Goal: Transaction & Acquisition: Purchase product/service

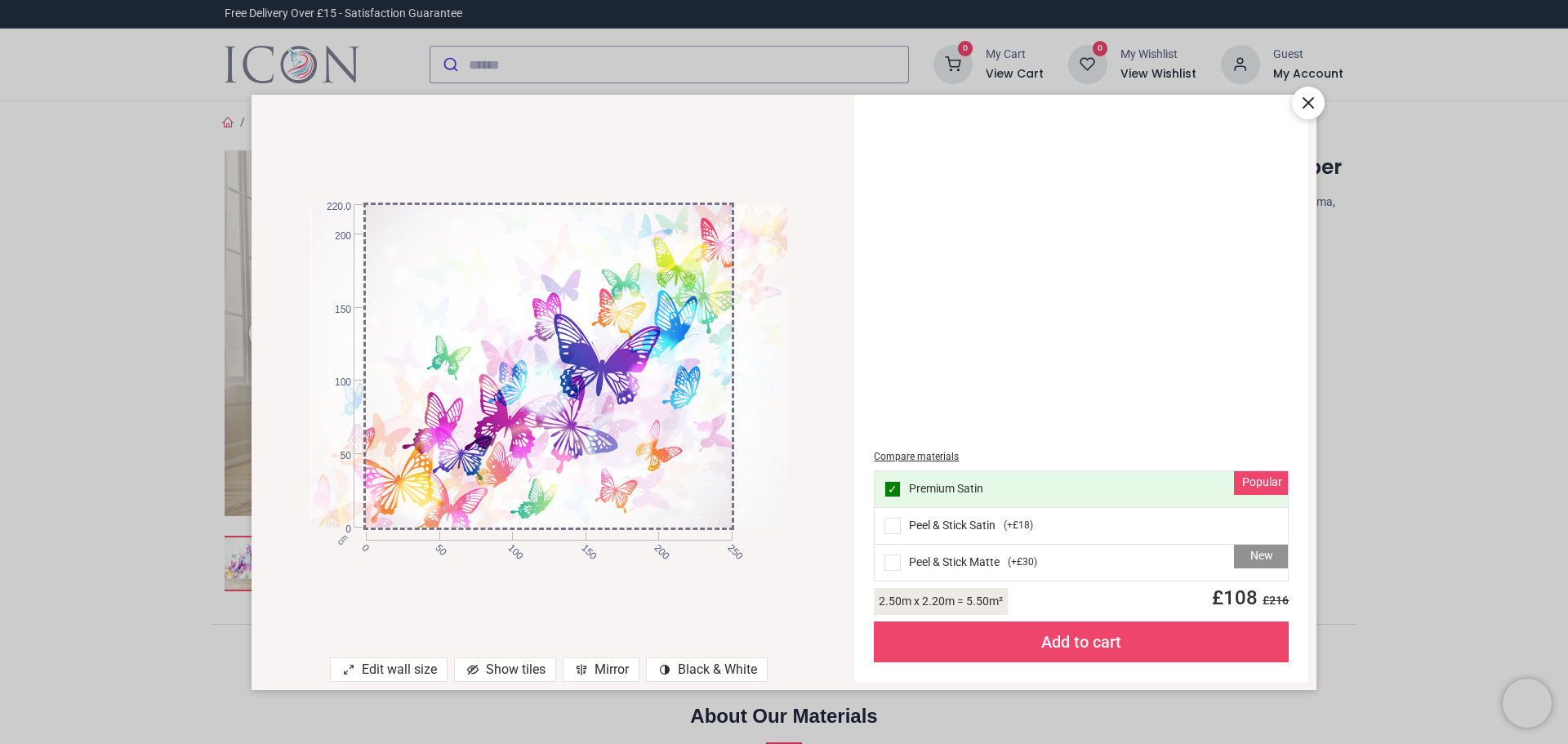
click at [1305, 102] on icon at bounding box center [1308, 103] width 20 height 20
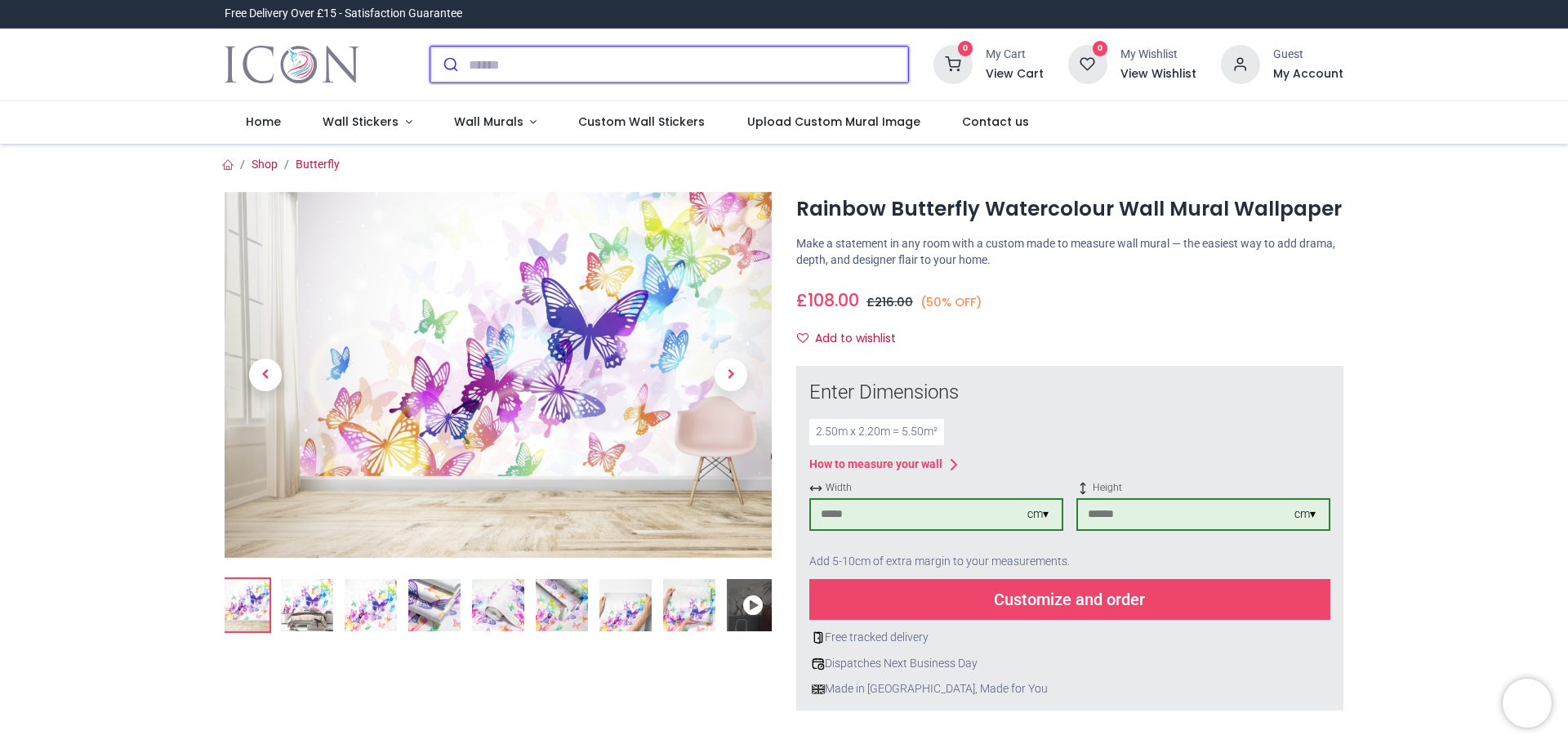
click at [710, 71] on input "search" at bounding box center [689, 64] width 440 height 36
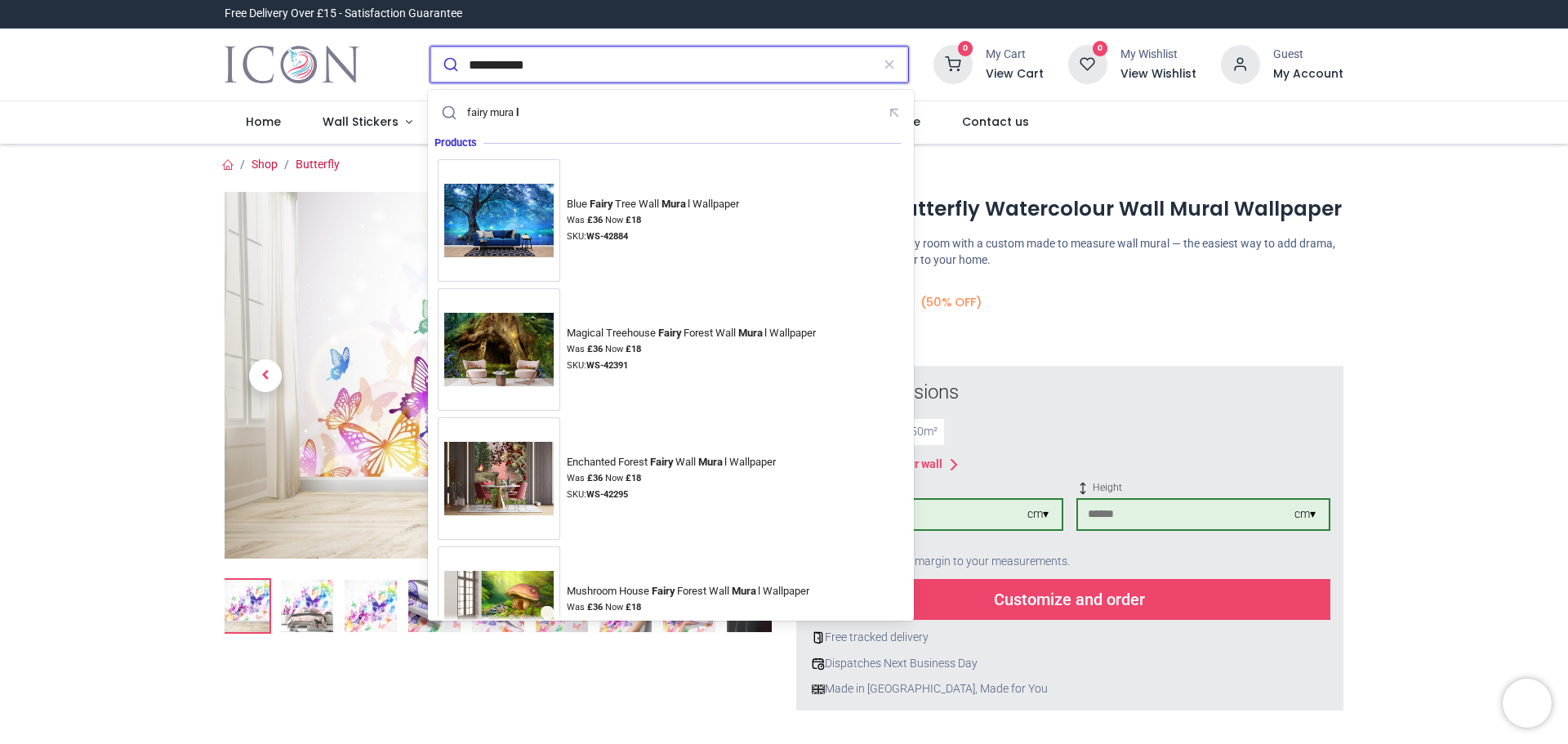
type input "**********"
click at [431, 46] on button "submit" at bounding box center [450, 64] width 38 height 36
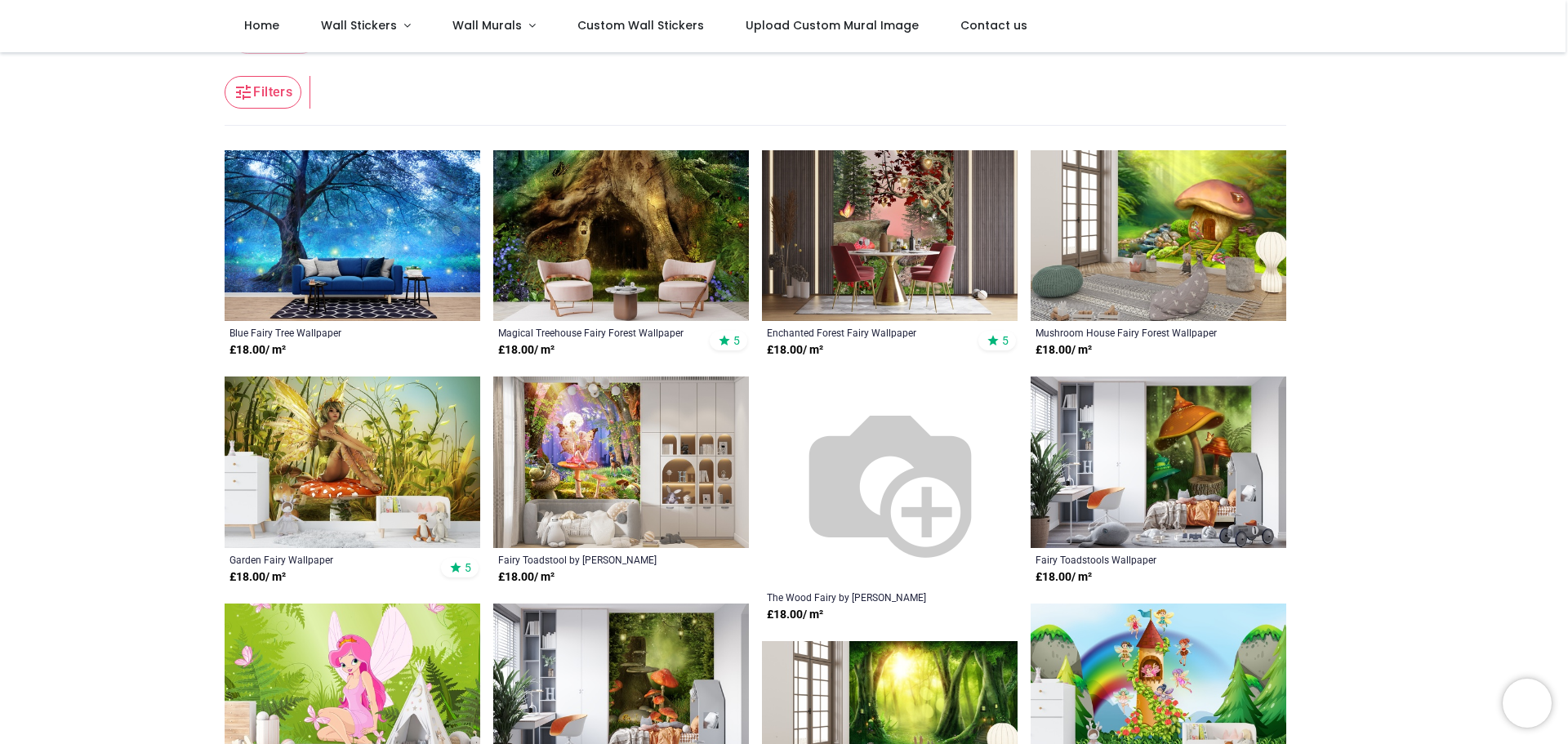
scroll to position [327, 0]
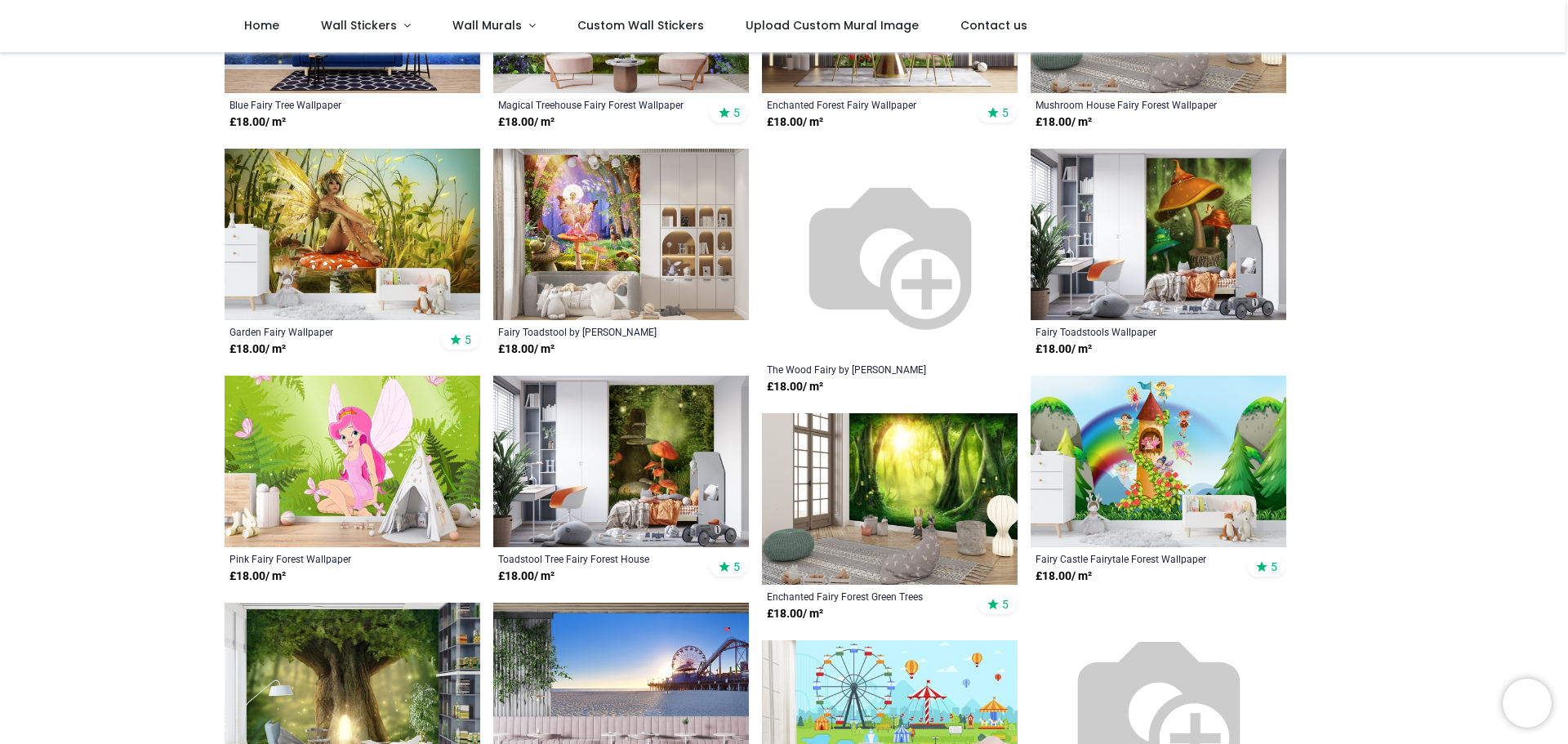
click at [350, 217] on img at bounding box center [352, 234] width 255 height 171
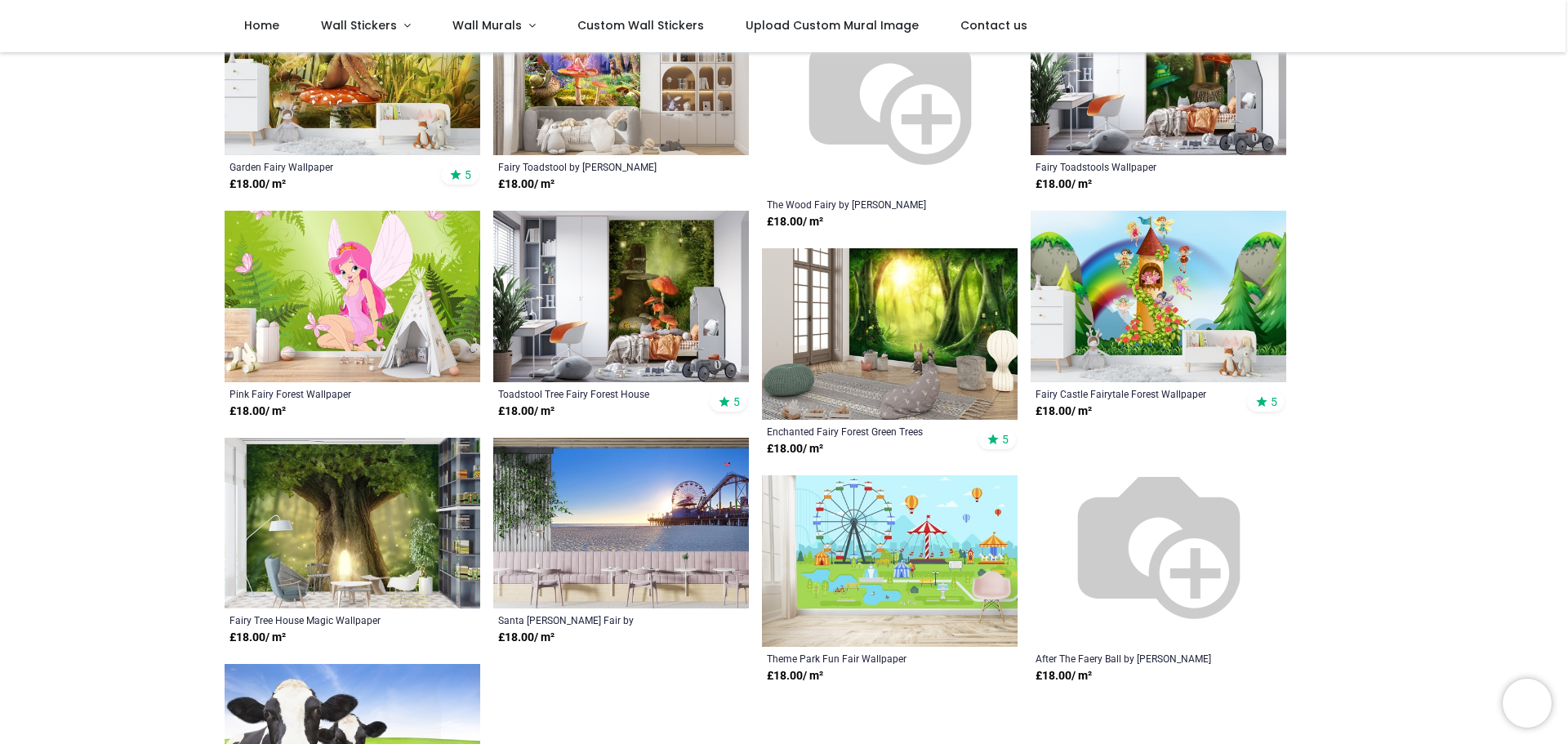
scroll to position [490, 0]
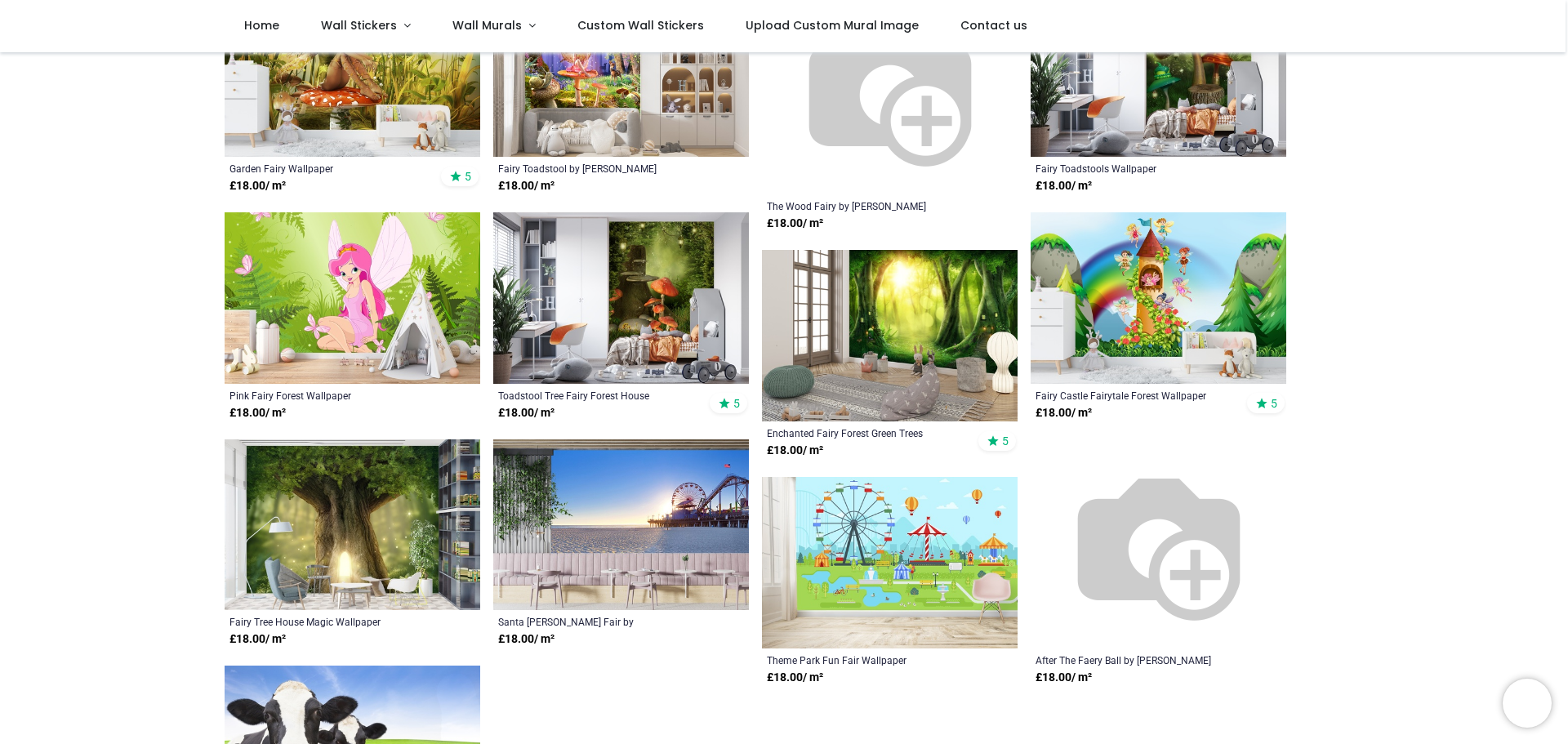
click at [1128, 546] on img at bounding box center [1158, 544] width 209 height 209
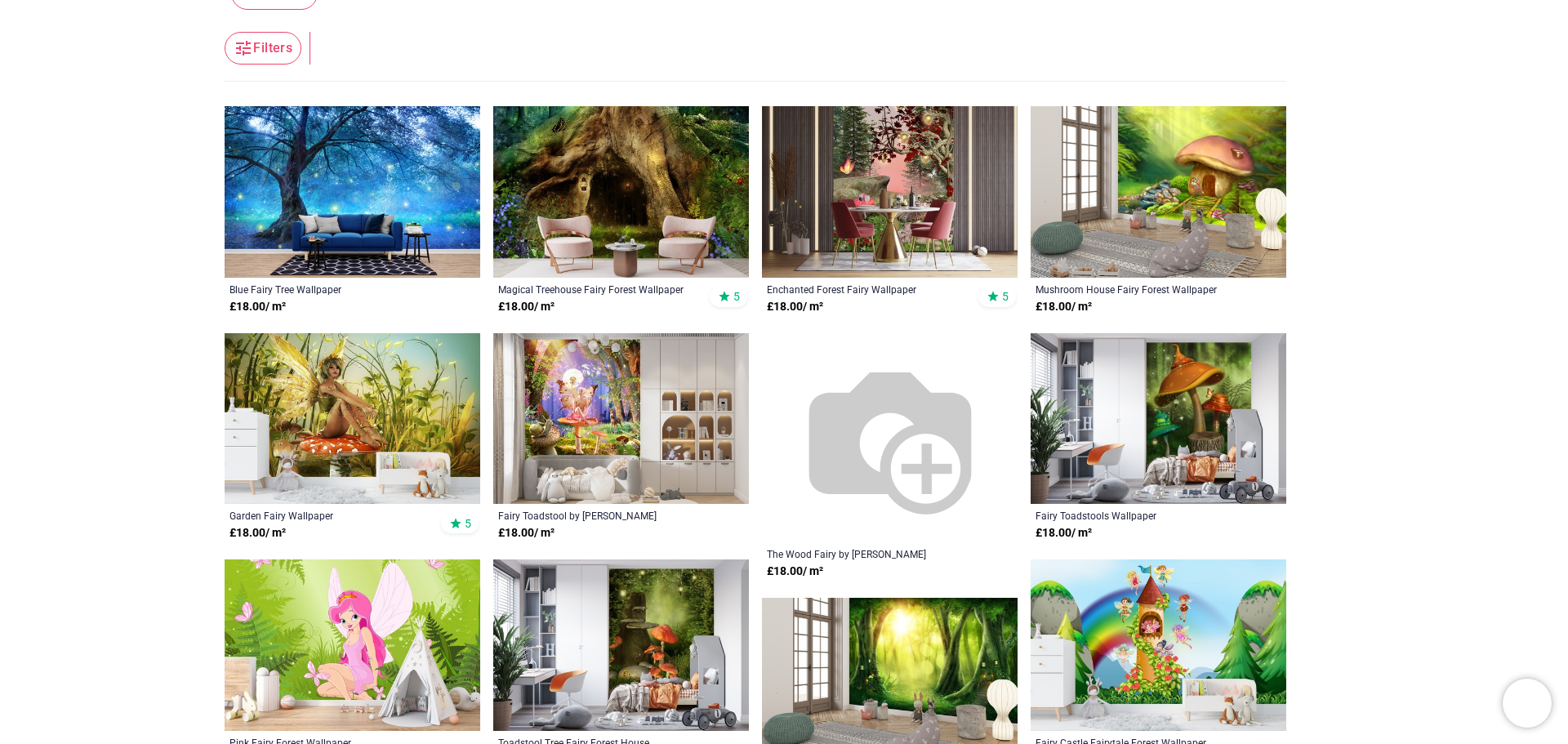
scroll to position [0, 0]
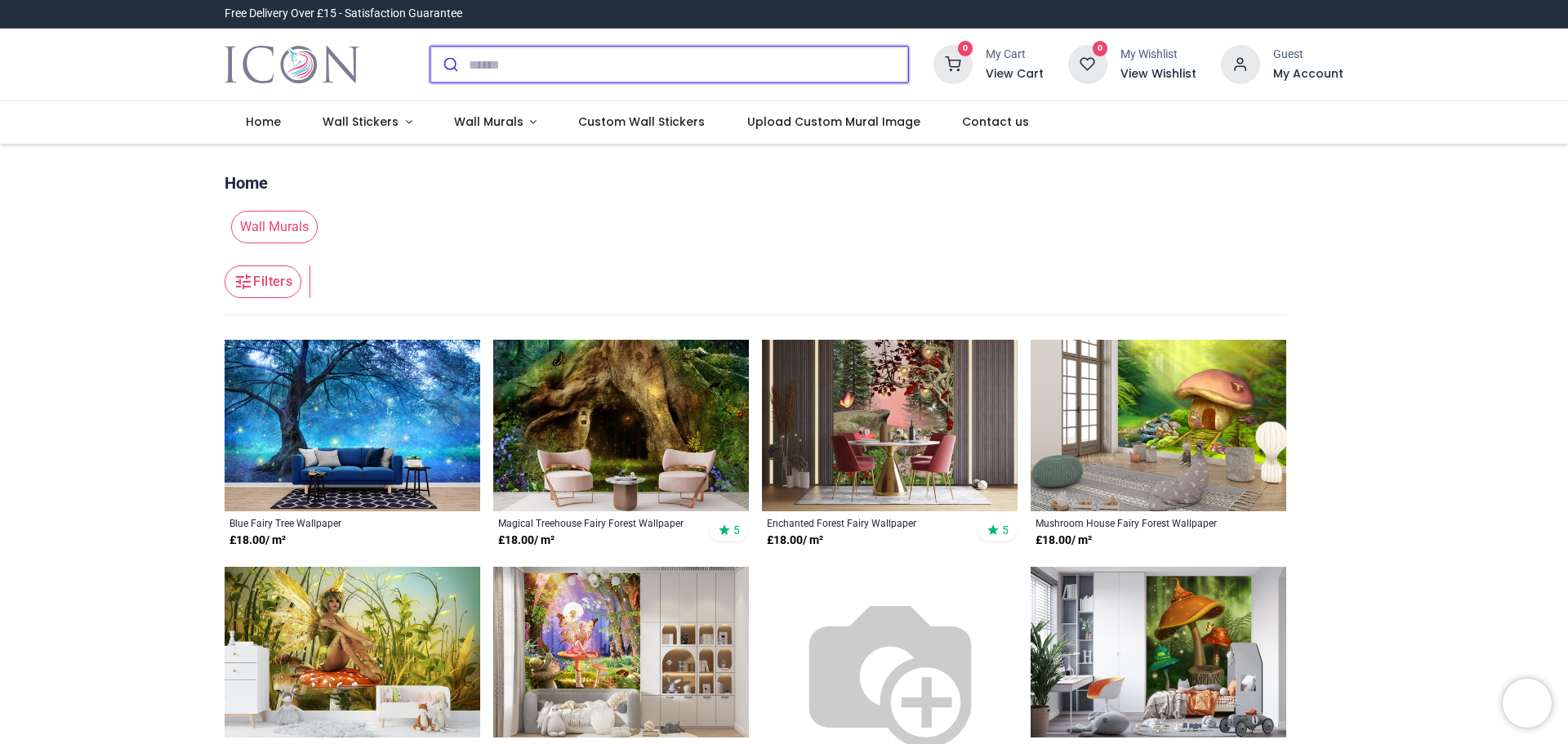
click at [544, 66] on input "search" at bounding box center [689, 64] width 440 height 36
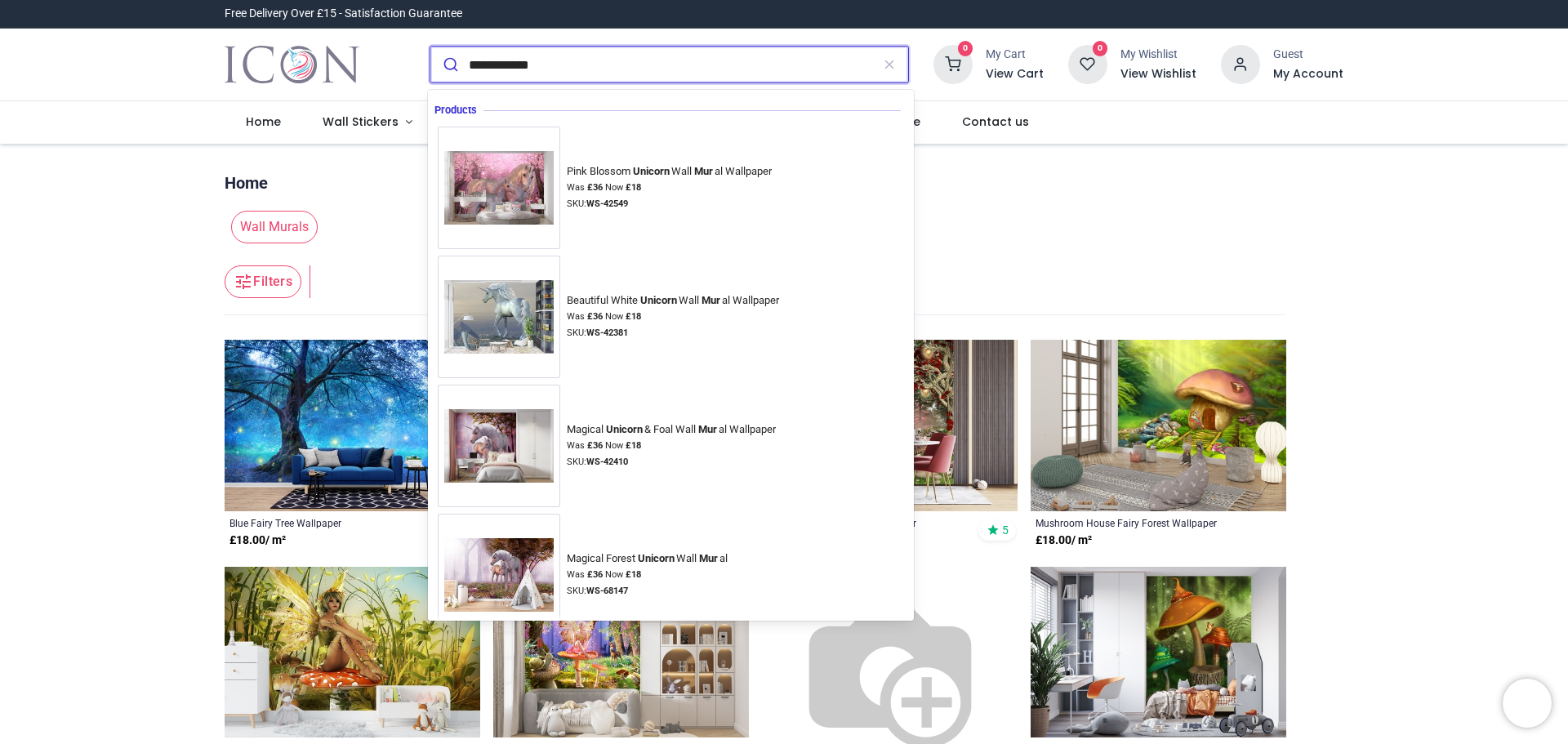
type input "**********"
click at [431, 46] on button "submit" at bounding box center [450, 64] width 38 height 36
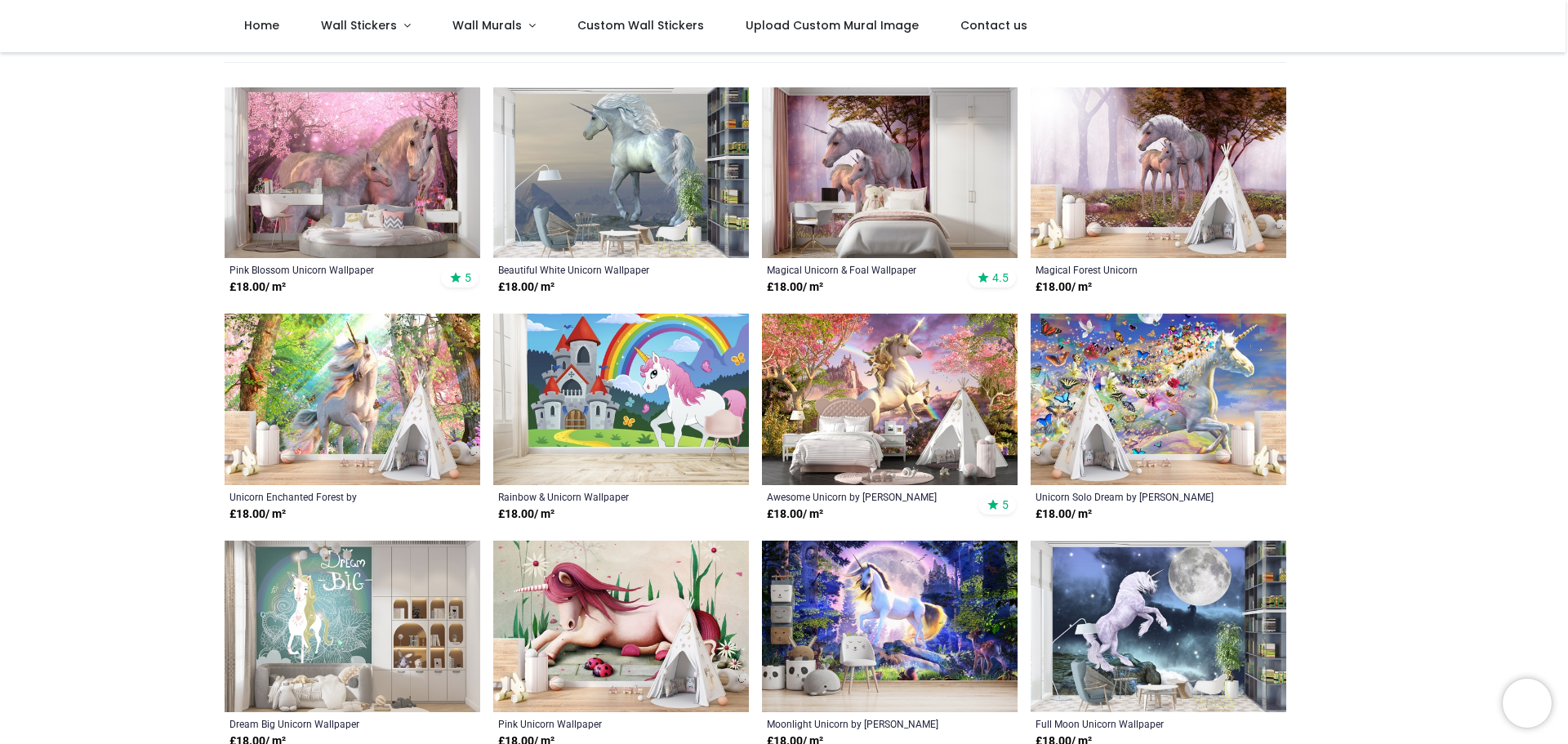
scroll to position [164, 0]
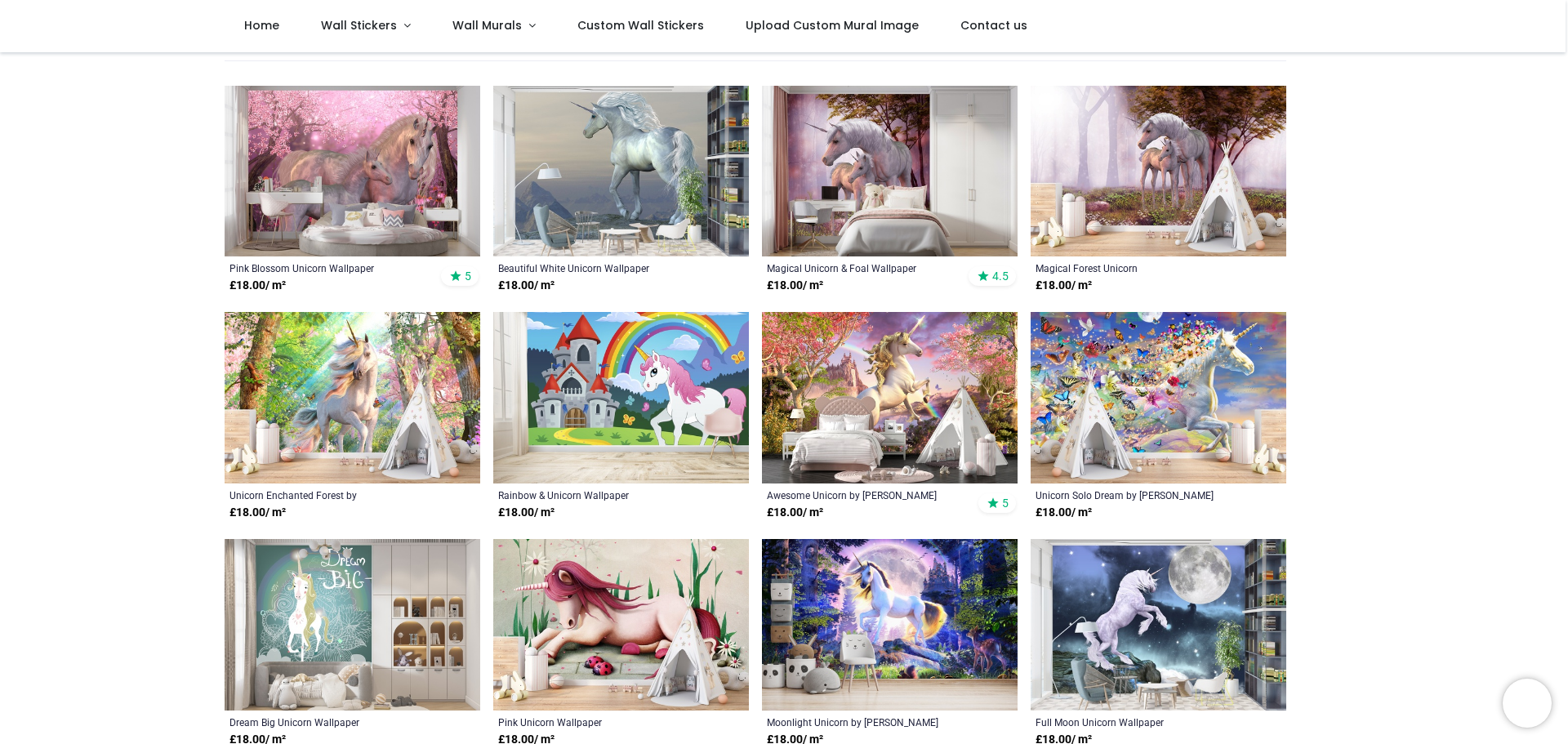
click at [1236, 384] on img at bounding box center [1158, 397] width 255 height 171
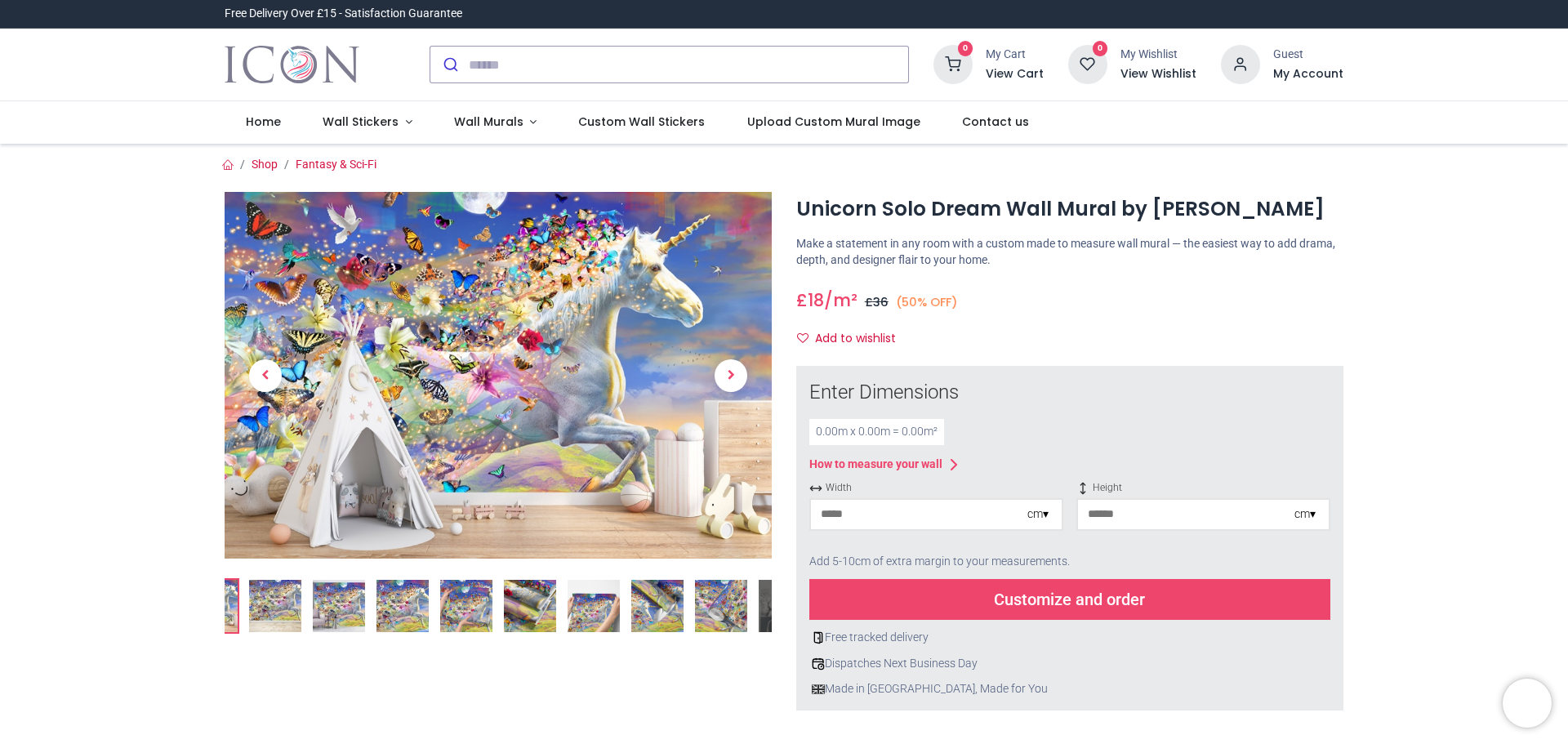
click at [898, 529] on input "number" at bounding box center [919, 515] width 217 height 30
type input "***"
click at [1122, 529] on input "number" at bounding box center [1186, 515] width 217 height 30
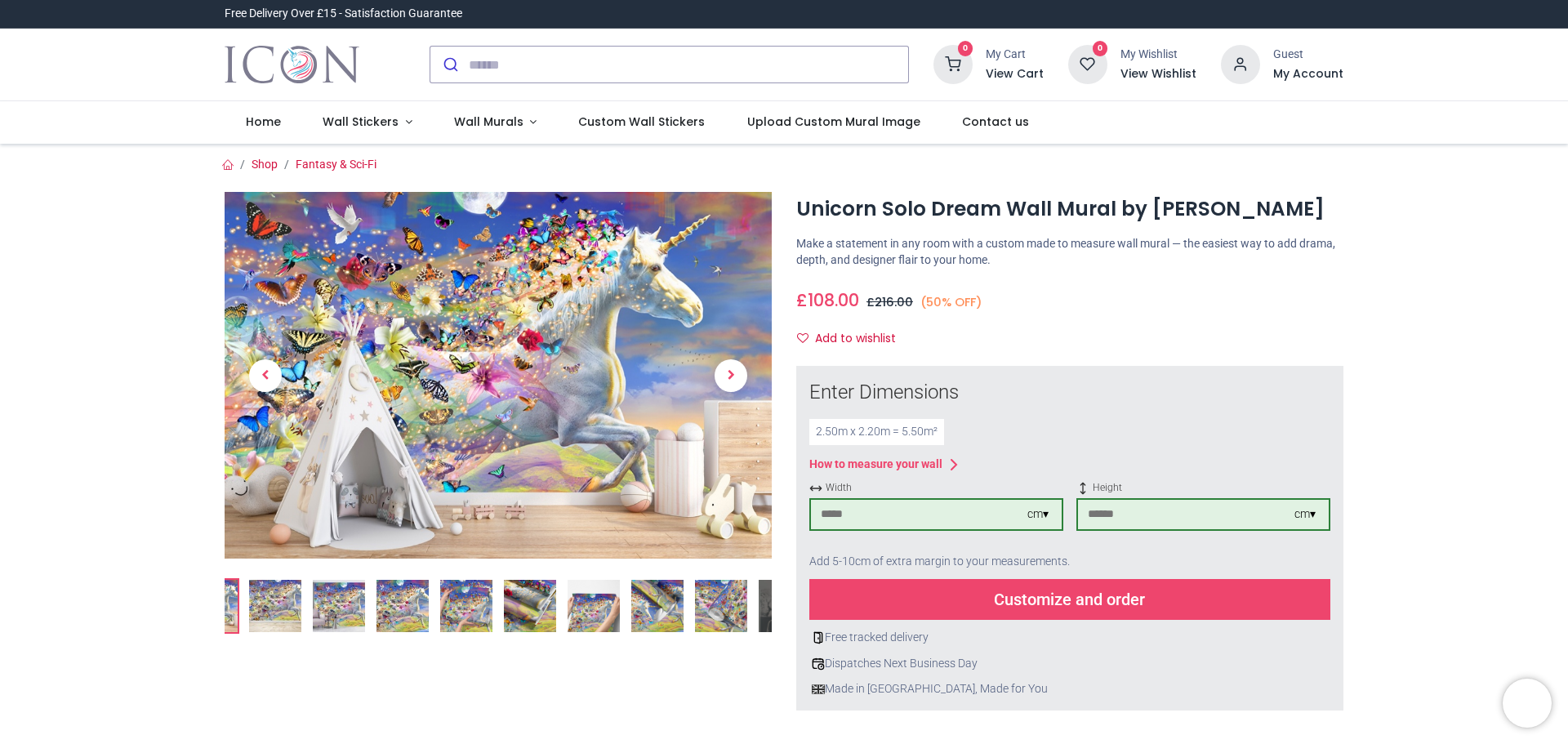
type input "***"
click at [1103, 620] on div "Customize and order" at bounding box center [1070, 599] width 521 height 41
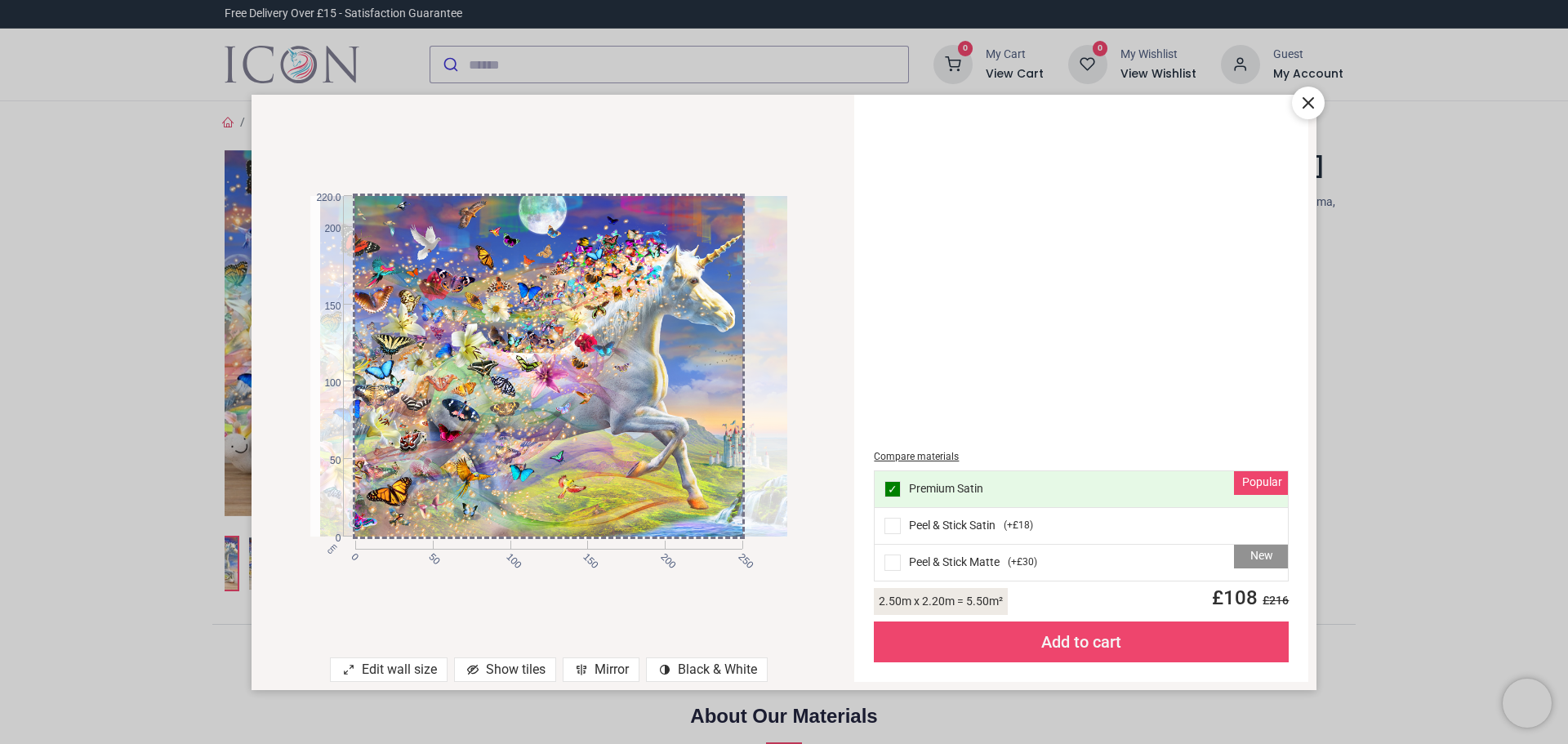
drag, startPoint x: 617, startPoint y: 408, endPoint x: 627, endPoint y: 406, distance: 10.2
click at [627, 406] on div at bounding box center [558, 365] width 476 height 340
drag, startPoint x: 1310, startPoint y: 107, endPoint x: 1190, endPoint y: 79, distance: 123.2
click at [1308, 106] on icon at bounding box center [1308, 103] width 20 height 20
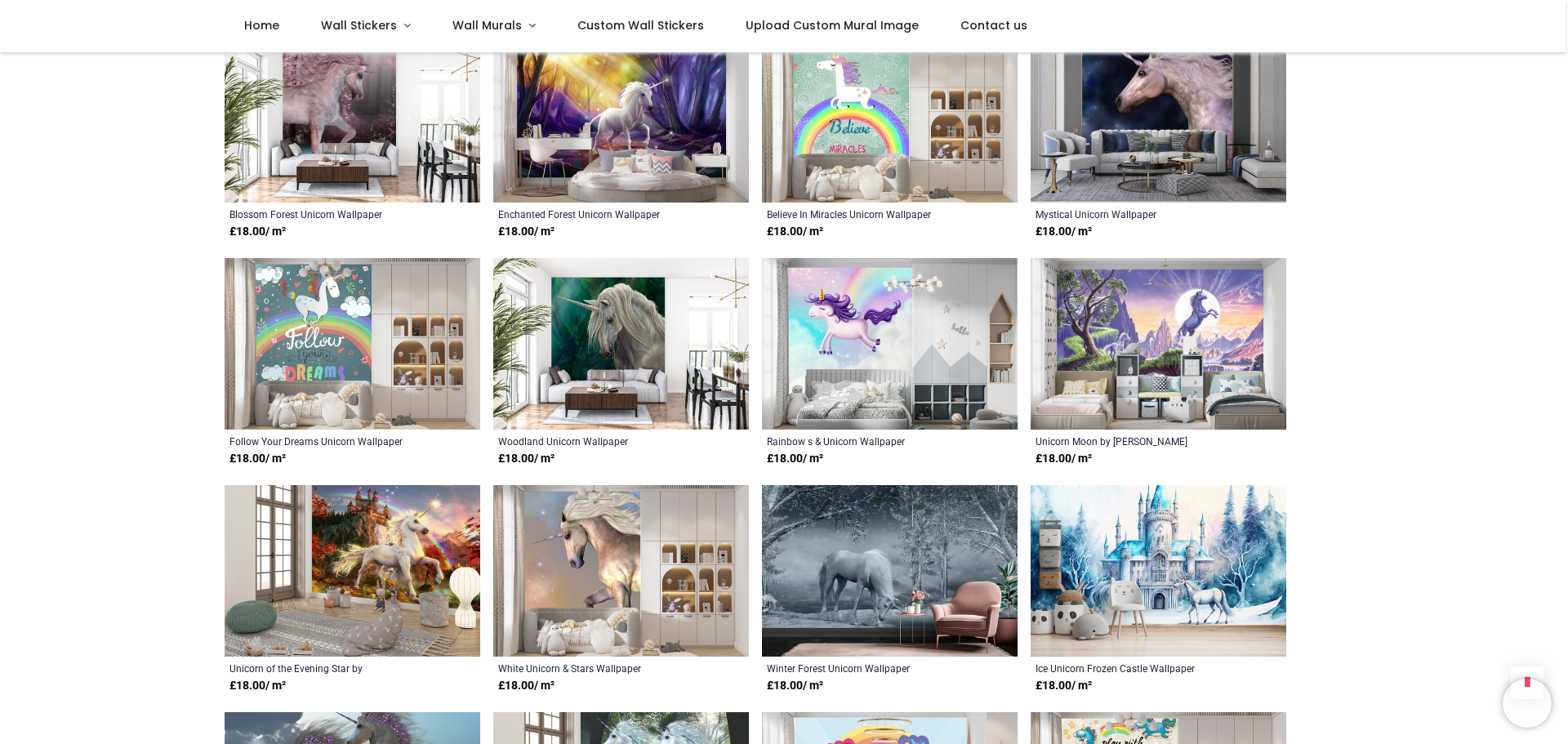
scroll to position [899, 0]
click at [1125, 121] on img at bounding box center [1158, 117] width 255 height 171
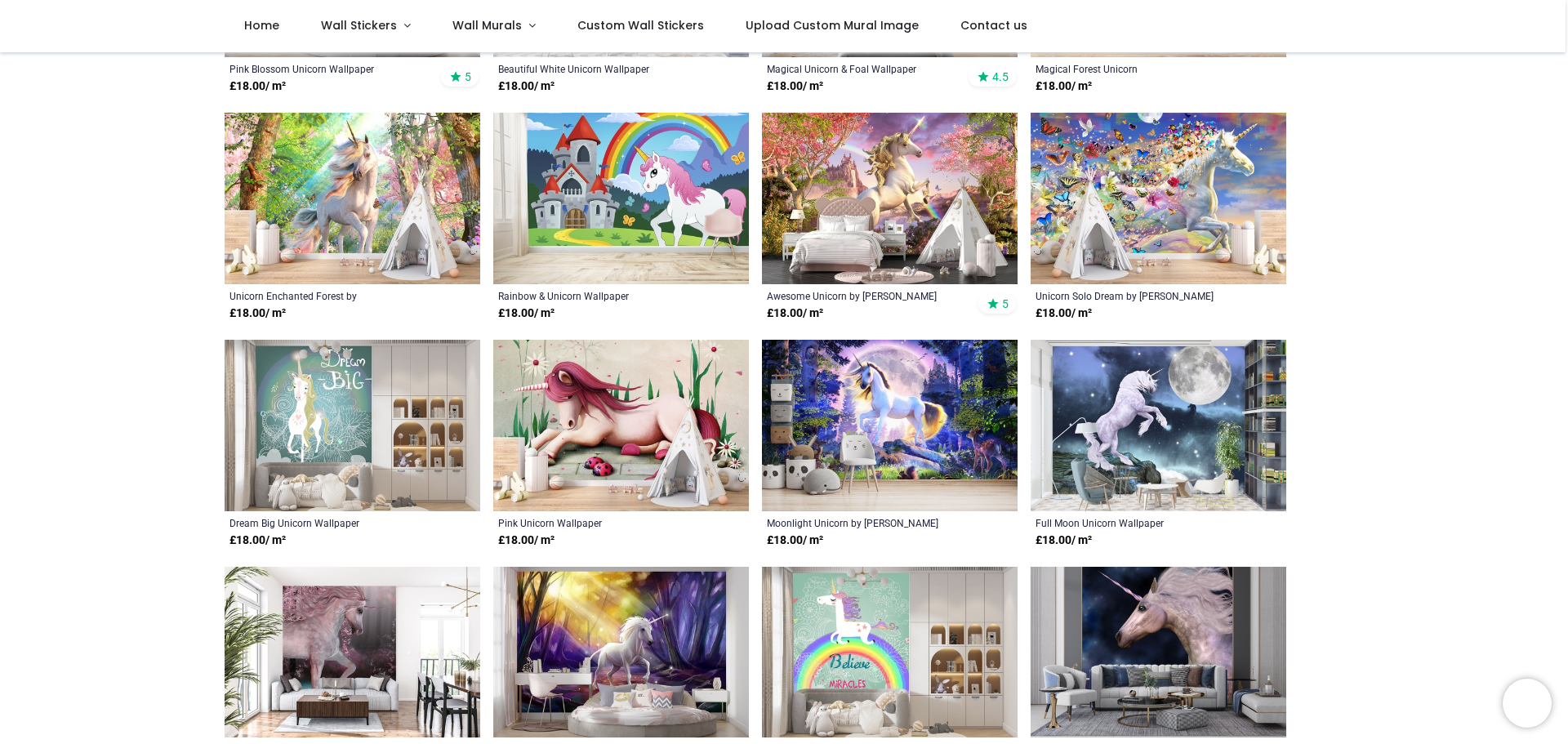
scroll to position [164, 0]
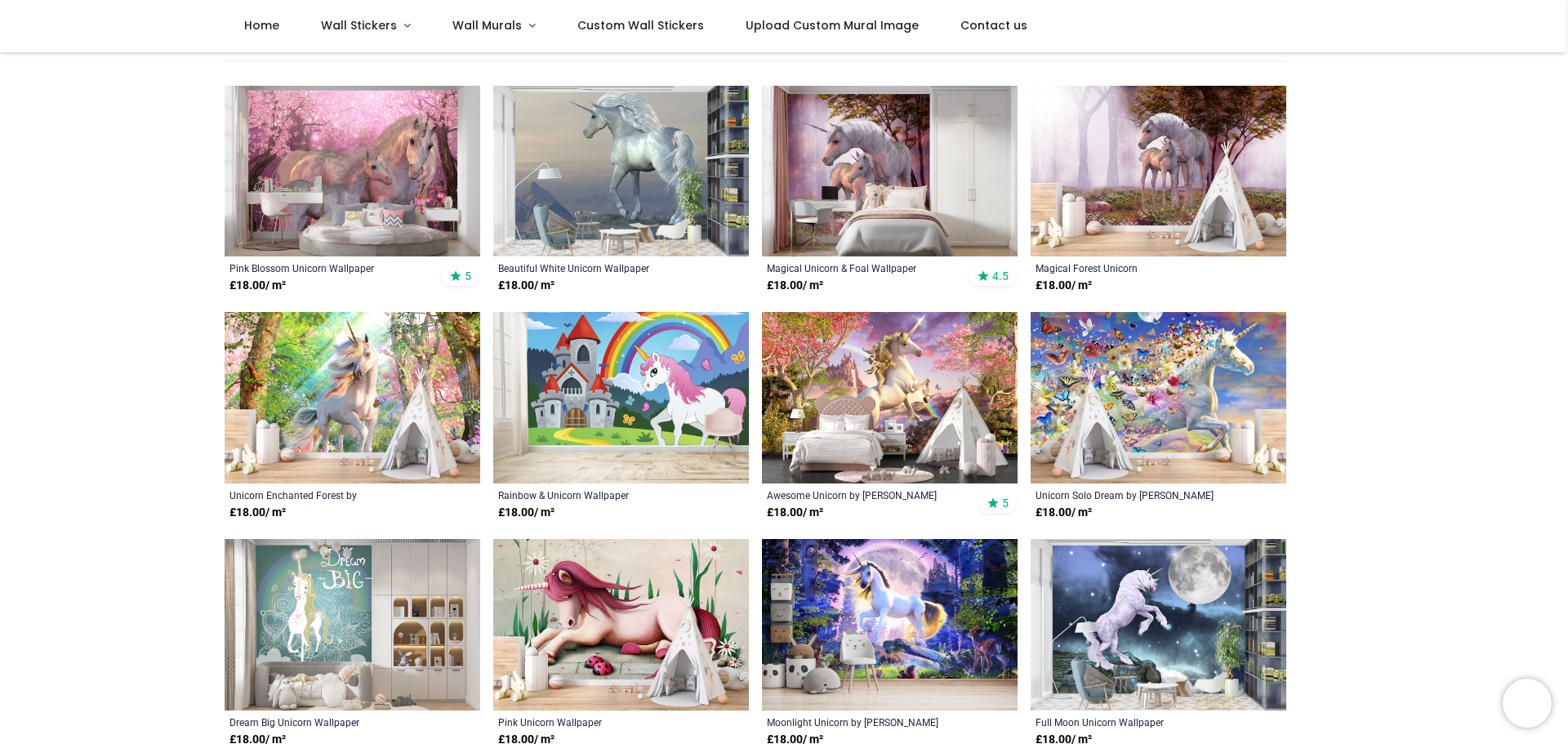
click at [908, 342] on img at bounding box center [889, 397] width 255 height 171
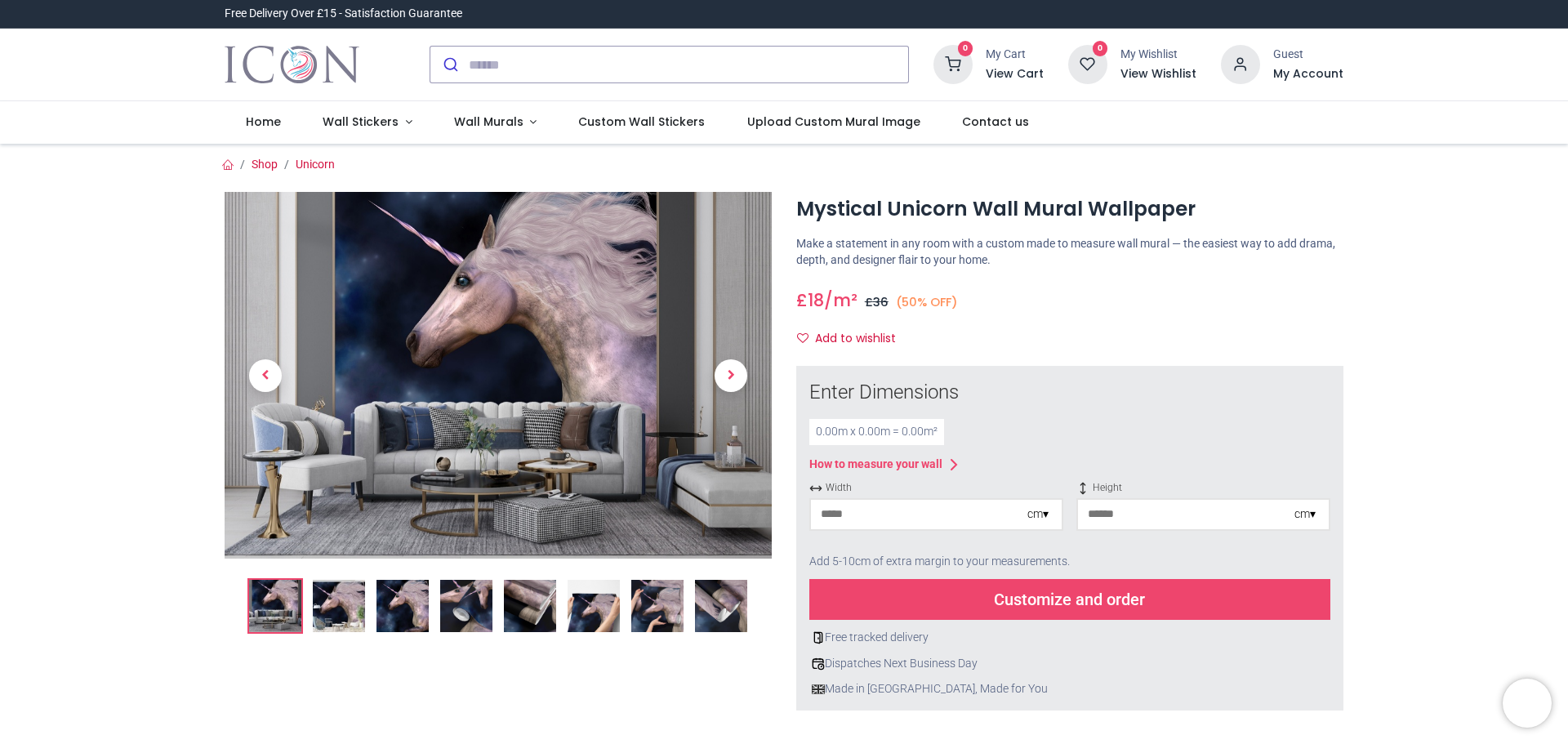
click at [903, 505] on input "number" at bounding box center [919, 515] width 217 height 30
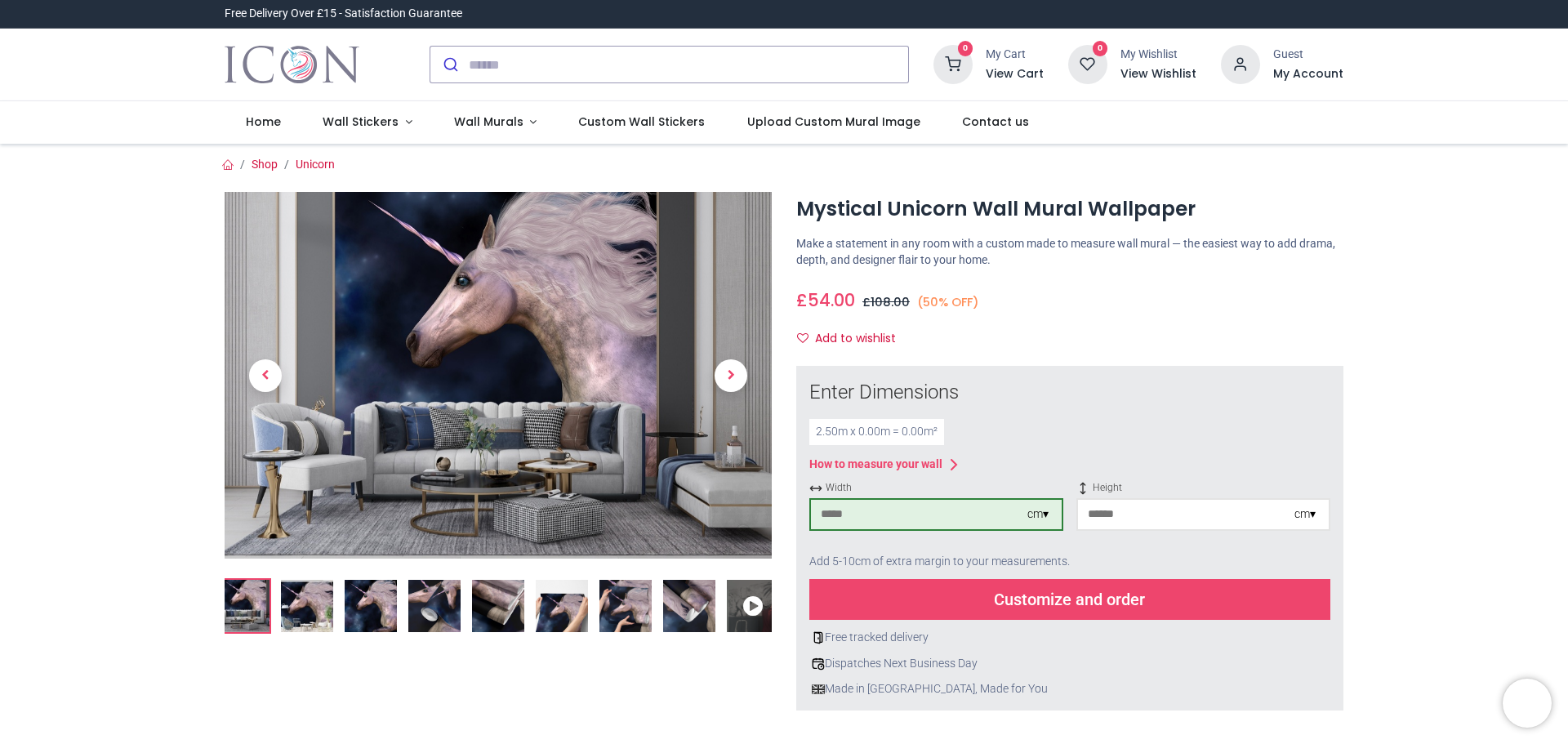
type input "***"
click at [1183, 516] on input "number" at bounding box center [1186, 515] width 217 height 30
type input "***"
click at [1114, 601] on div "Customize and order" at bounding box center [1070, 599] width 521 height 41
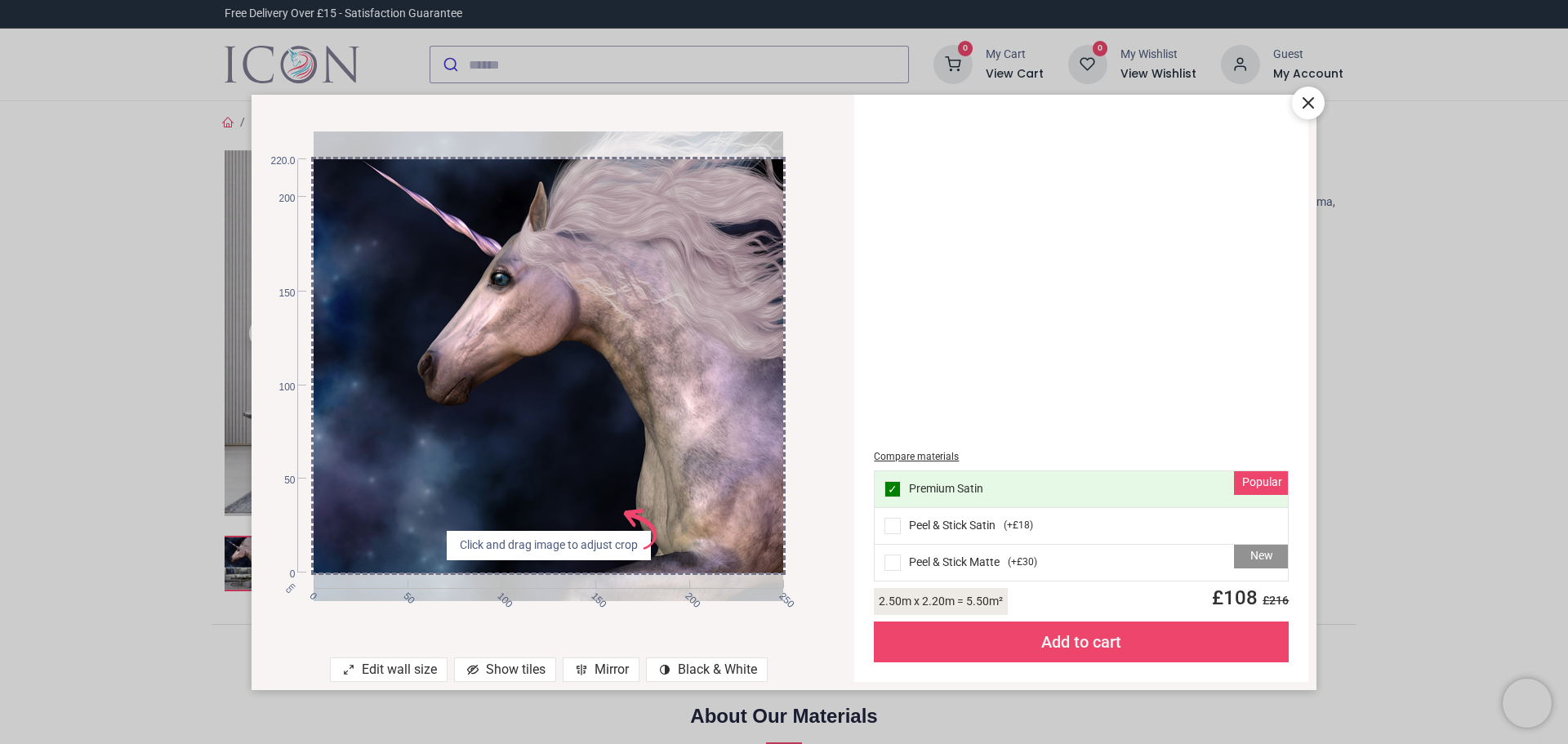
click at [605, 672] on div "Mirror" at bounding box center [601, 670] width 77 height 25
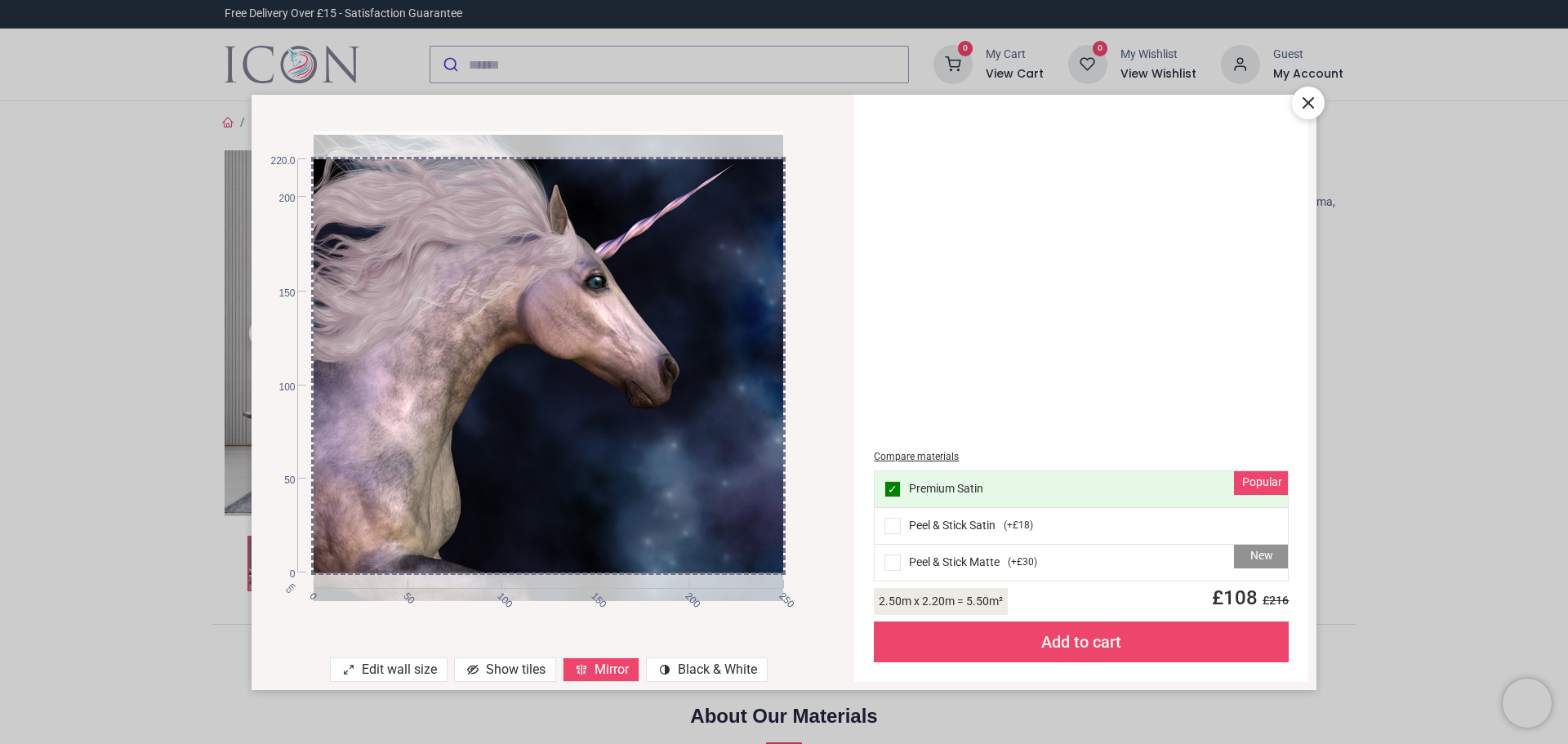
drag, startPoint x: 634, startPoint y: 379, endPoint x: 782, endPoint y: 499, distance: 190.5
click at [782, 499] on div at bounding box center [548, 370] width 469 height 470
click at [1308, 101] on icon at bounding box center [1308, 103] width 20 height 20
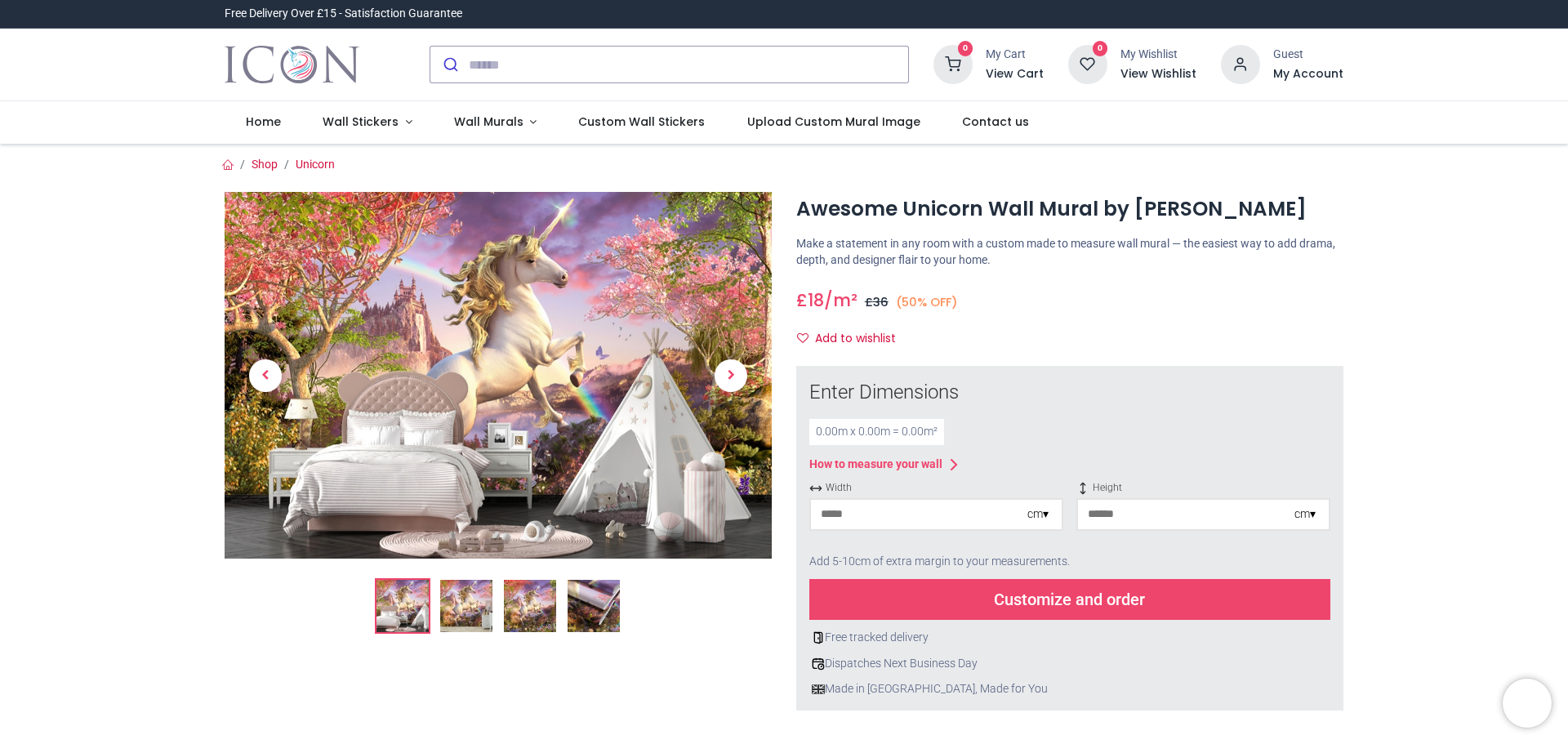
click at [883, 517] on input "number" at bounding box center [919, 515] width 217 height 30
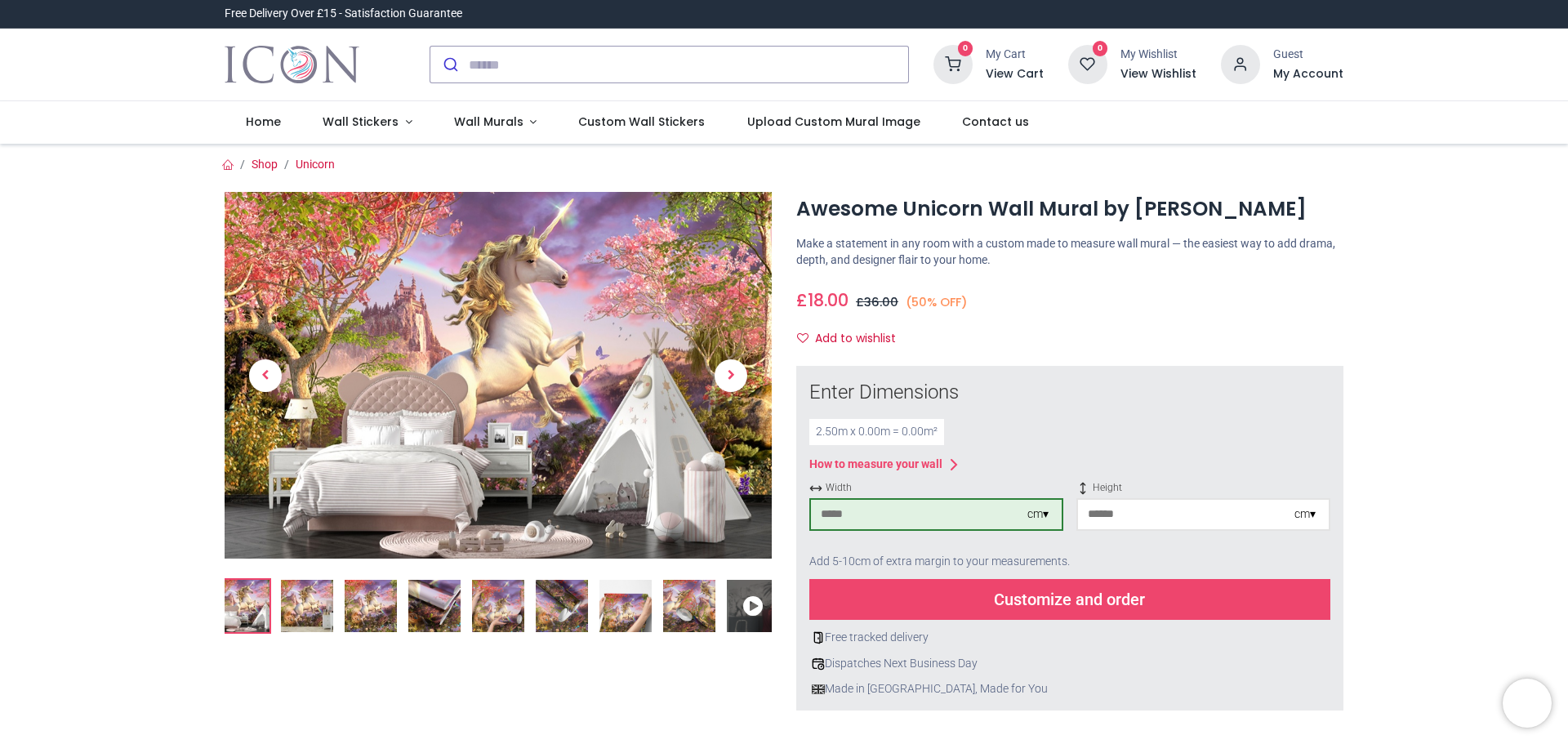
type input "***"
click at [1156, 517] on input "number" at bounding box center [1186, 515] width 217 height 30
type input "***"
click at [1086, 602] on div "Customize and order" at bounding box center [1070, 599] width 521 height 41
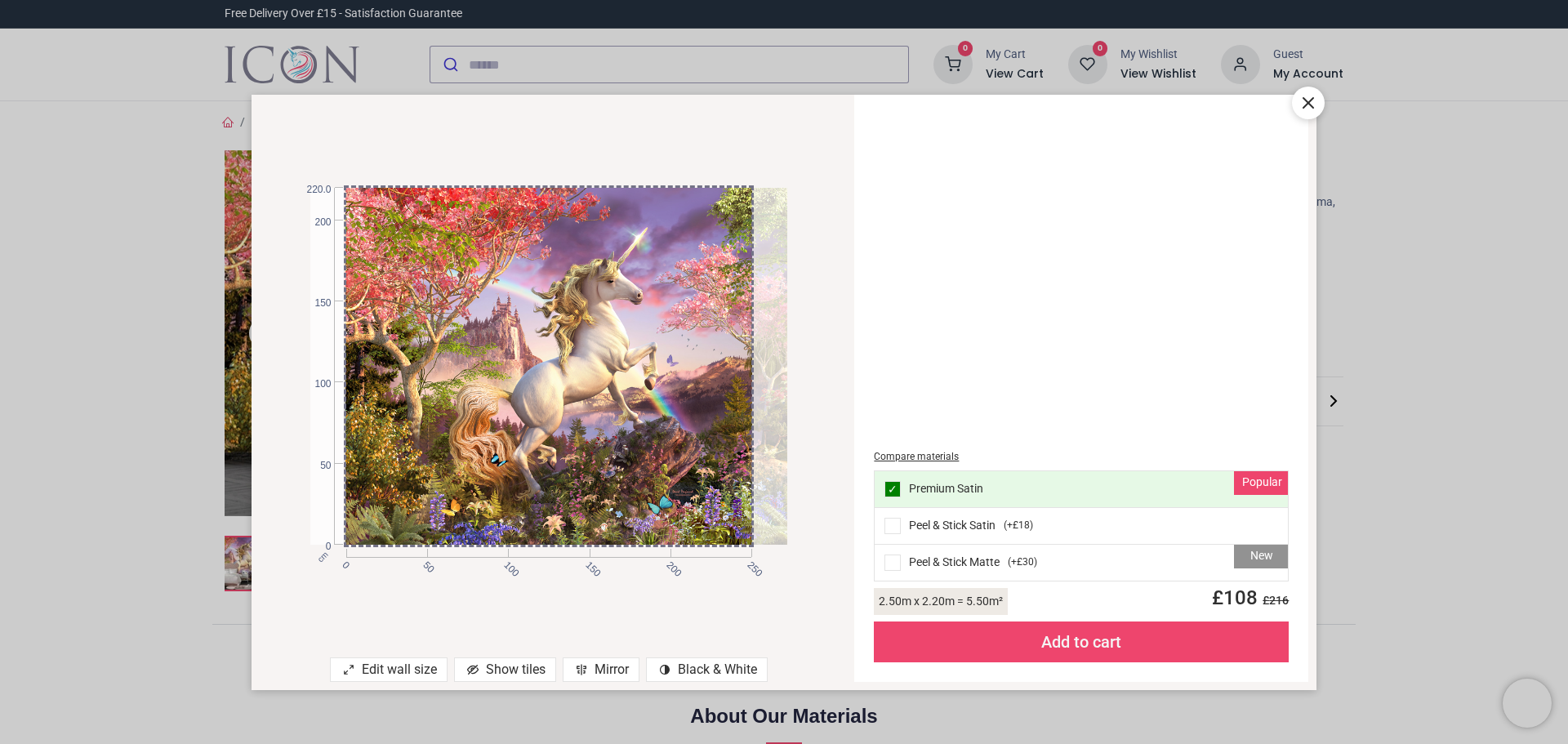
drag, startPoint x: 597, startPoint y: 351, endPoint x: 727, endPoint y: 428, distance: 151.1
click at [727, 428] on div at bounding box center [582, 366] width 476 height 357
click at [568, 44] on div "cm 0 50 100 150 200 250 0 50 100 150 200 220.0 Edit wall size Show tiles Mirror…" at bounding box center [784, 372] width 1568 height 744
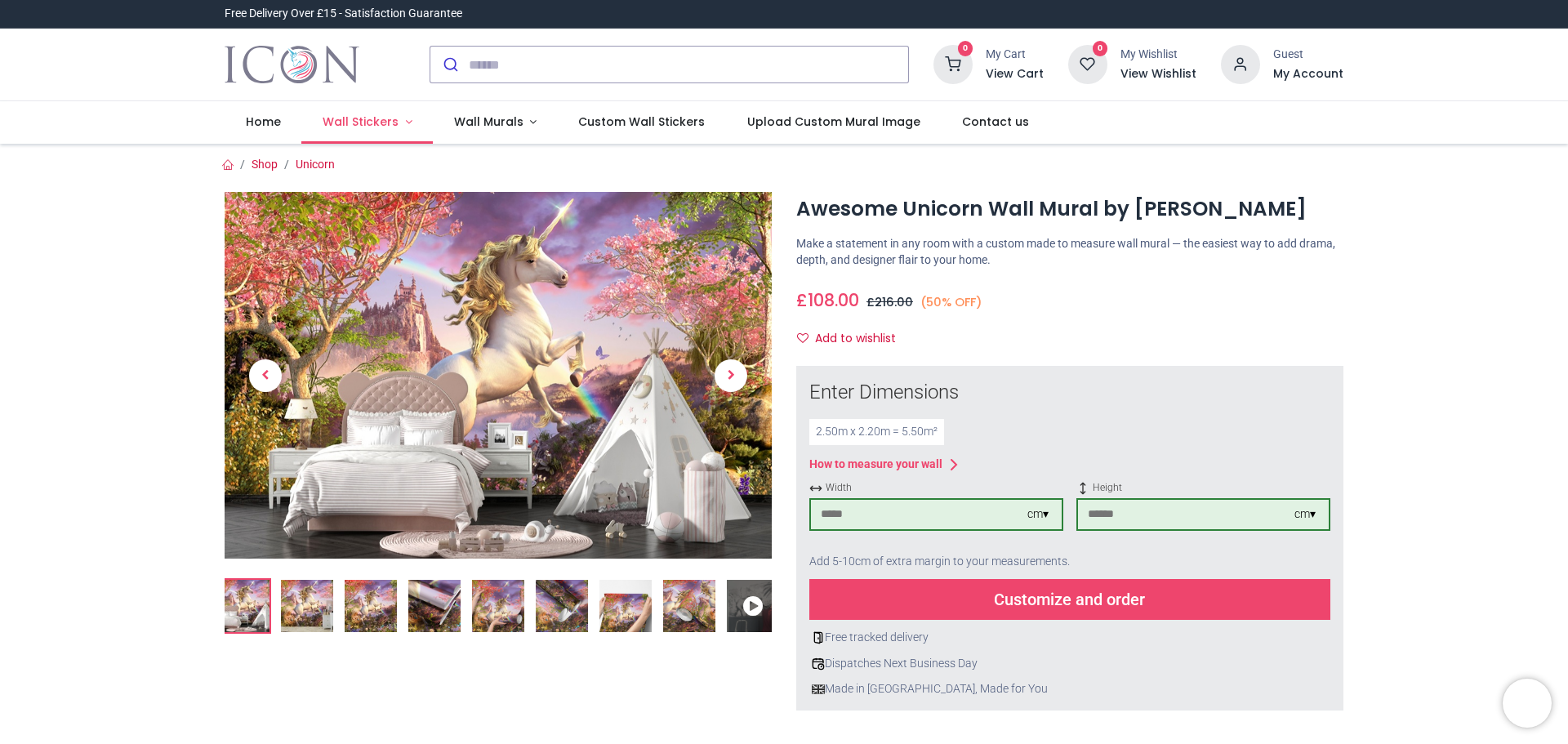
click at [408, 115] on link "Wall Stickers" at bounding box center [367, 122] width 131 height 42
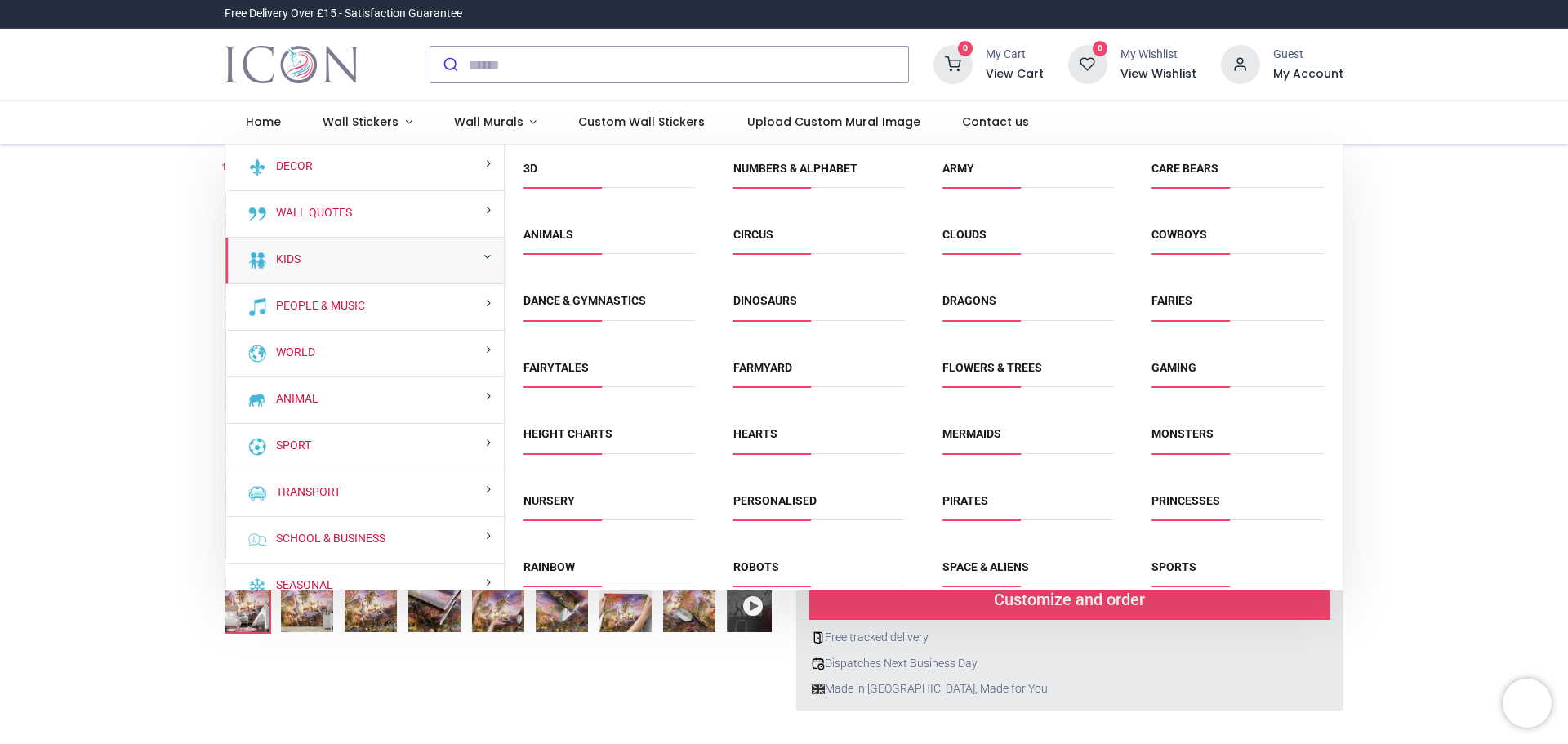
click at [1164, 292] on li "Fairies" at bounding box center [1237, 308] width 184 height 36
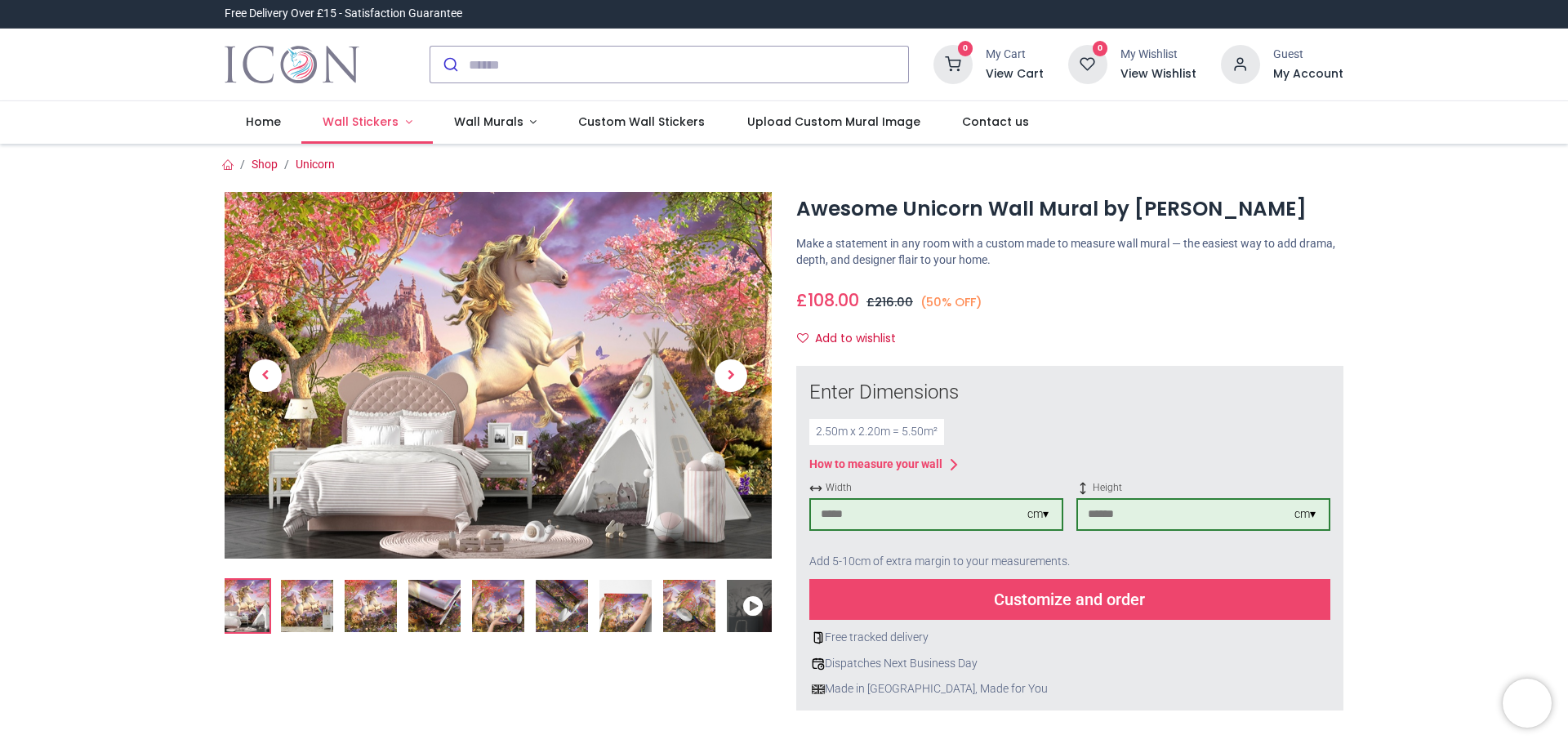
click at [372, 125] on span "Wall Stickers" at bounding box center [360, 122] width 76 height 17
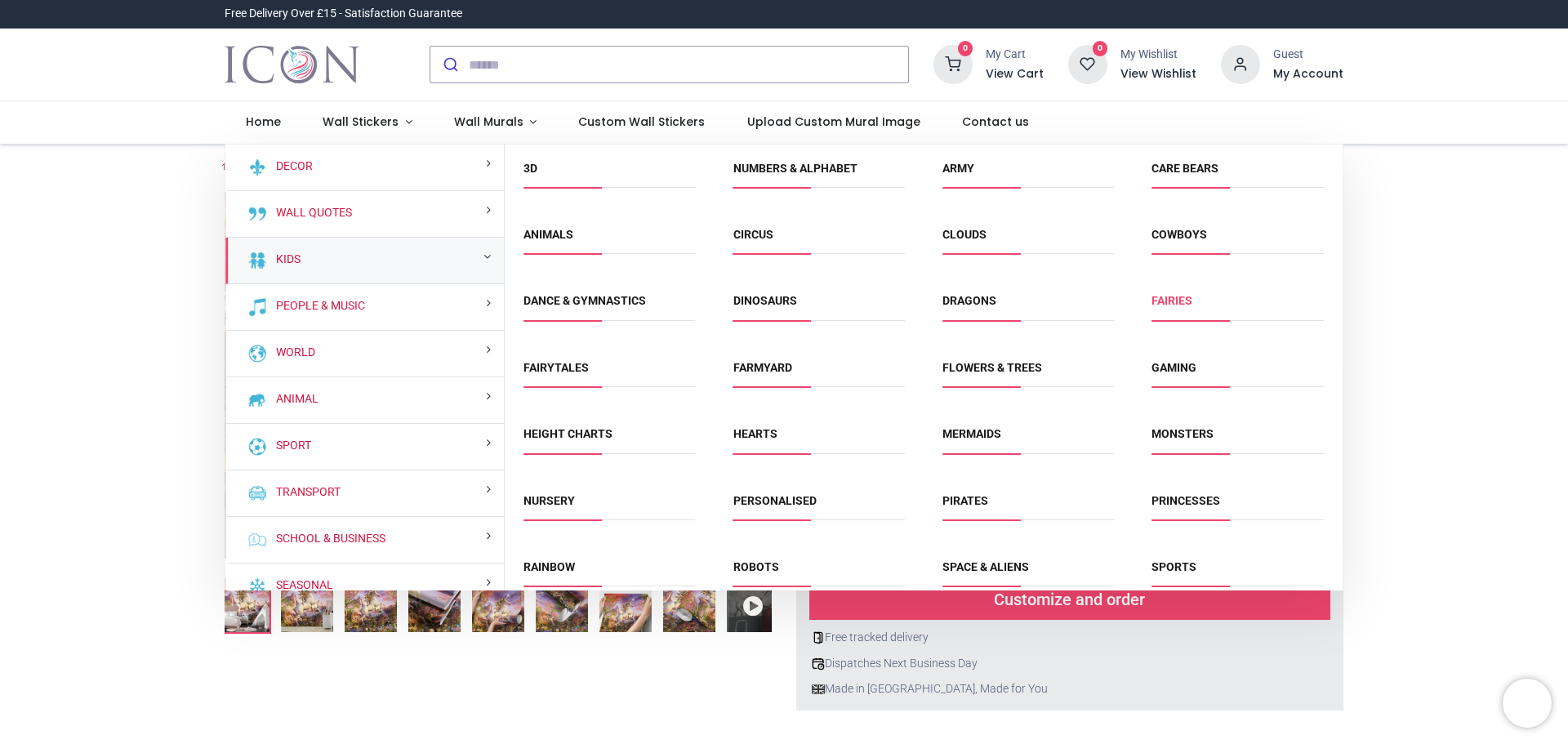
click at [1174, 304] on link "Fairies" at bounding box center [1171, 301] width 41 height 13
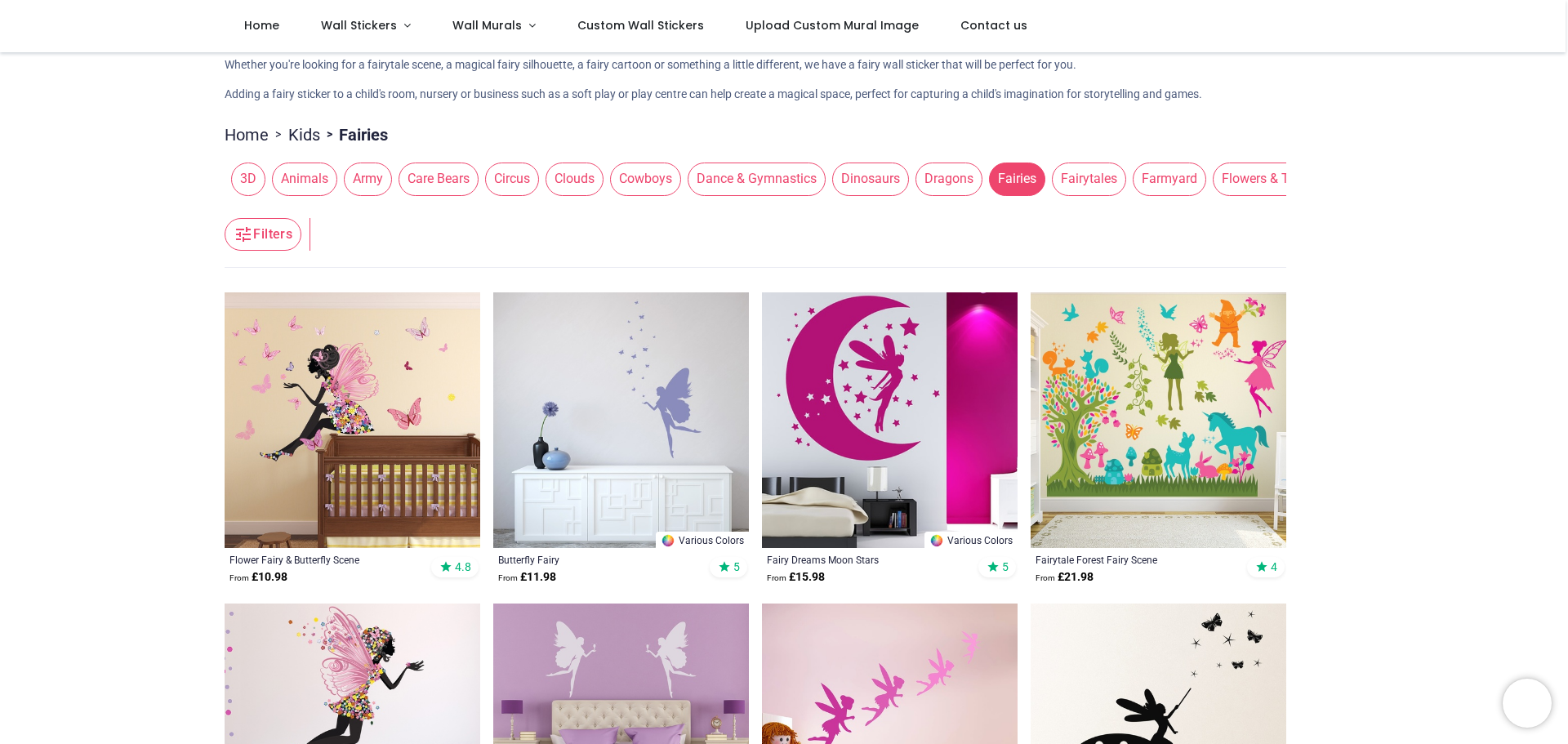
scroll to position [327, 0]
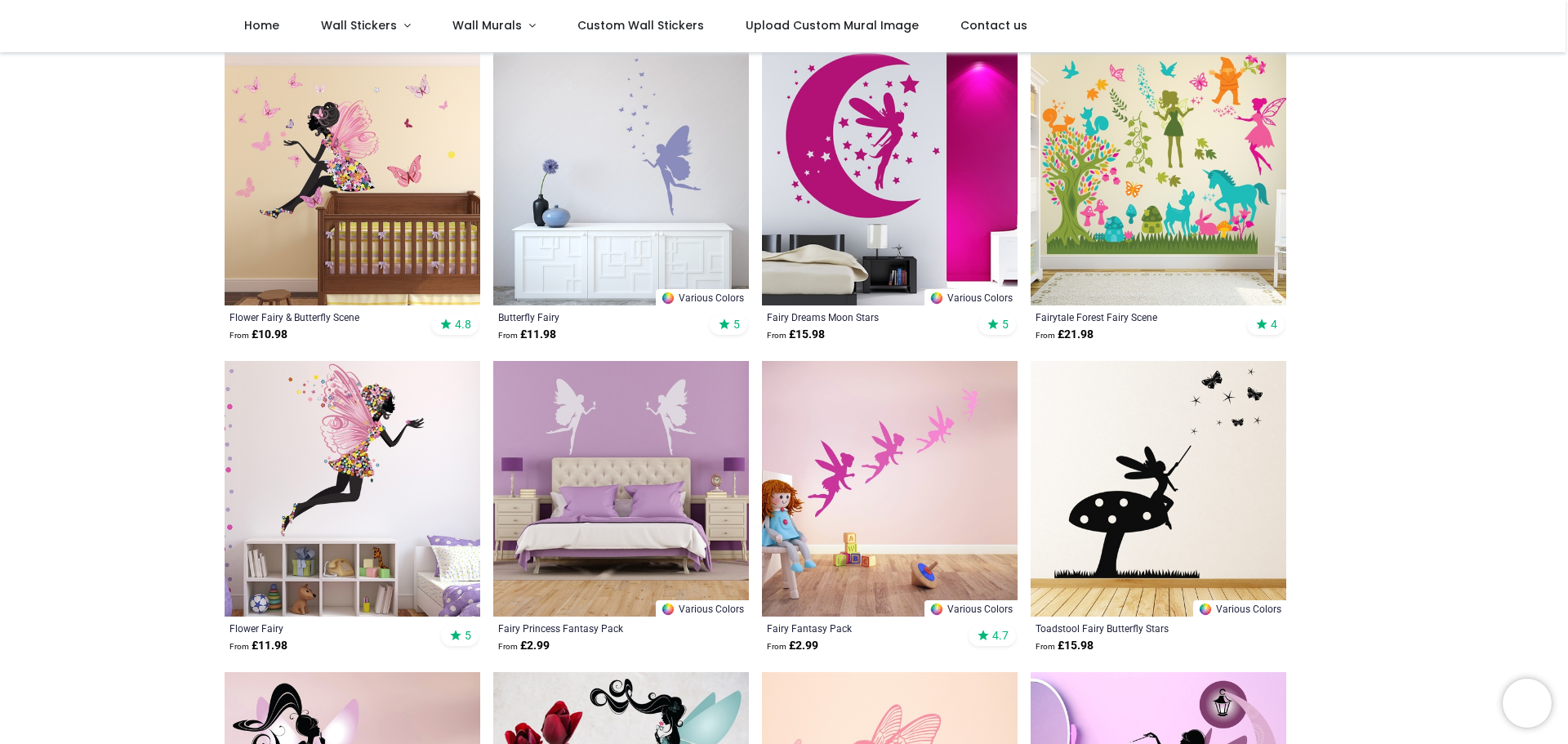
click at [369, 455] on img at bounding box center [352, 489] width 255 height 255
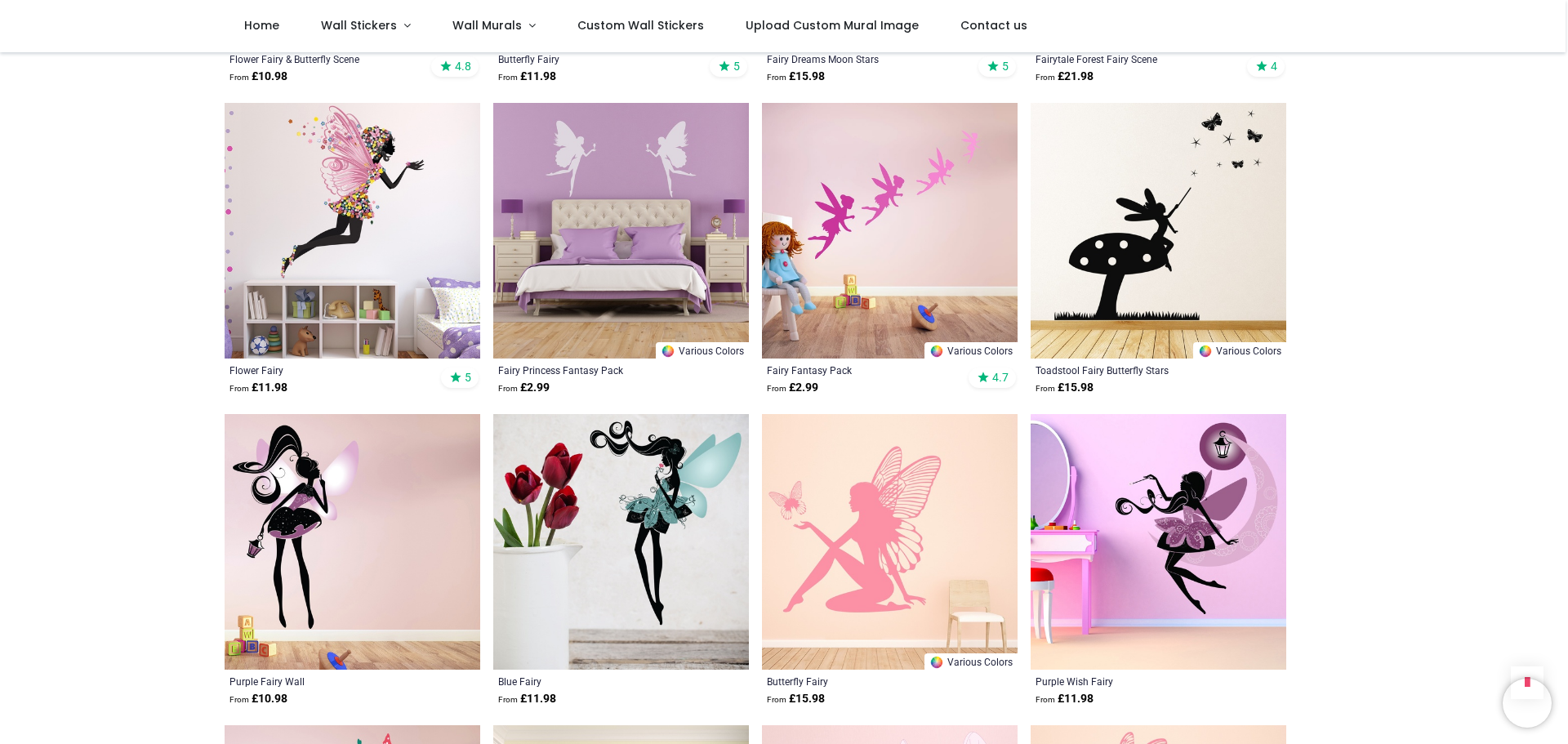
scroll to position [735, 0]
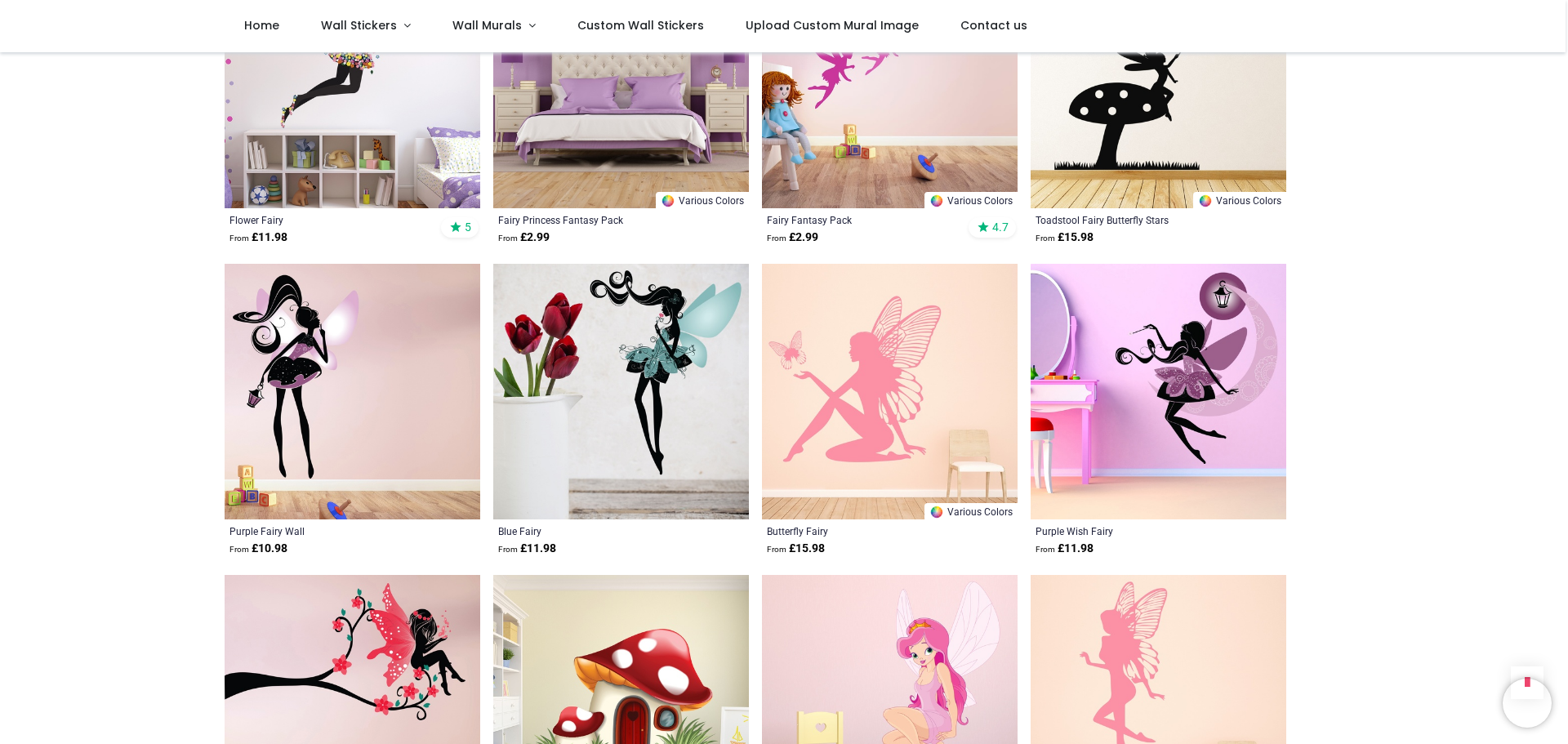
click at [1195, 359] on img at bounding box center [1158, 391] width 255 height 255
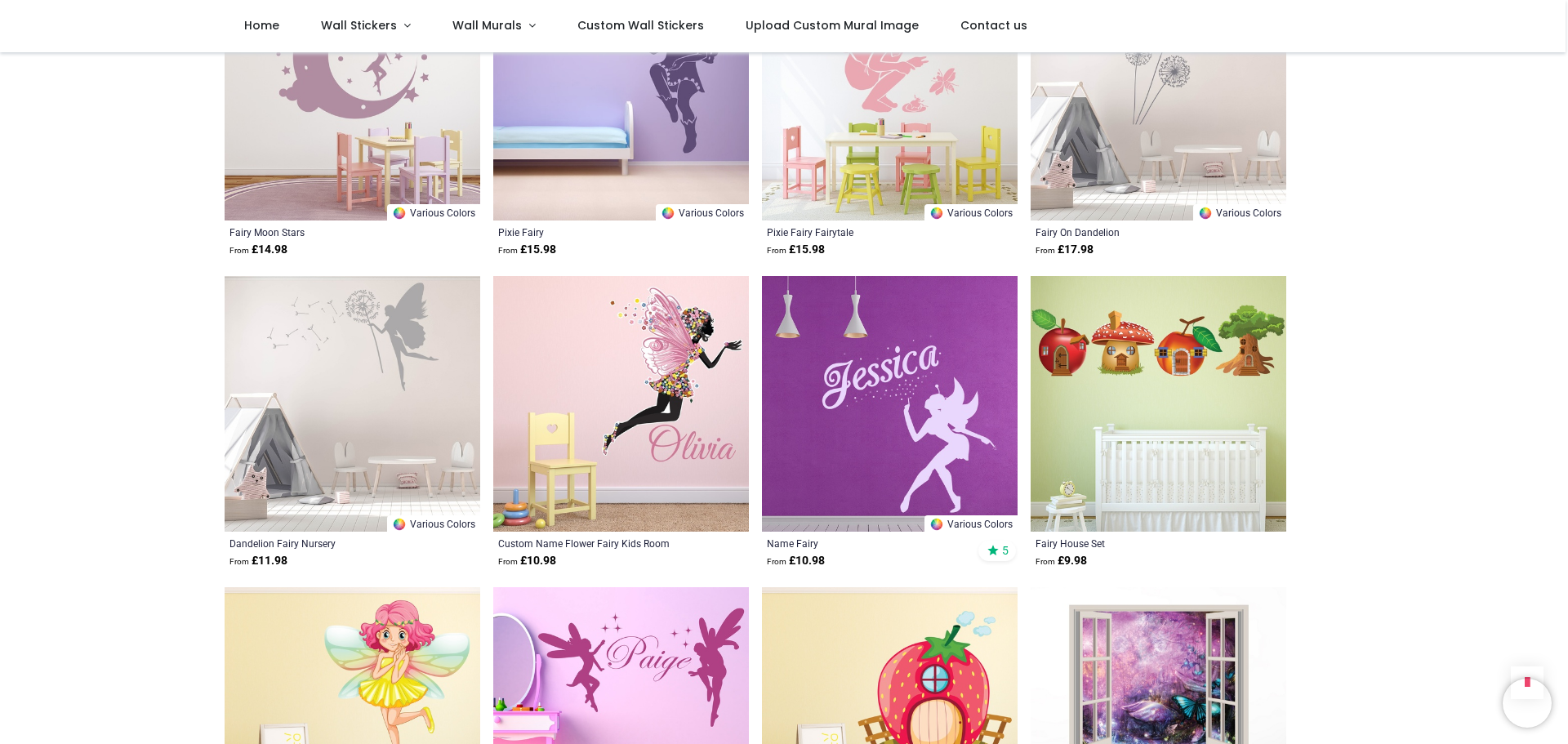
scroll to position [4084, 0]
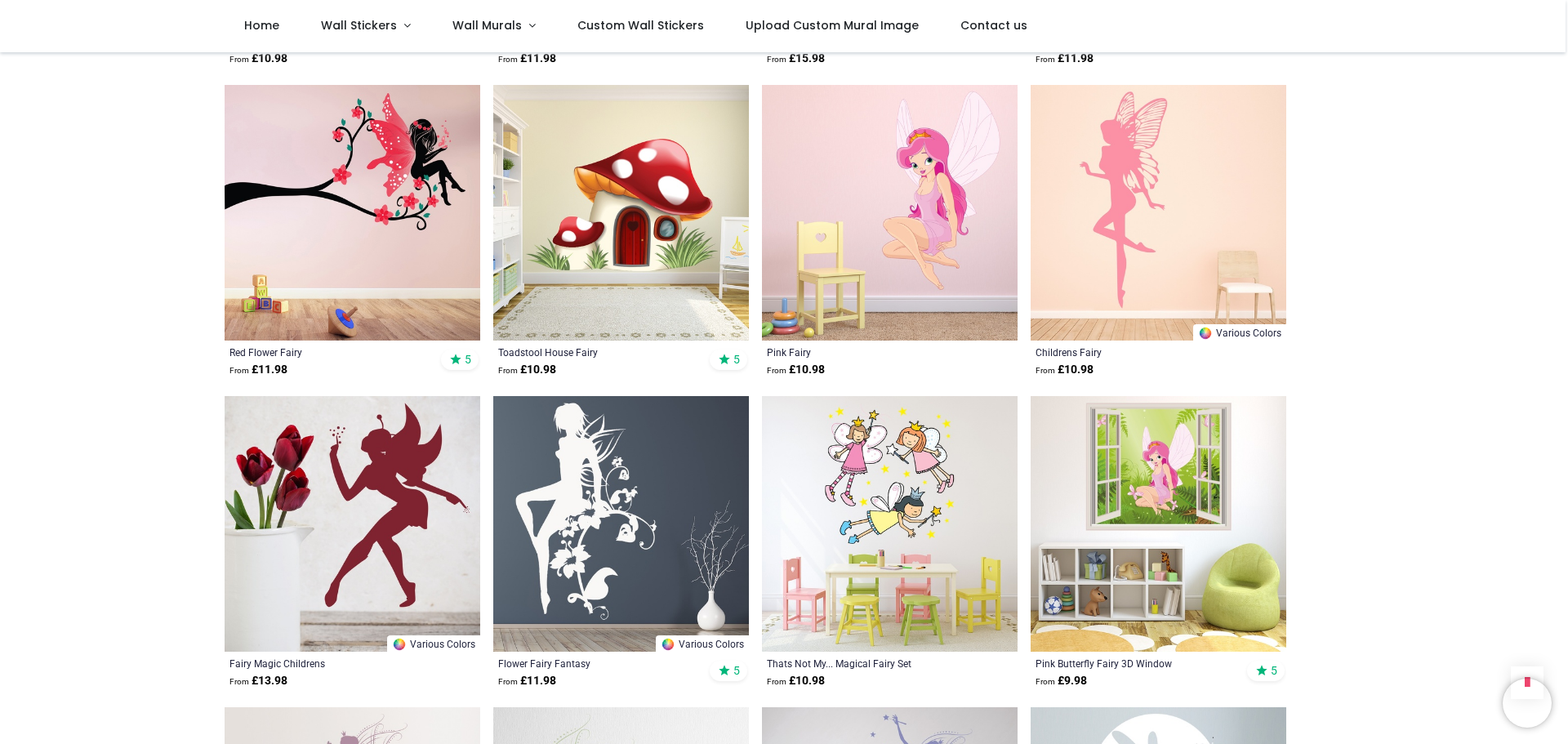
scroll to position [572, 0]
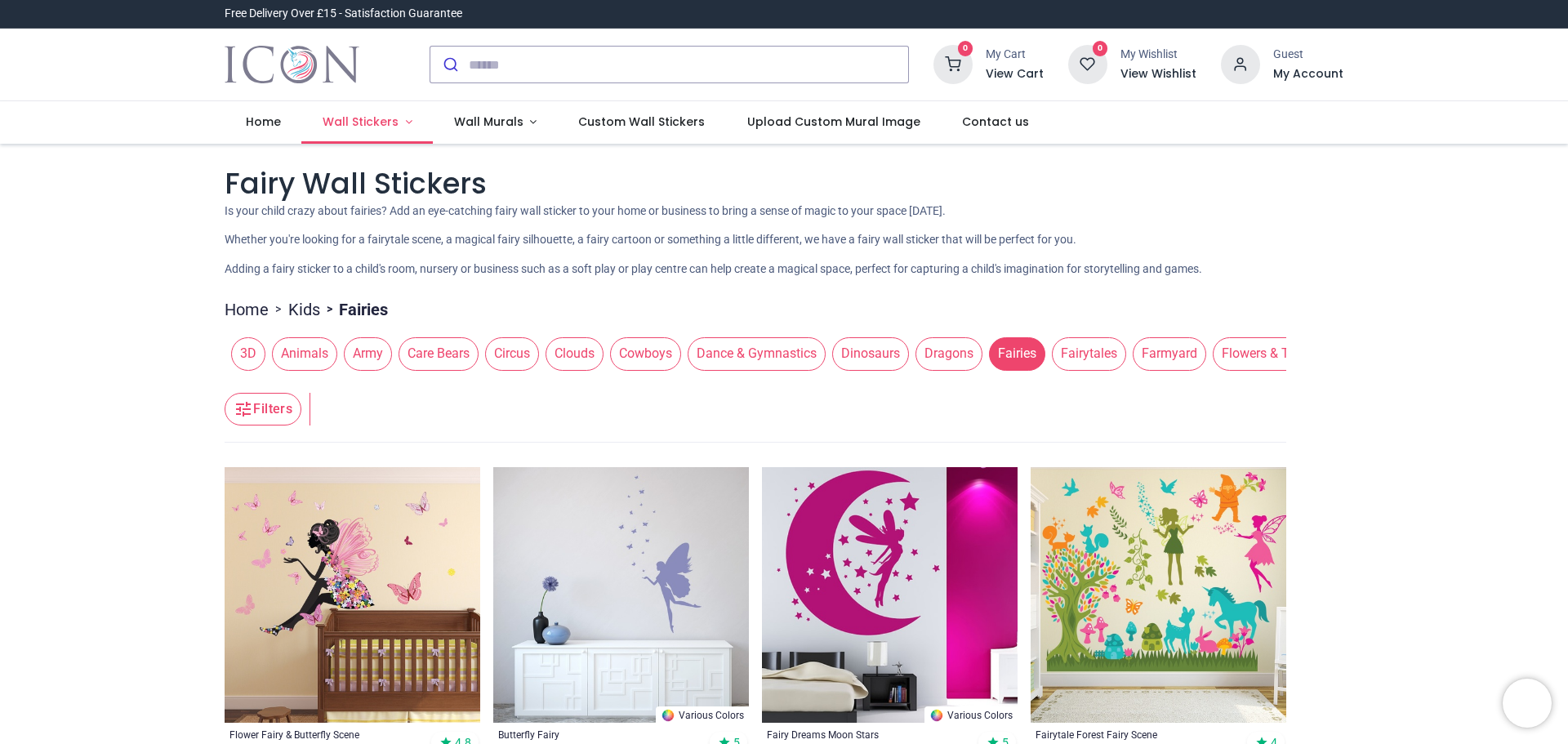
click at [357, 117] on span "Wall Stickers" at bounding box center [360, 122] width 76 height 17
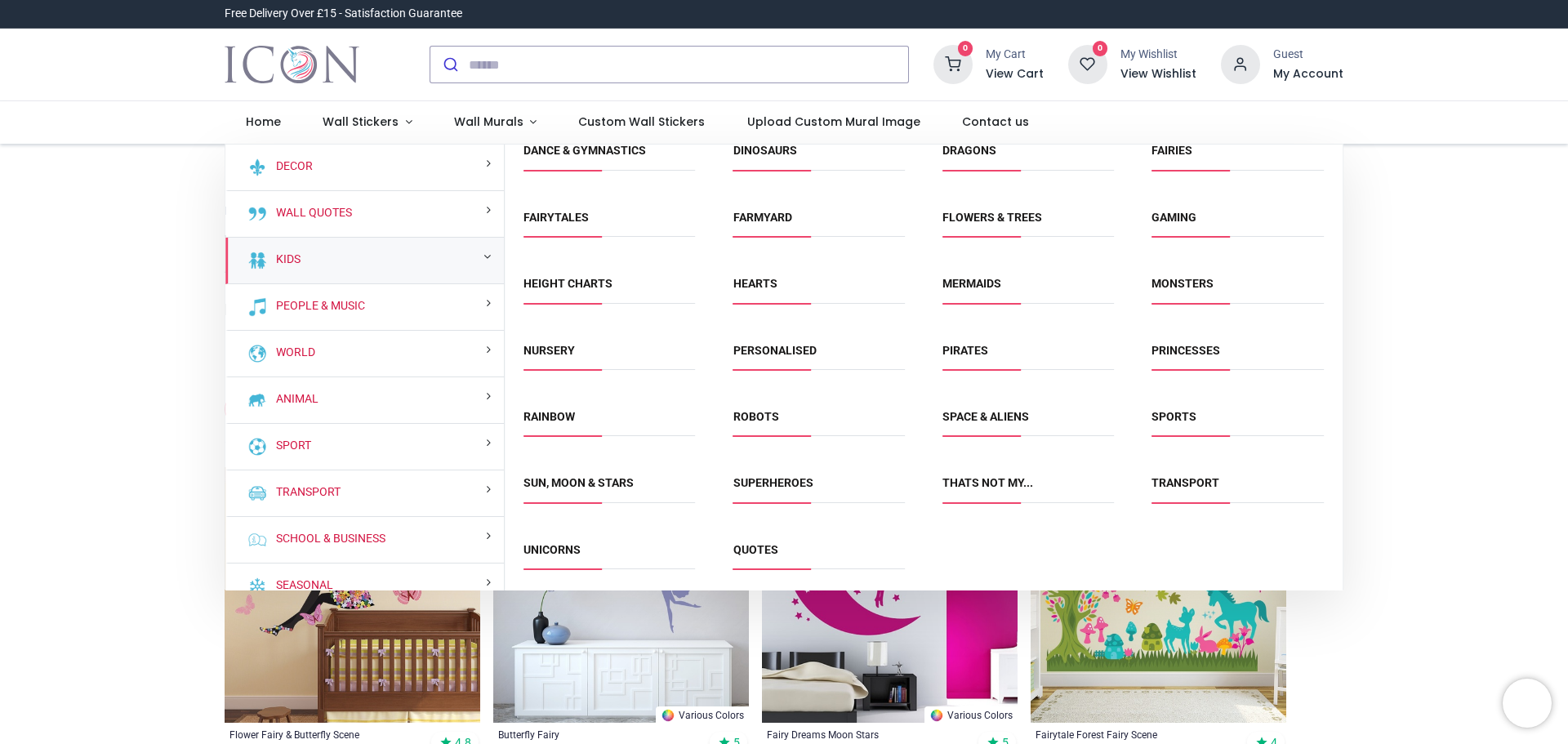
scroll to position [152, 0]
click at [558, 546] on link "Unicorns" at bounding box center [551, 548] width 57 height 13
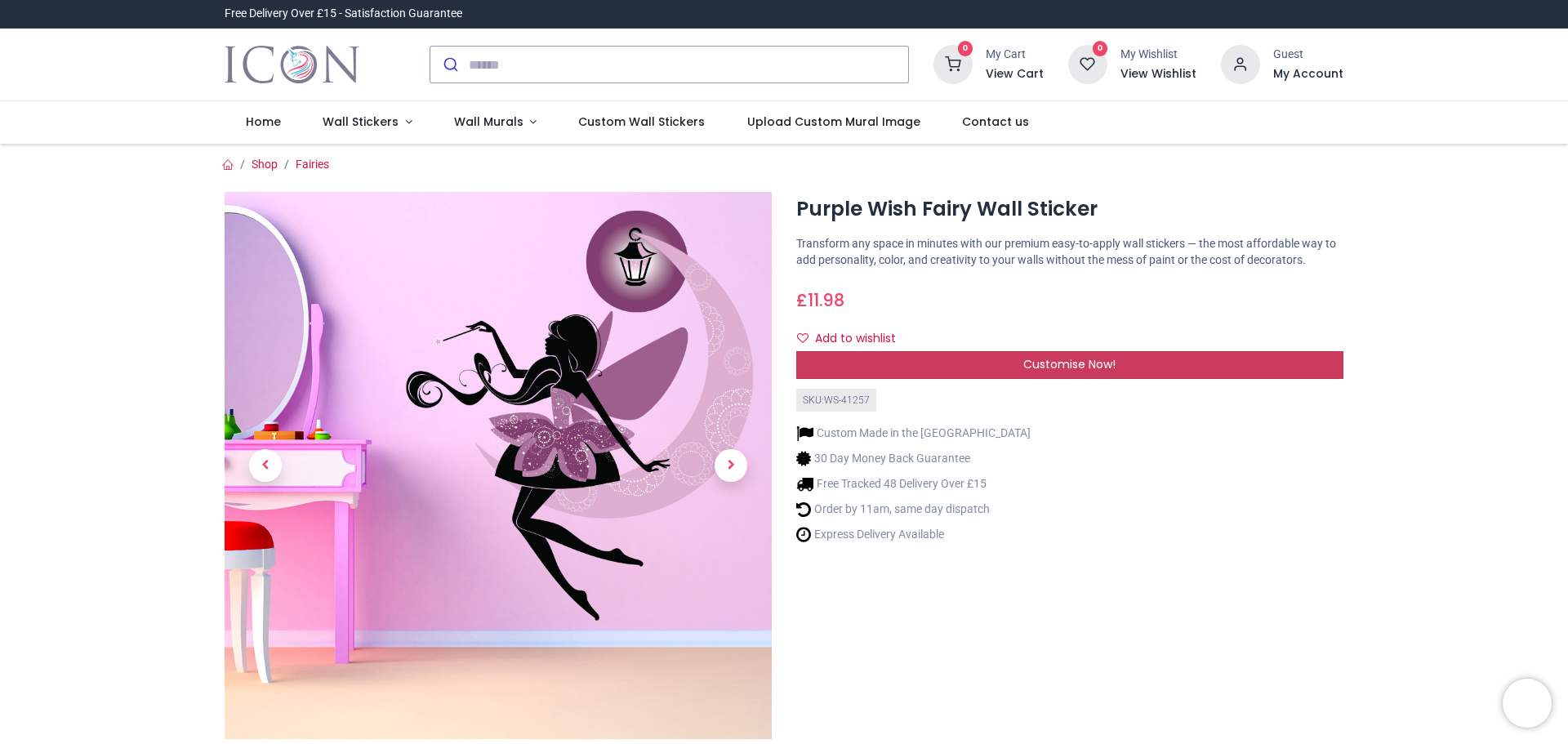
click at [982, 364] on div "Customise Now!" at bounding box center [1070, 365] width 547 height 28
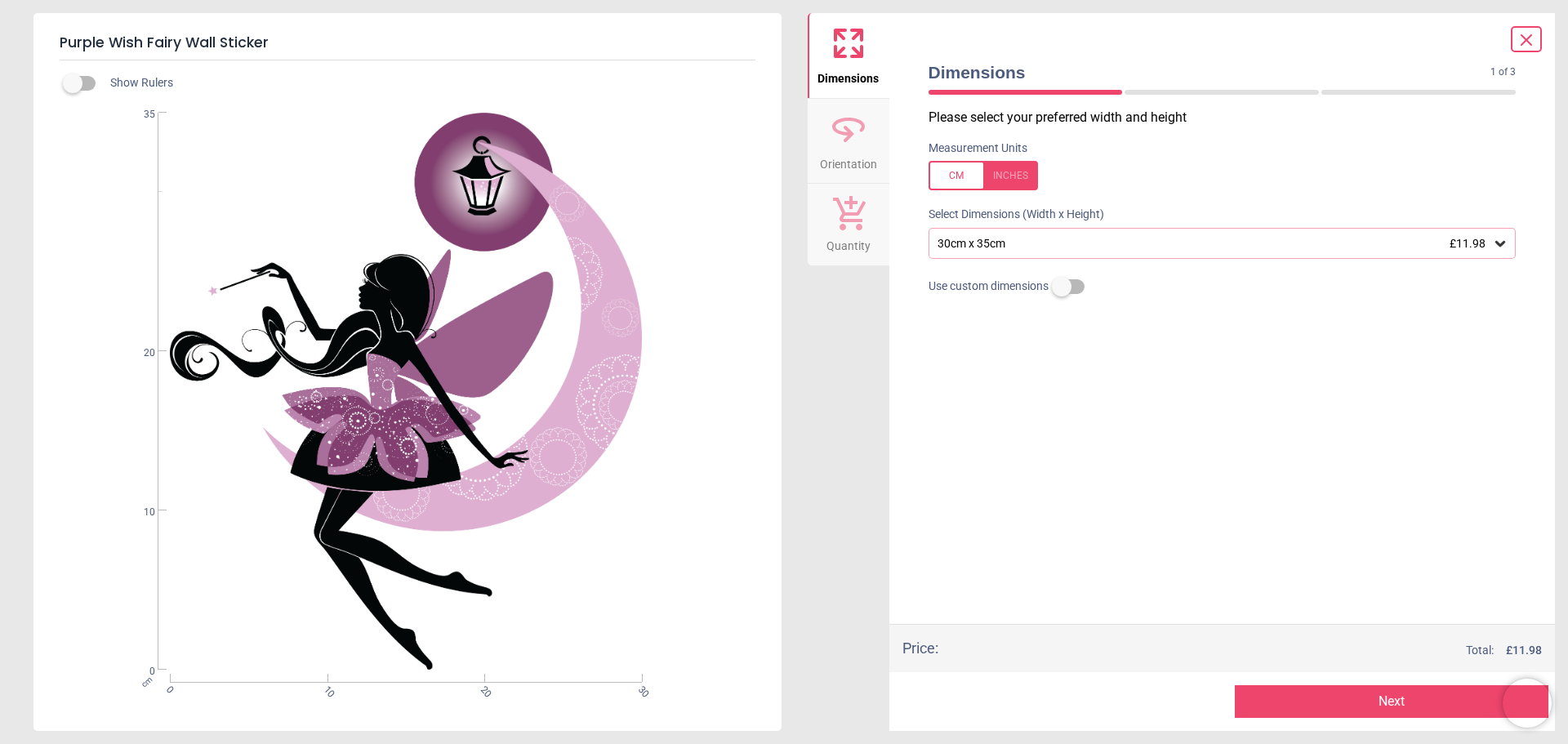
click at [1003, 247] on div "30cm x 35cm £11.98" at bounding box center [1214, 243] width 557 height 14
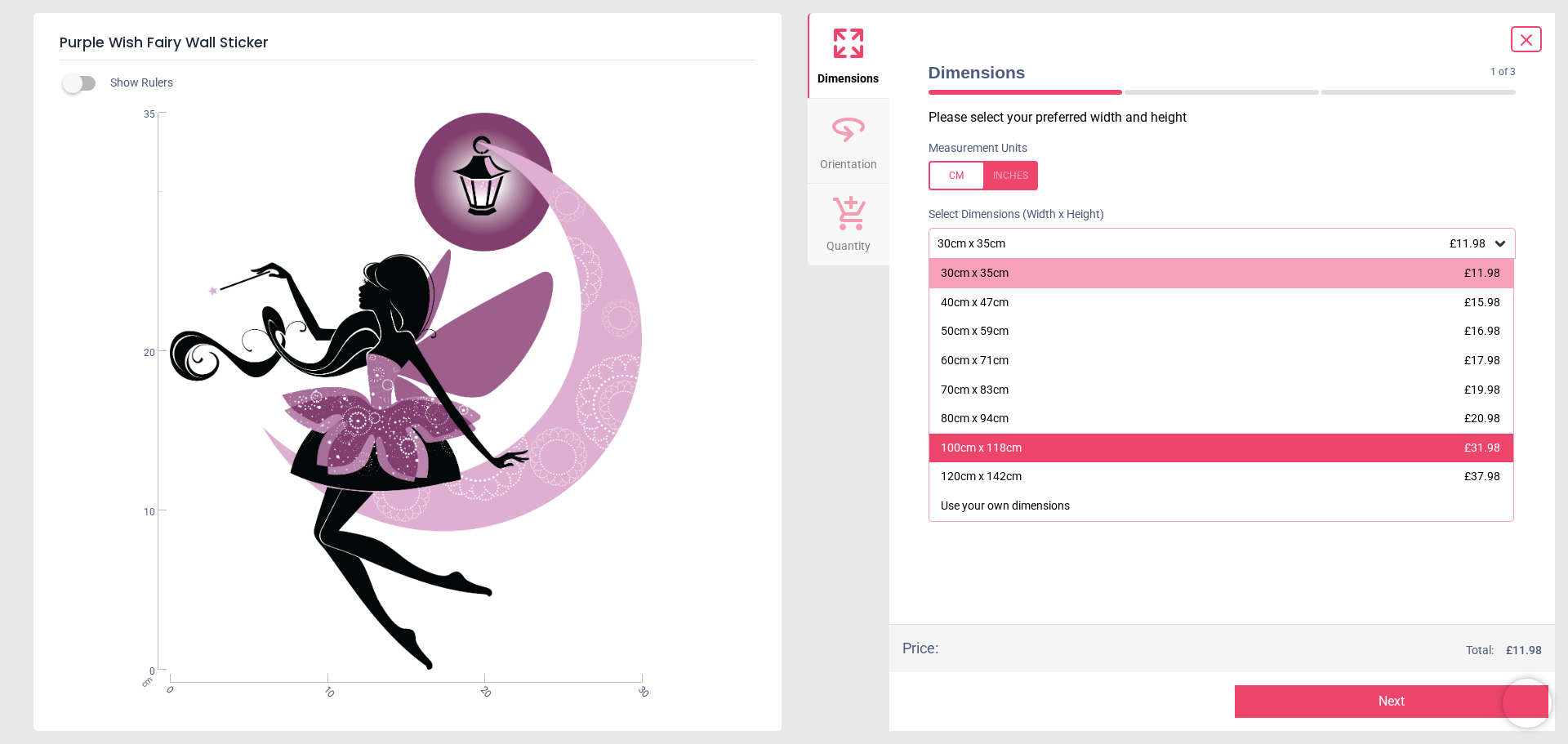
click at [1055, 448] on div "100cm x 118cm £31.98" at bounding box center [1221, 449] width 584 height 30
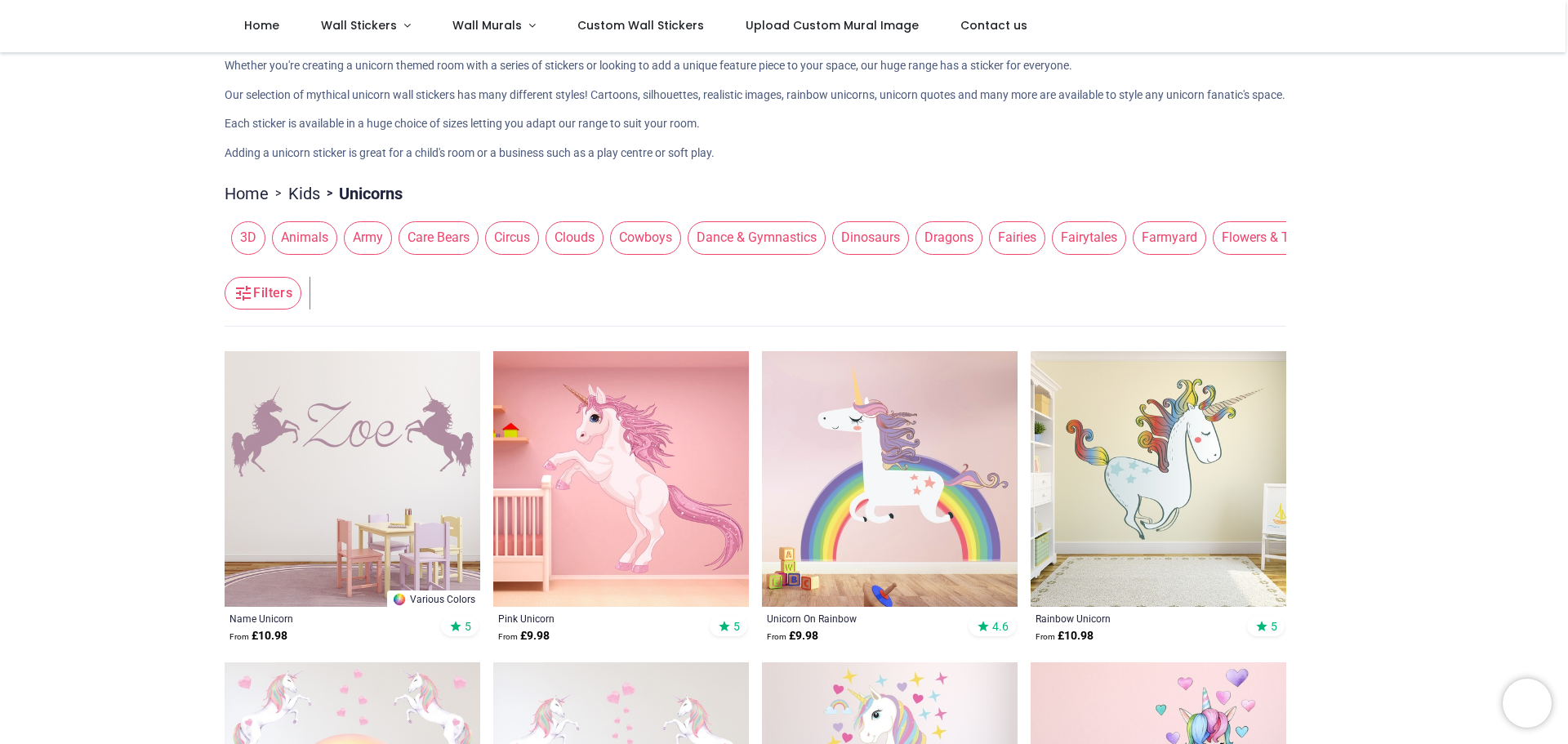
scroll to position [245, 0]
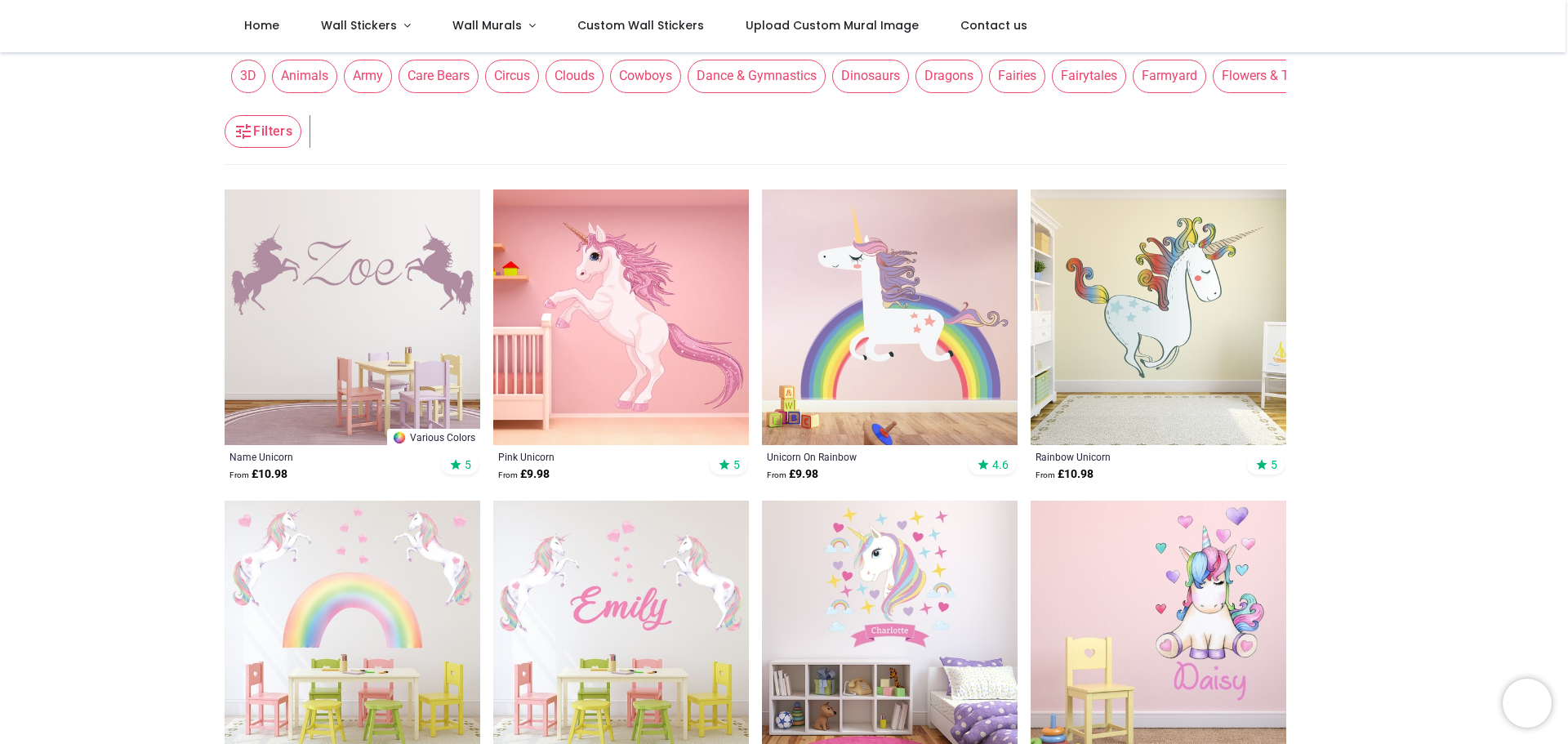
click at [932, 317] on img at bounding box center [889, 317] width 255 height 255
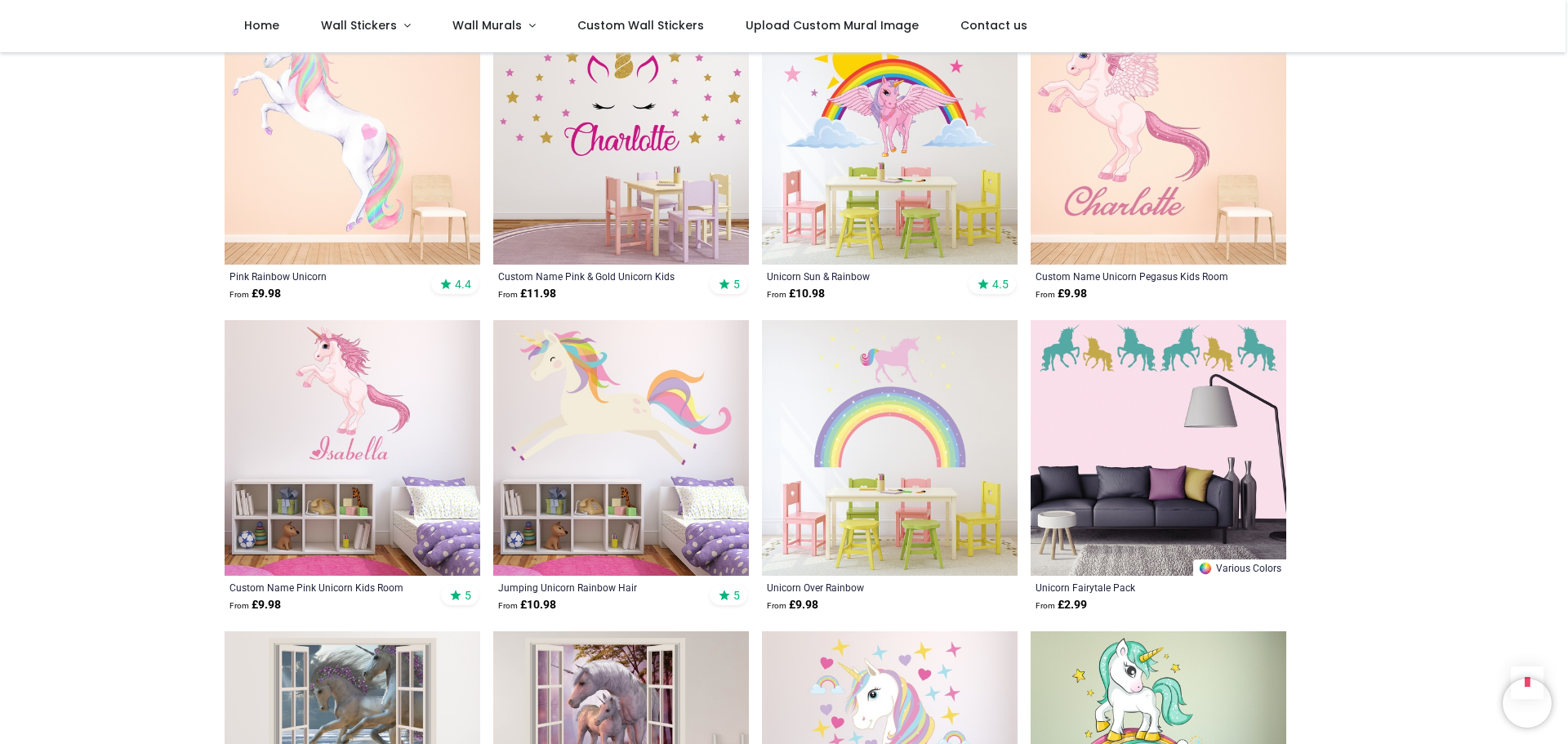
scroll to position [1878, 0]
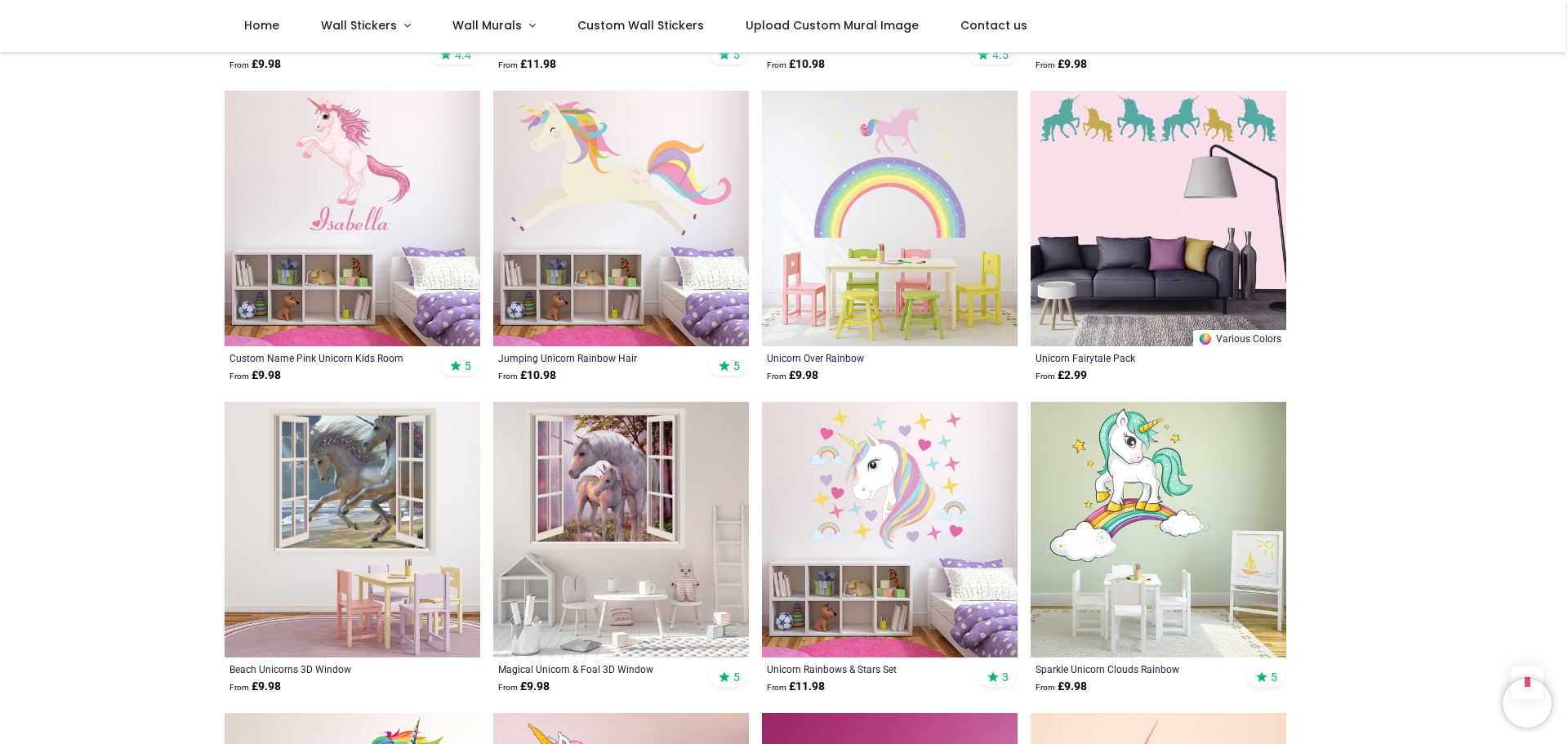
scroll to position [1878, 0]
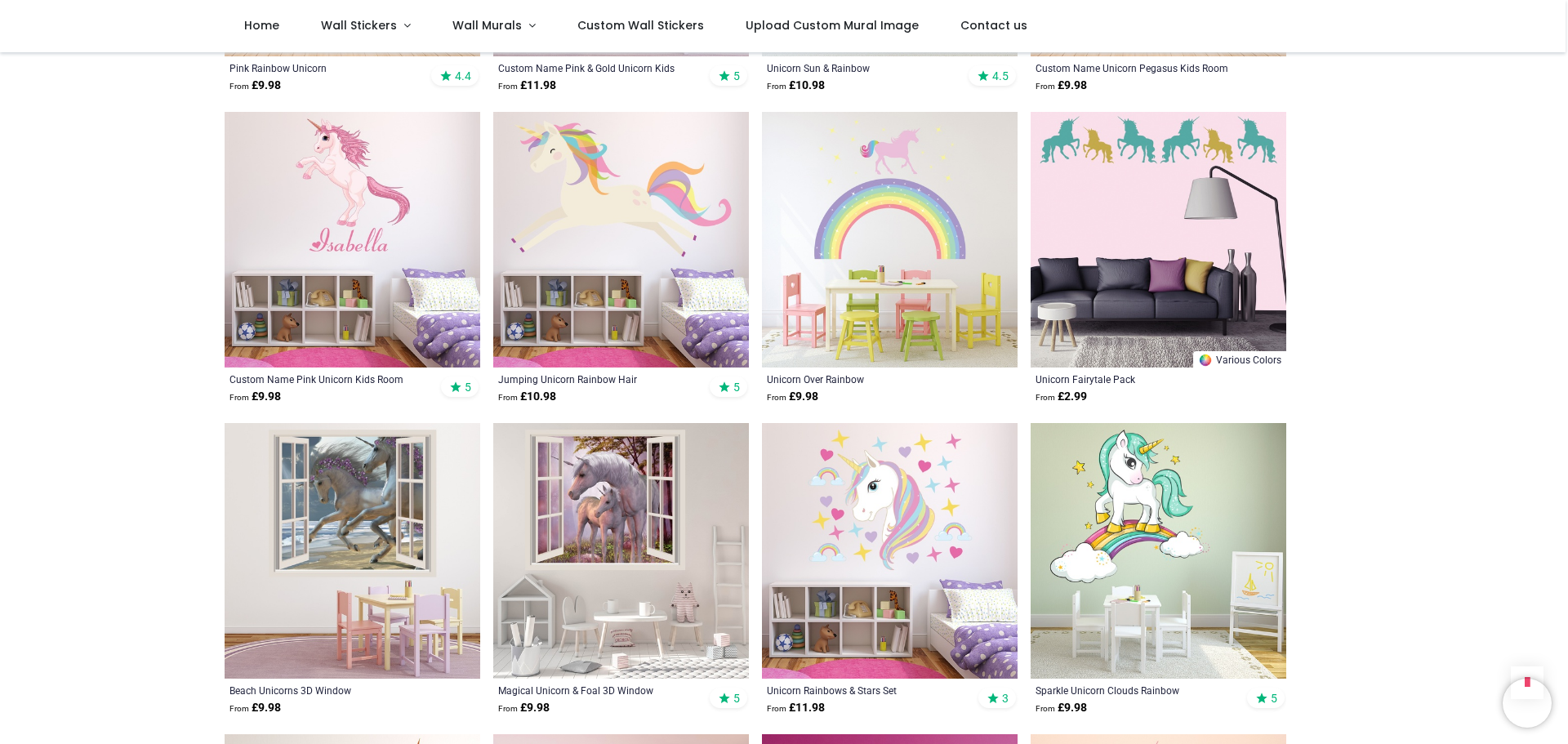
click at [907, 489] on img at bounding box center [889, 551] width 255 height 255
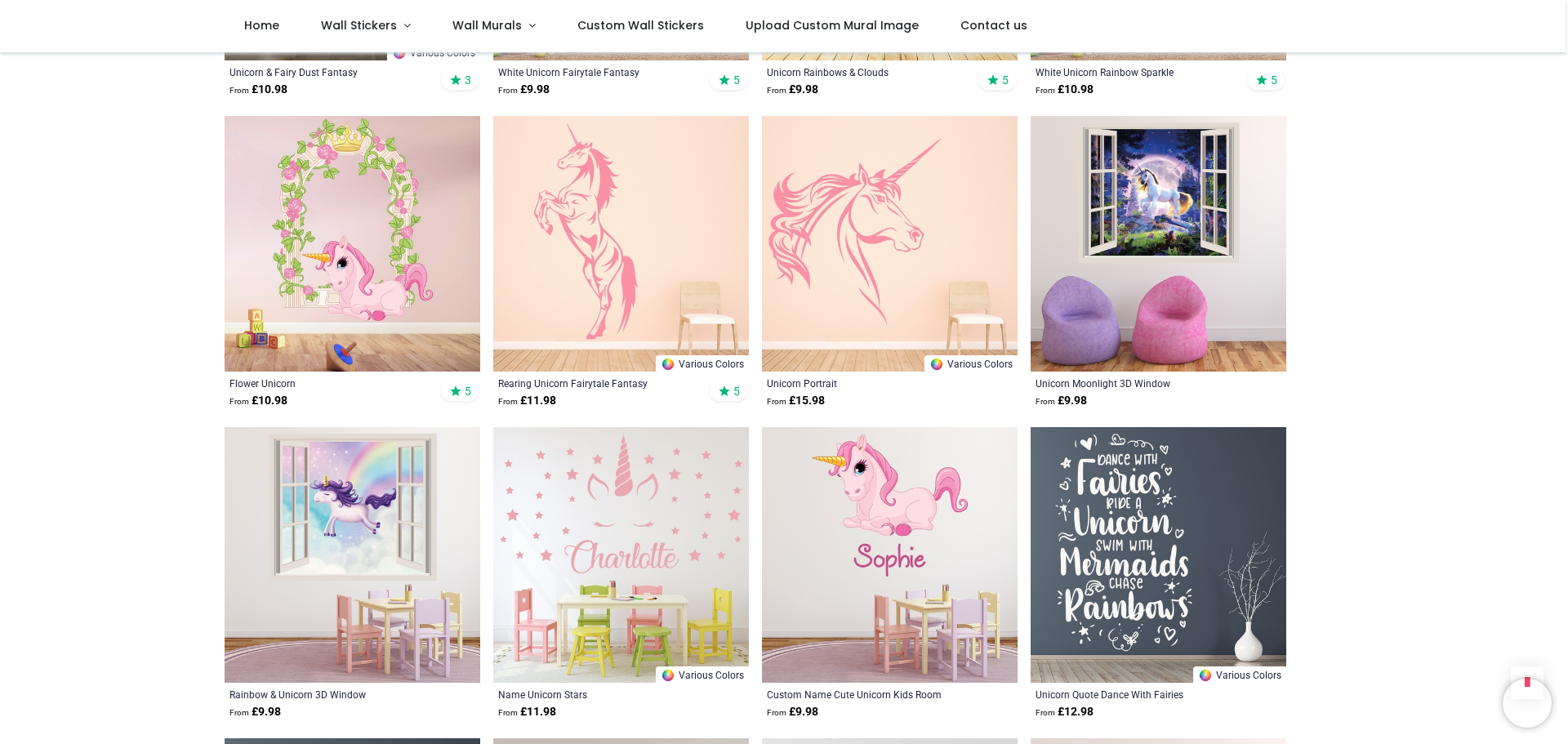
scroll to position [3838, 0]
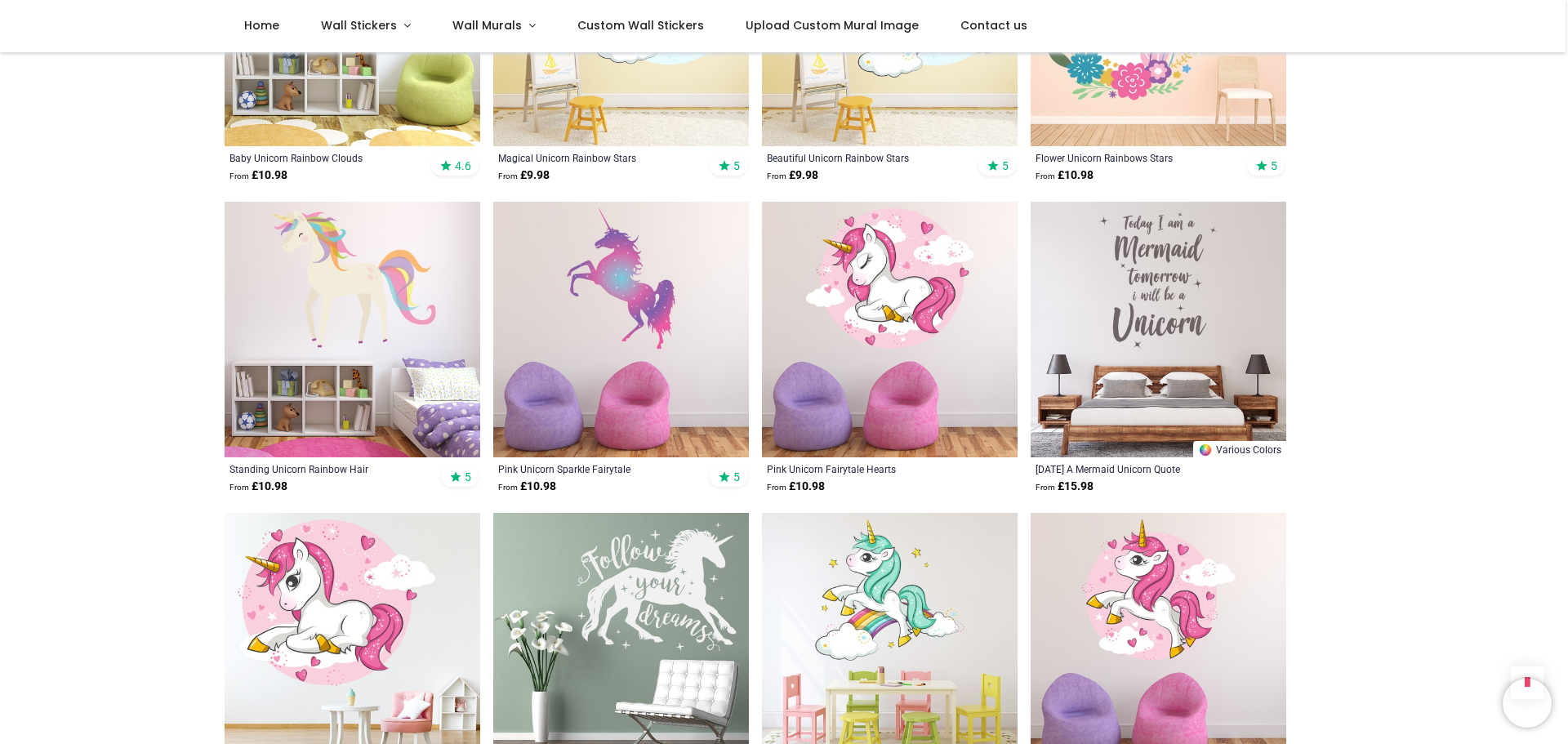
scroll to position [5309, 0]
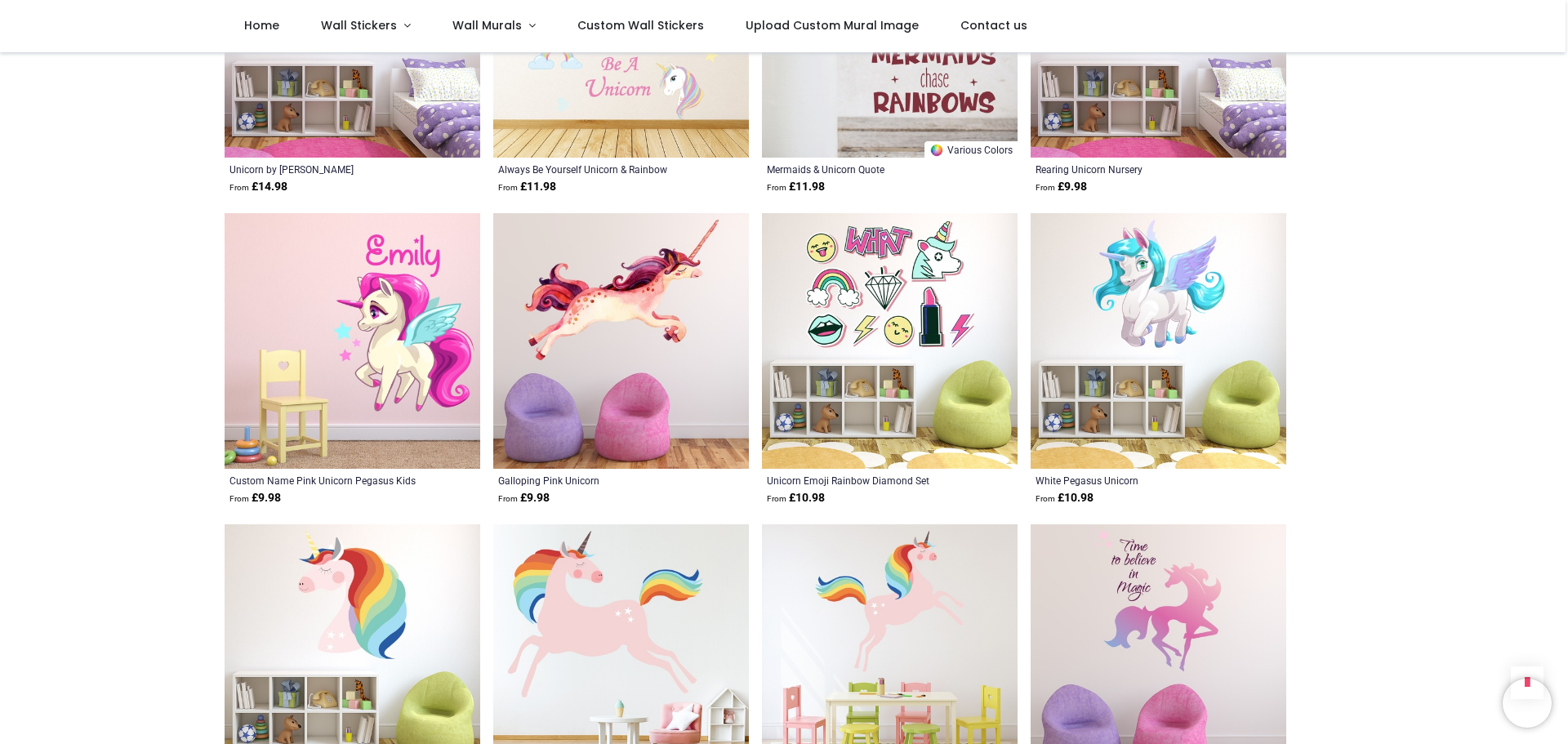
scroll to position [8004, 0]
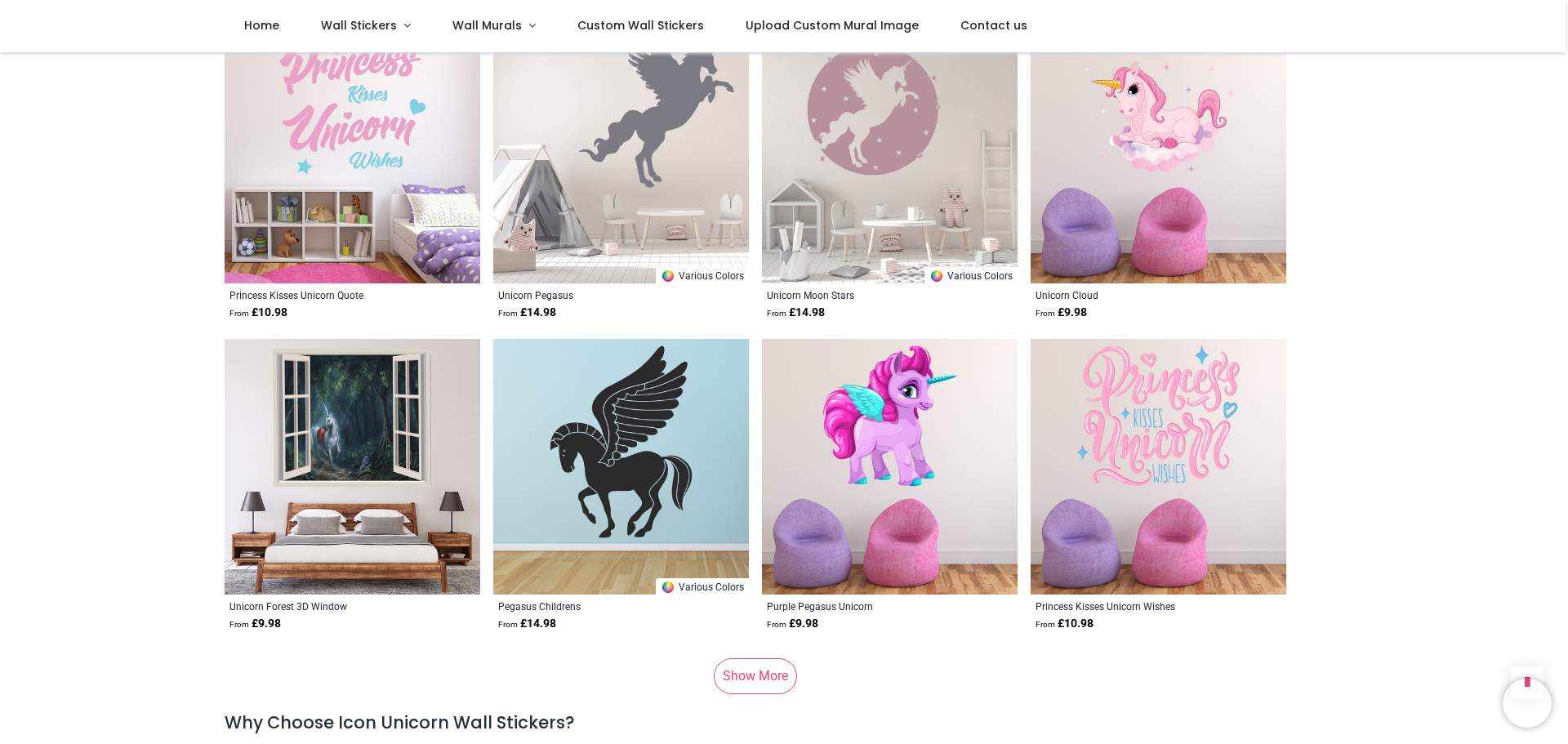
scroll to position [10699, 0]
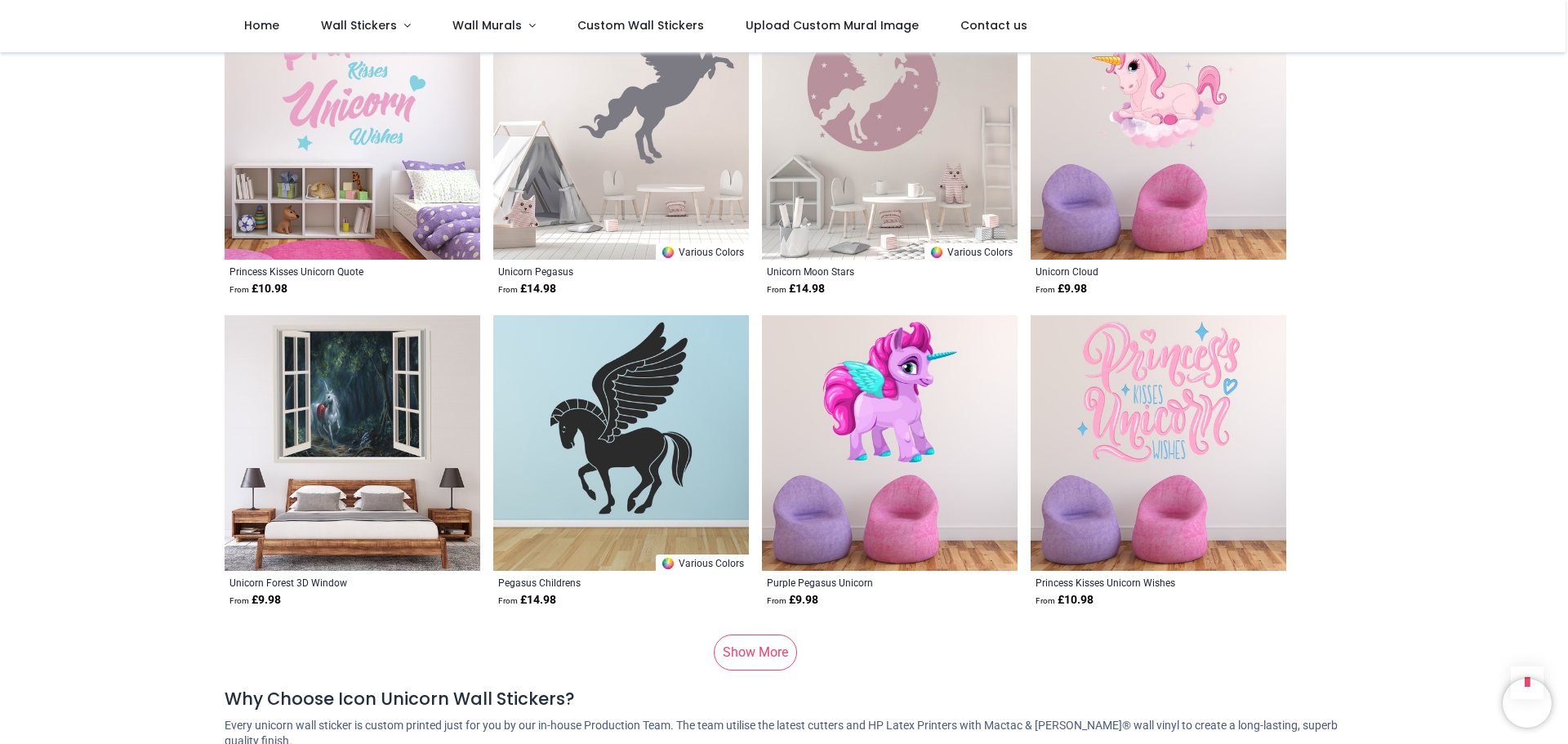
click at [779, 635] on link "Show More" at bounding box center [755, 652] width 83 height 36
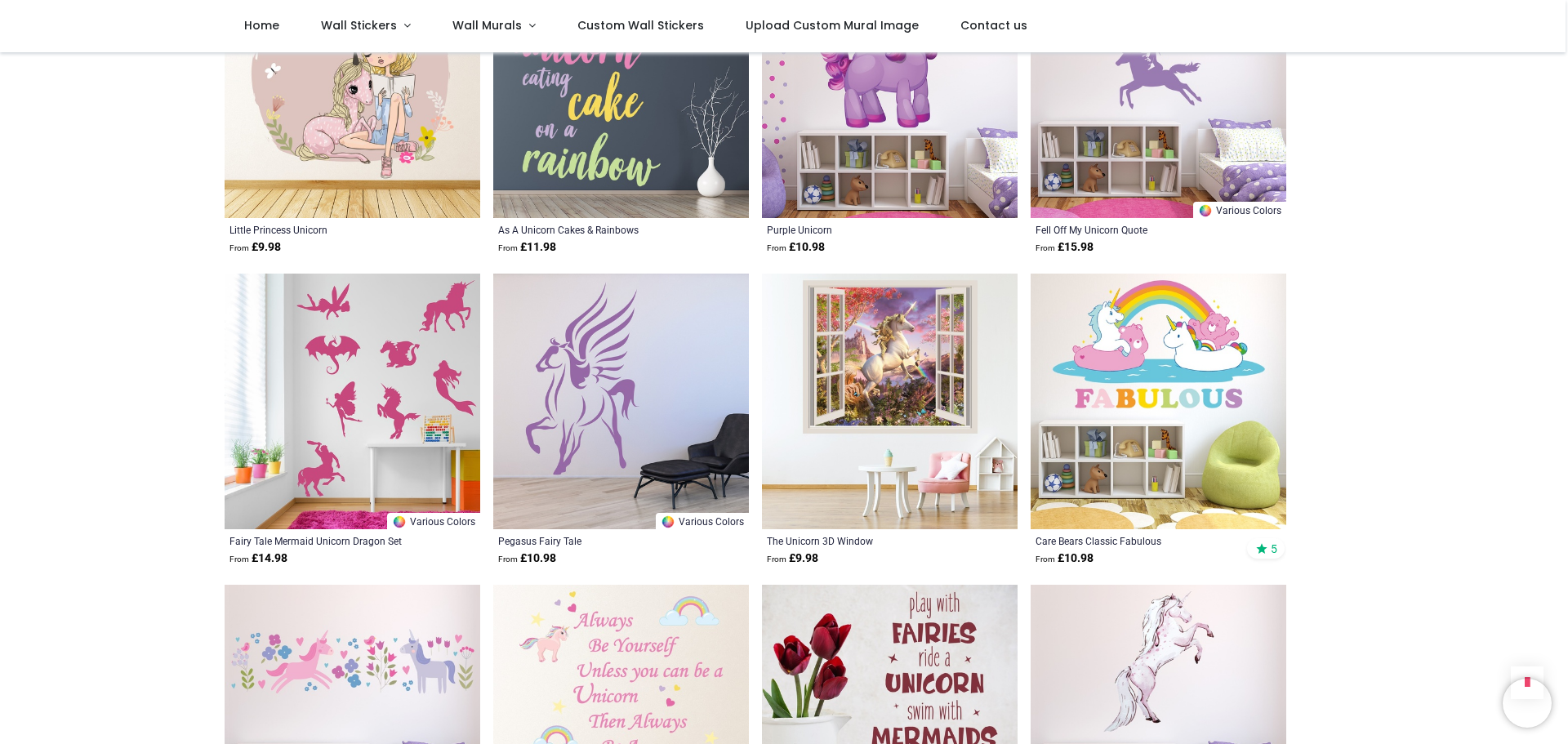
scroll to position [7023, 0]
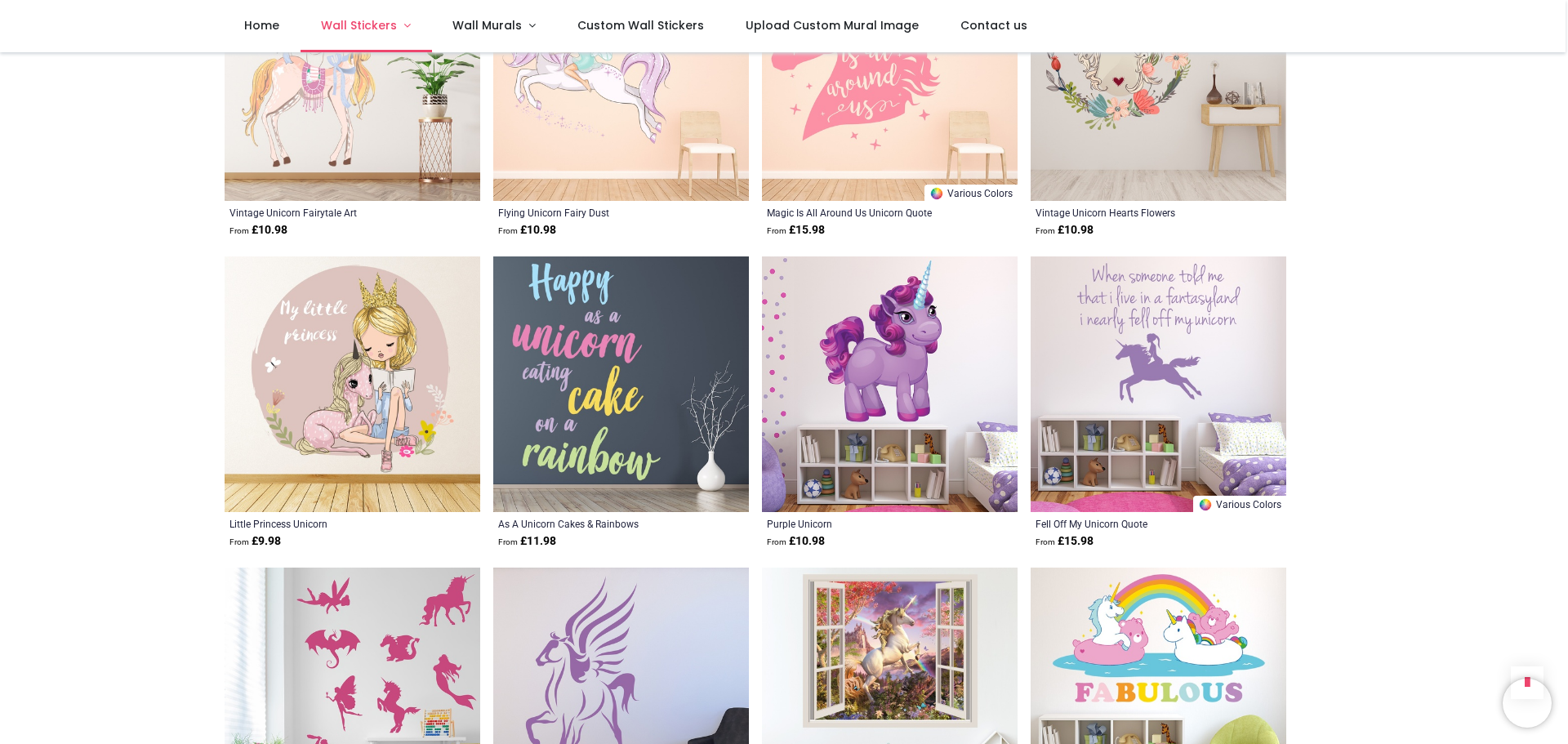
click at [375, 22] on span "Wall Stickers" at bounding box center [359, 26] width 76 height 17
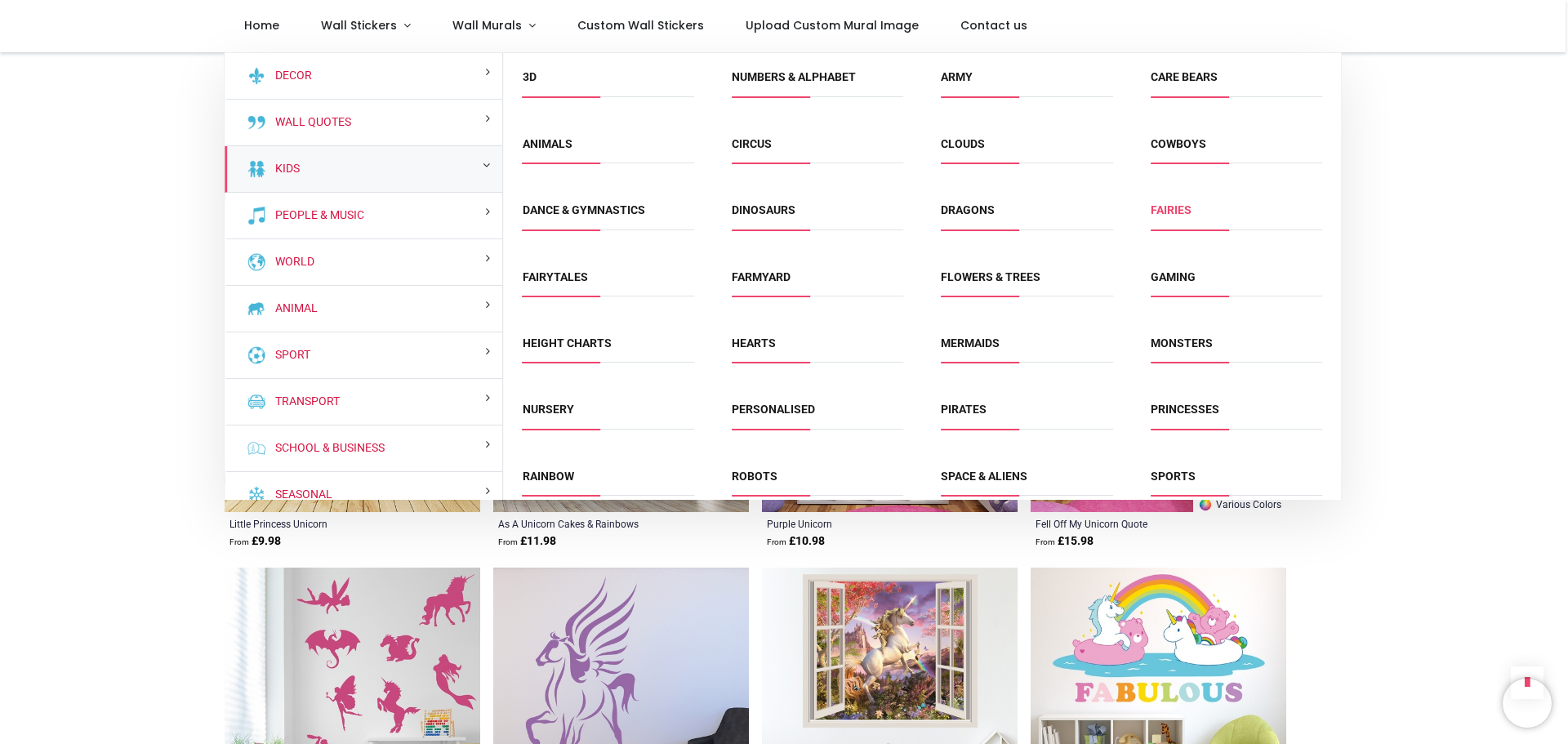
click at [1170, 213] on link "Fairies" at bounding box center [1170, 210] width 41 height 13
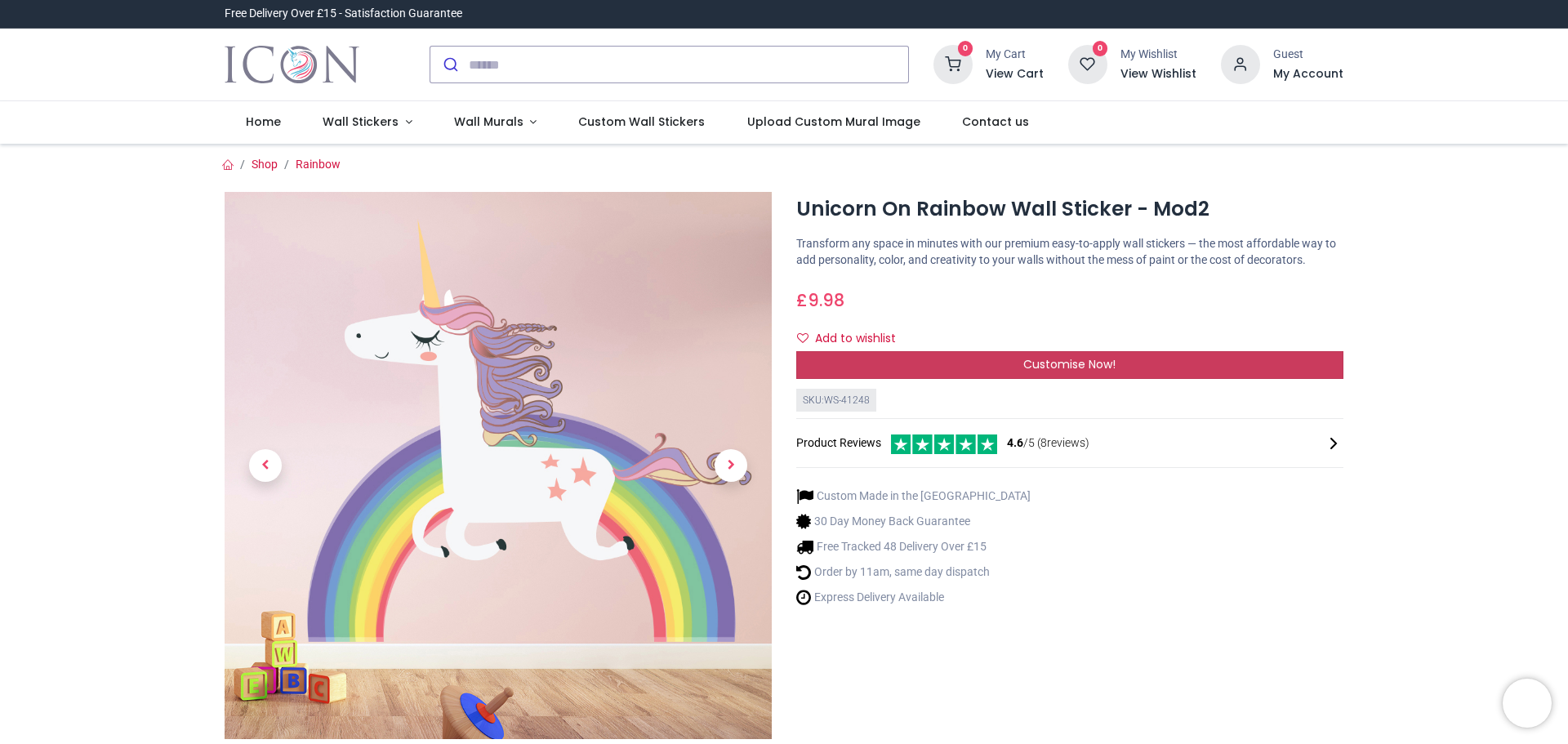
click at [1012, 371] on div "Customise Now!" at bounding box center [1070, 365] width 547 height 28
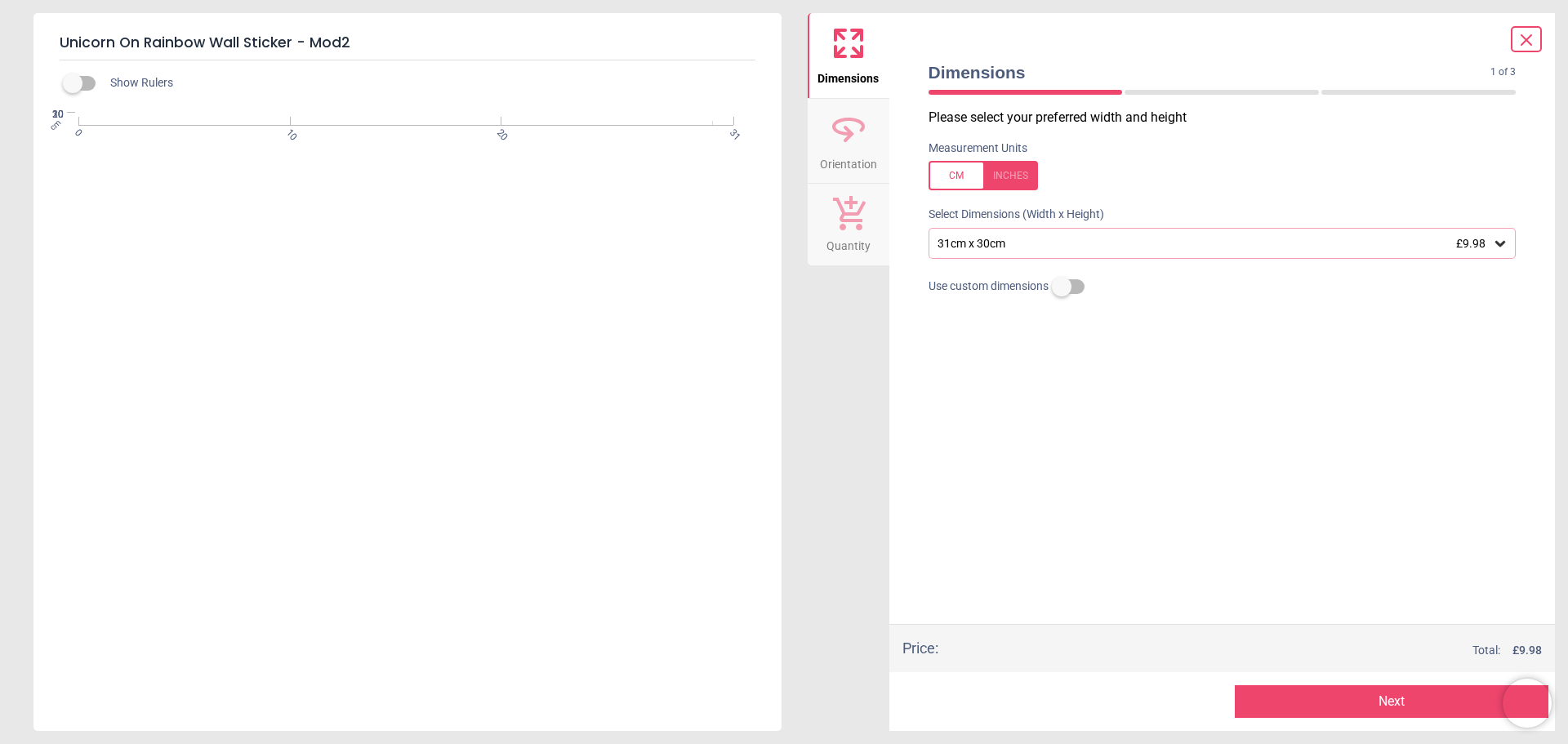
click at [1049, 245] on div "31cm x 30cm £9.98" at bounding box center [1214, 243] width 557 height 14
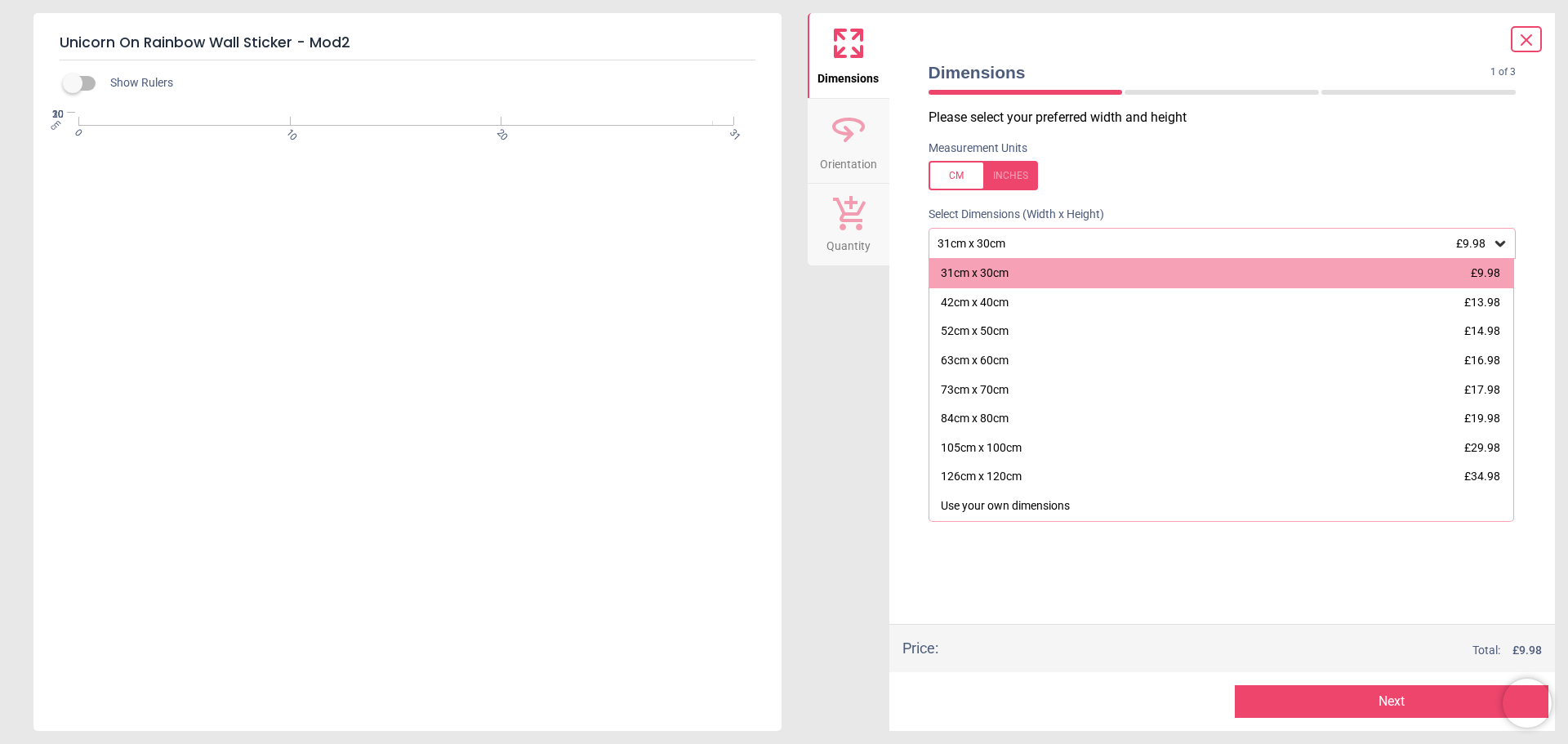
click at [1523, 53] on div "Dimensions 1 of 3 1 of 4" at bounding box center [1222, 80] width 614 height 56
click at [1531, 35] on icon at bounding box center [1527, 40] width 10 height 10
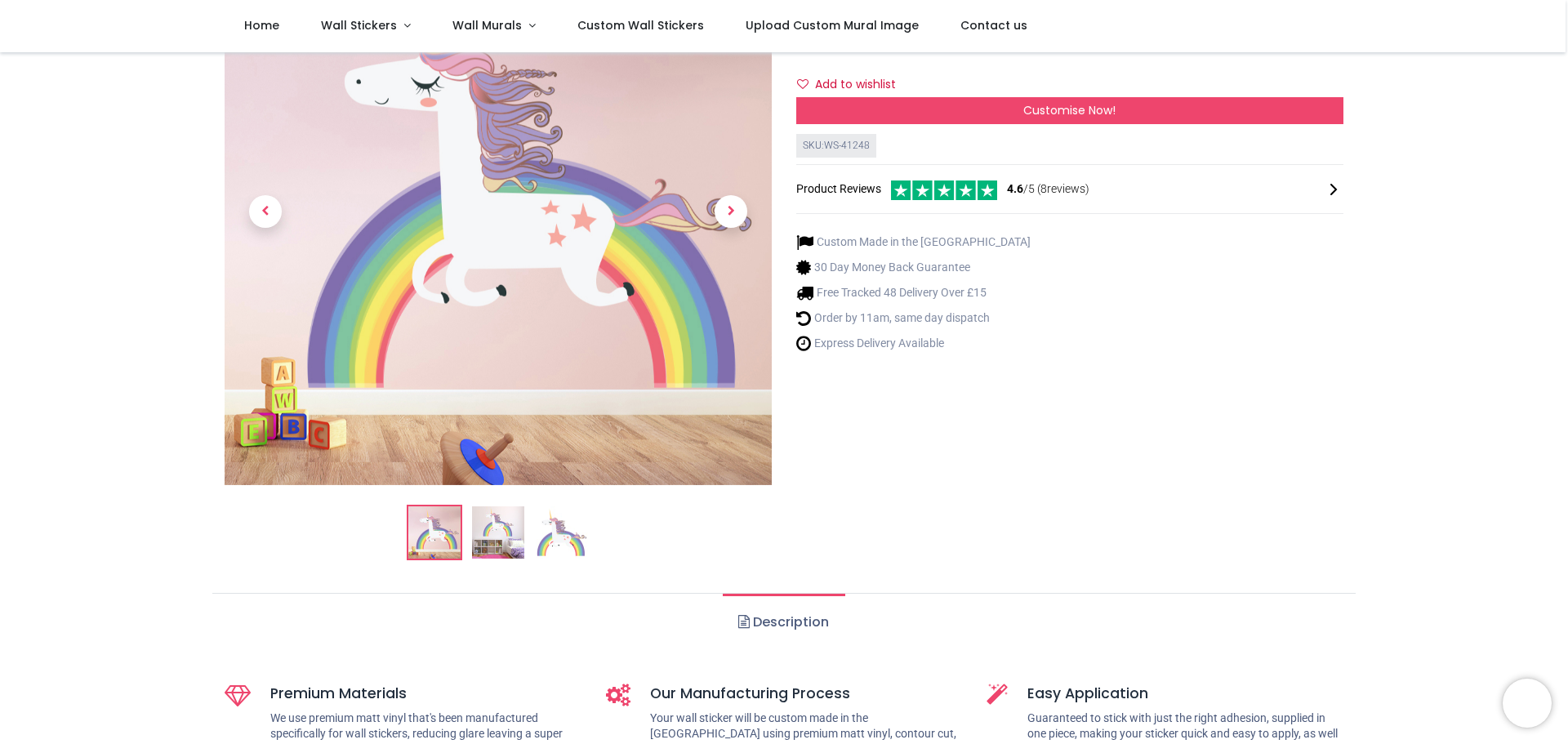
scroll to position [82, 0]
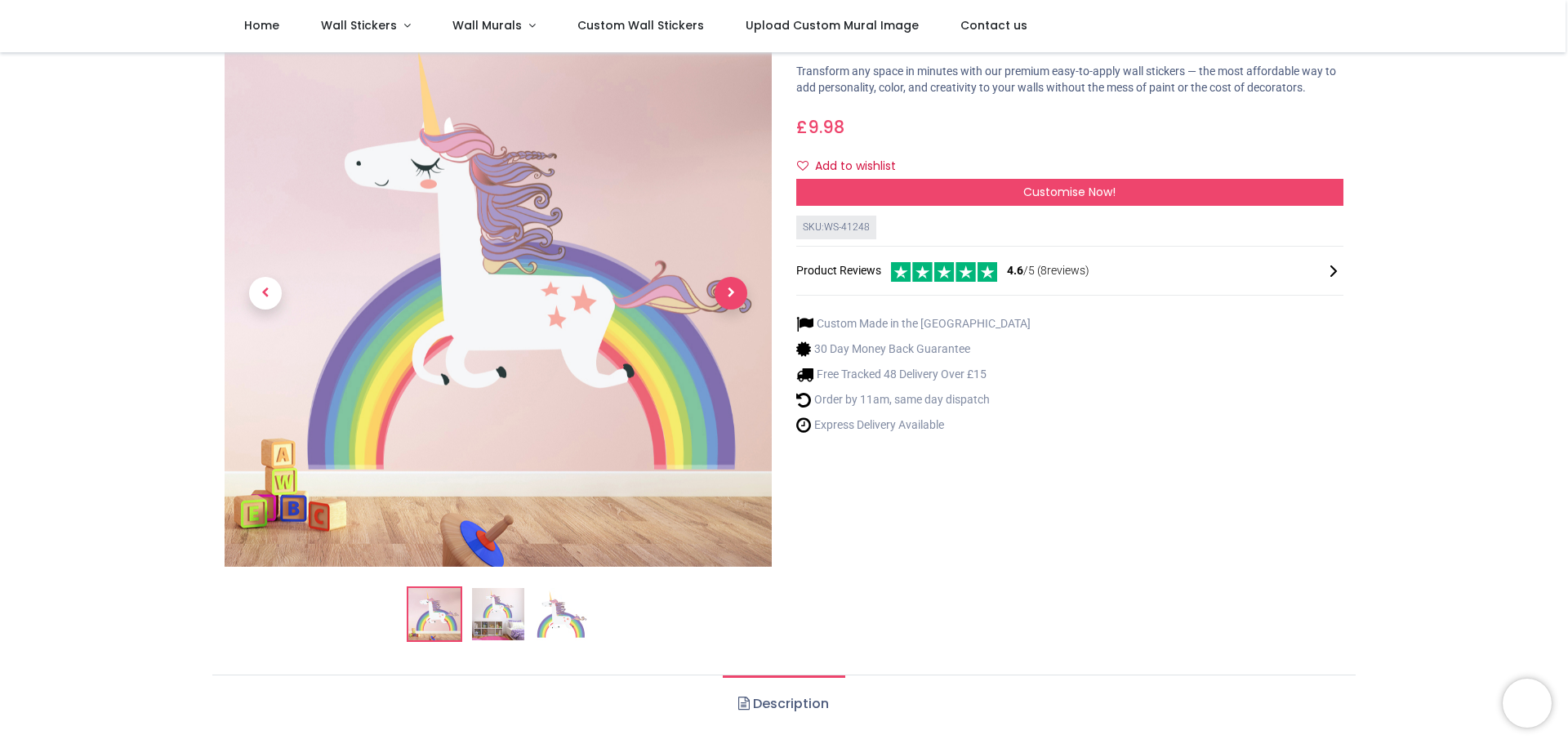
click at [729, 293] on span "Next" at bounding box center [731, 293] width 33 height 33
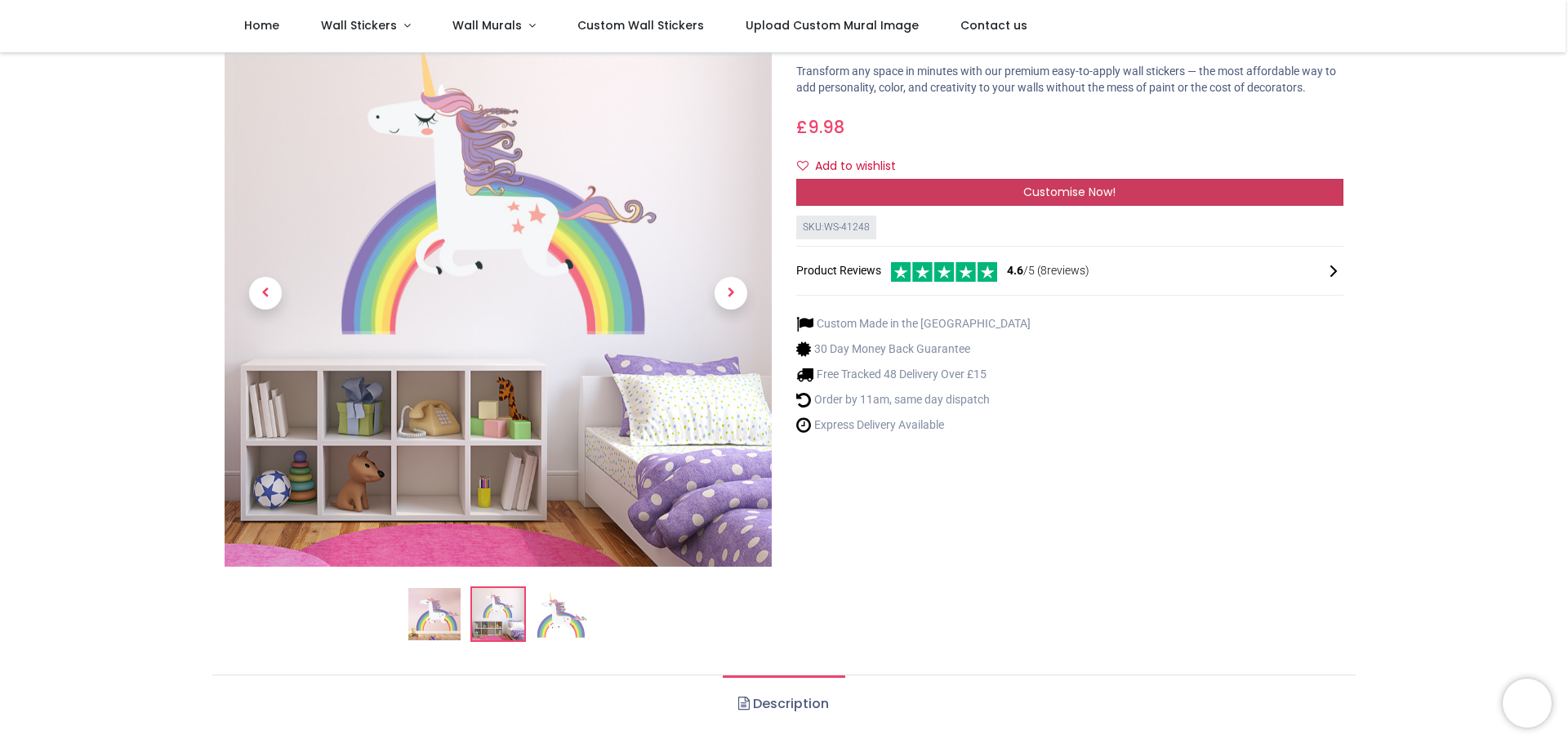
click at [1051, 194] on span "Customise Now!" at bounding box center [1070, 192] width 93 height 17
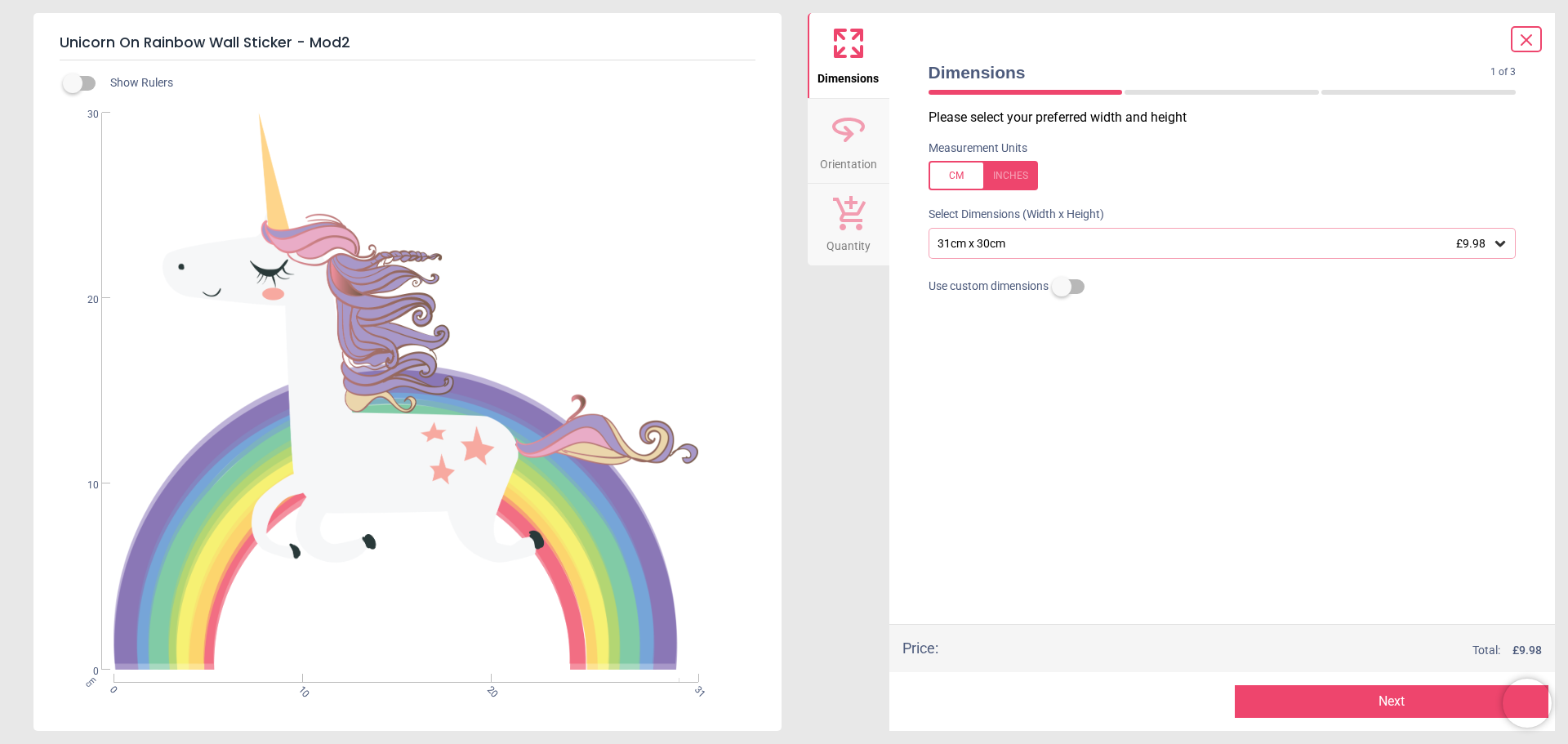
click at [1137, 238] on div "31cm x 30cm £9.98" at bounding box center [1214, 243] width 557 height 14
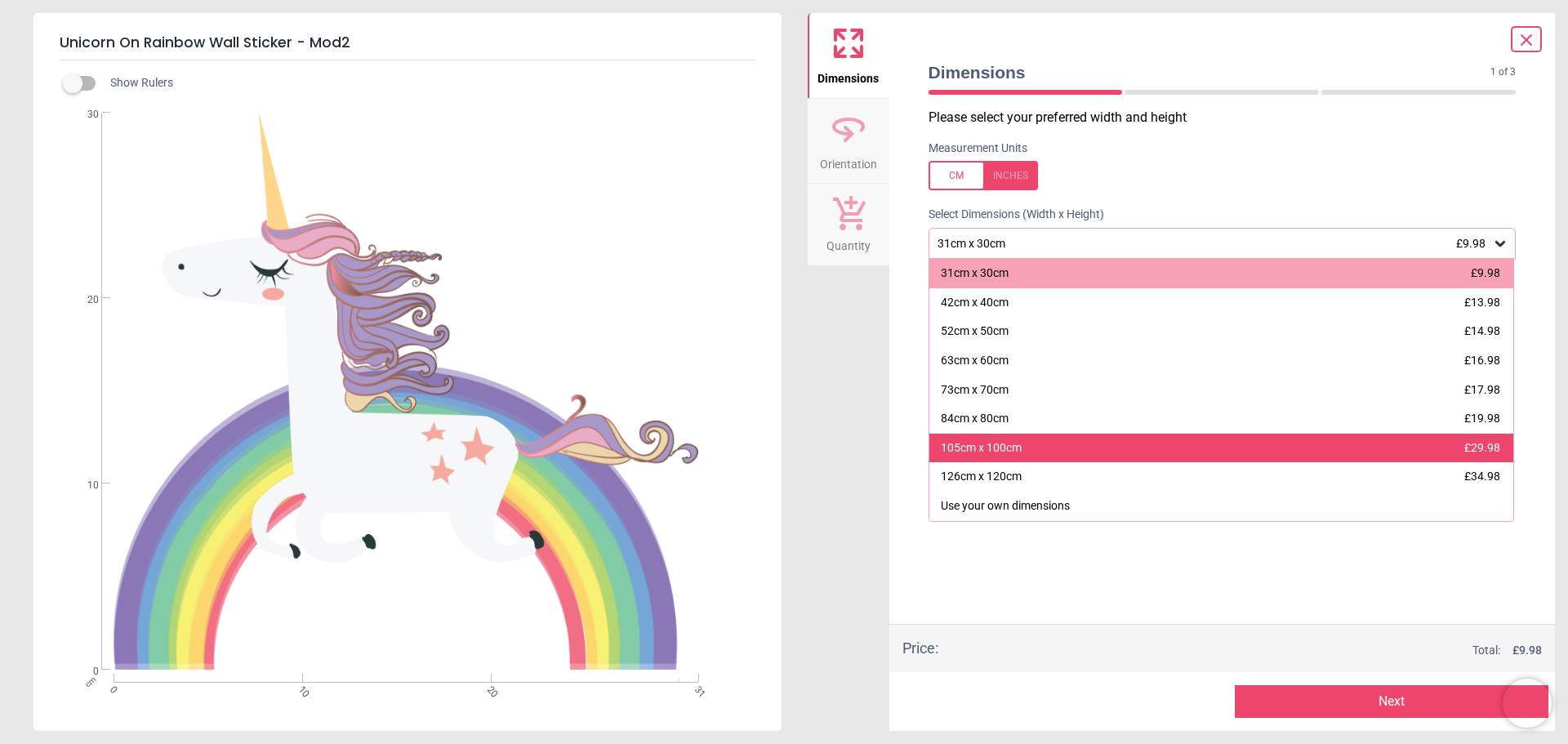
click at [1139, 444] on div "105cm x 100cm £29.98" at bounding box center [1221, 449] width 584 height 30
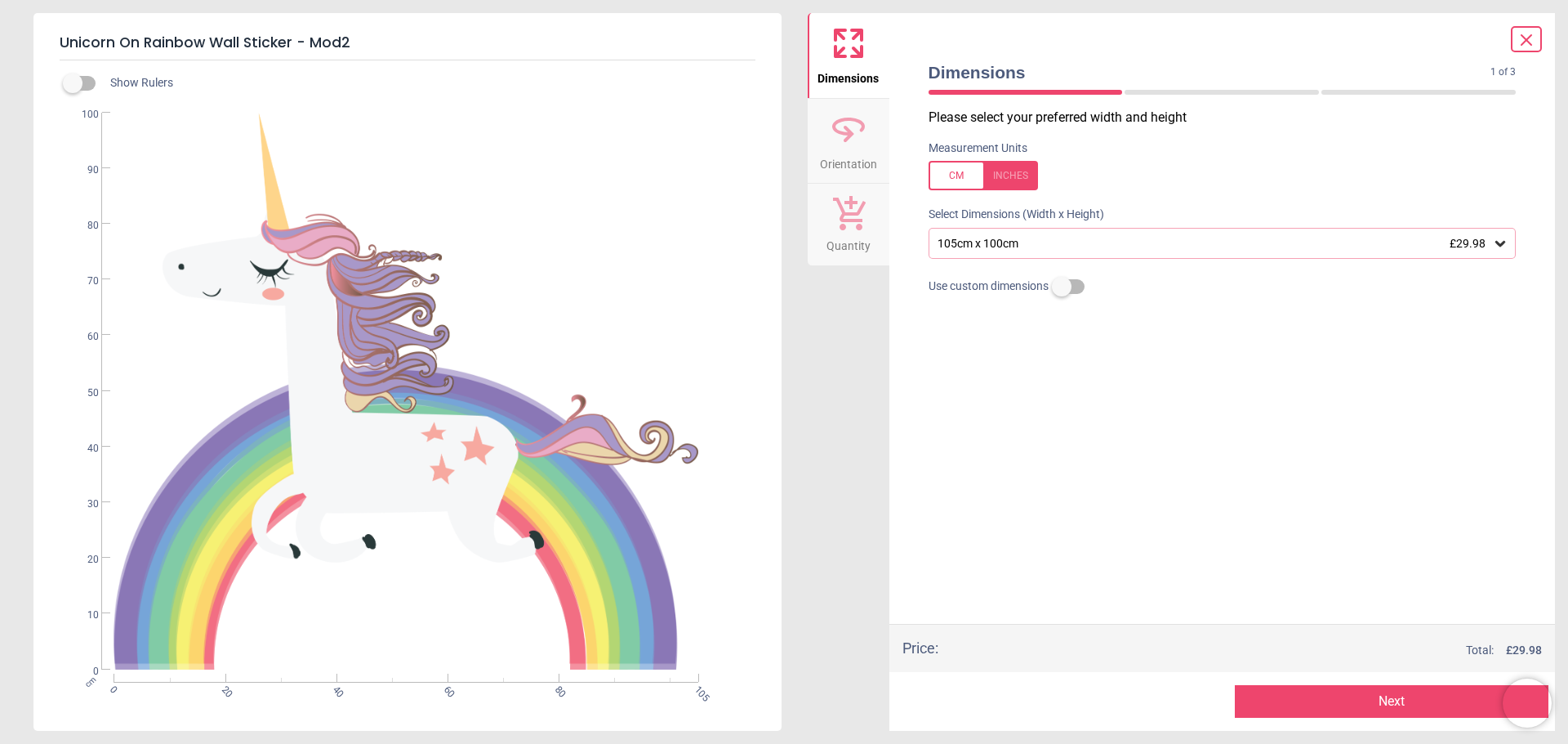
click at [865, 145] on icon at bounding box center [848, 128] width 39 height 39
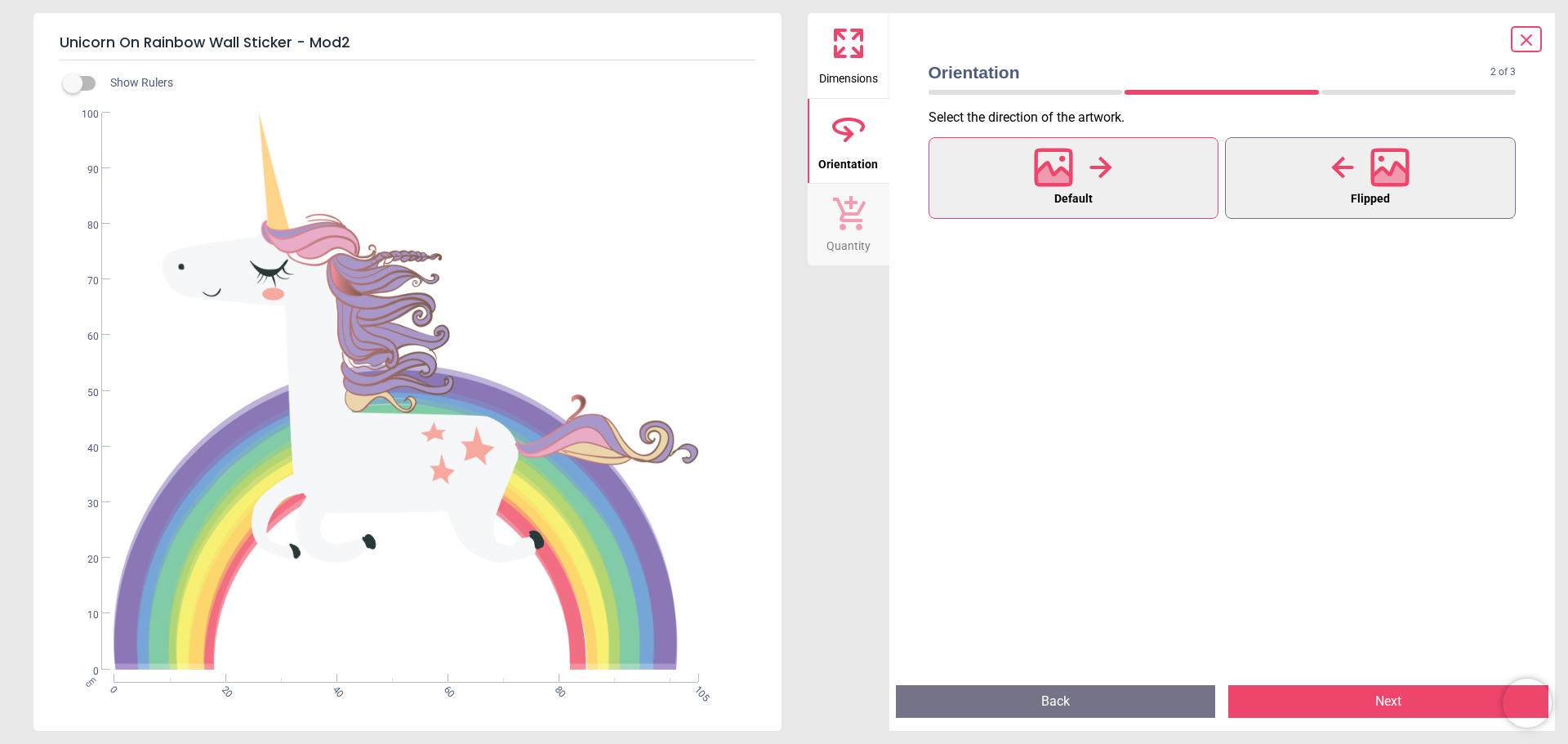
click at [1422, 196] on button "Flipped" at bounding box center [1370, 178] width 291 height 82
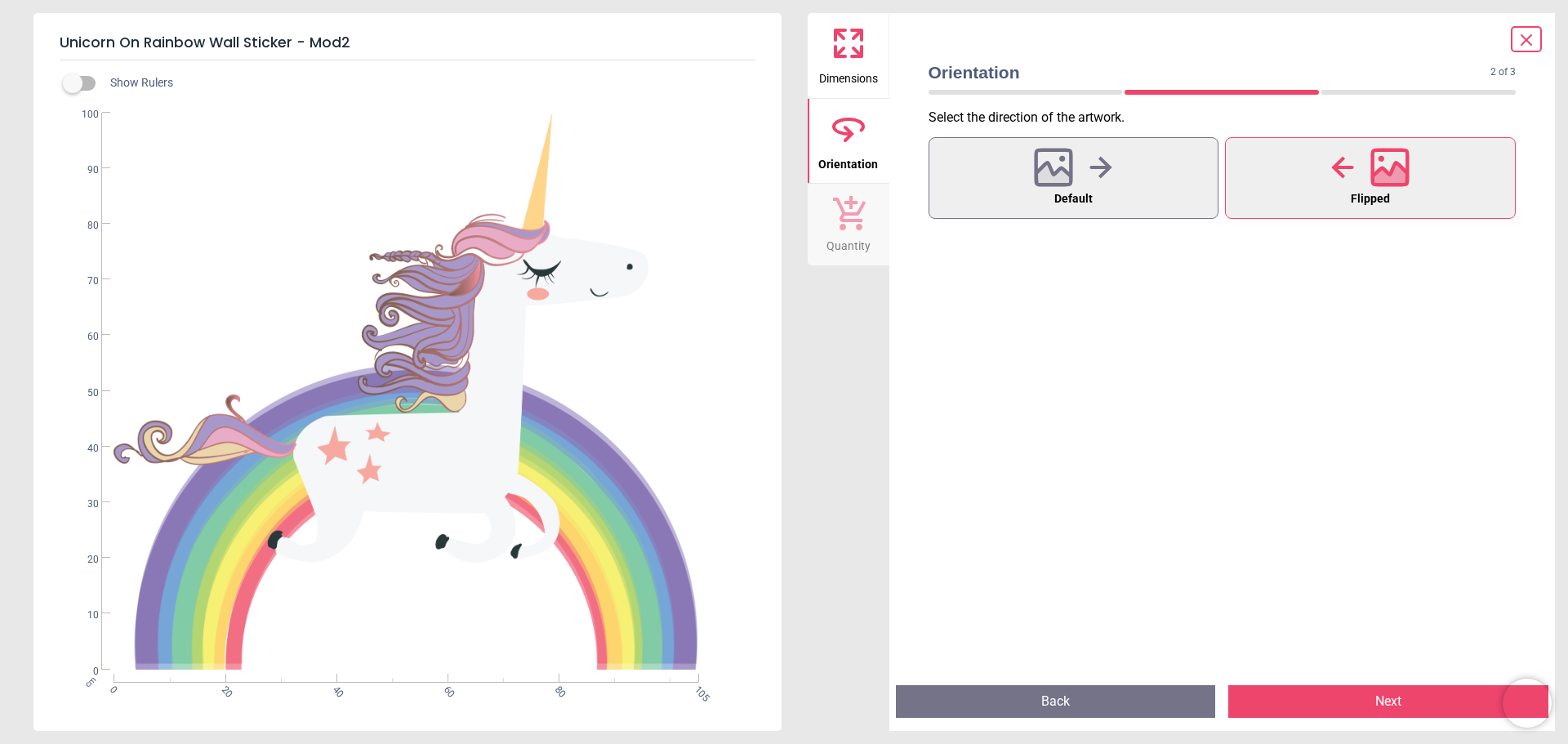
click at [822, 36] on button "Dimensions" at bounding box center [848, 55] width 82 height 85
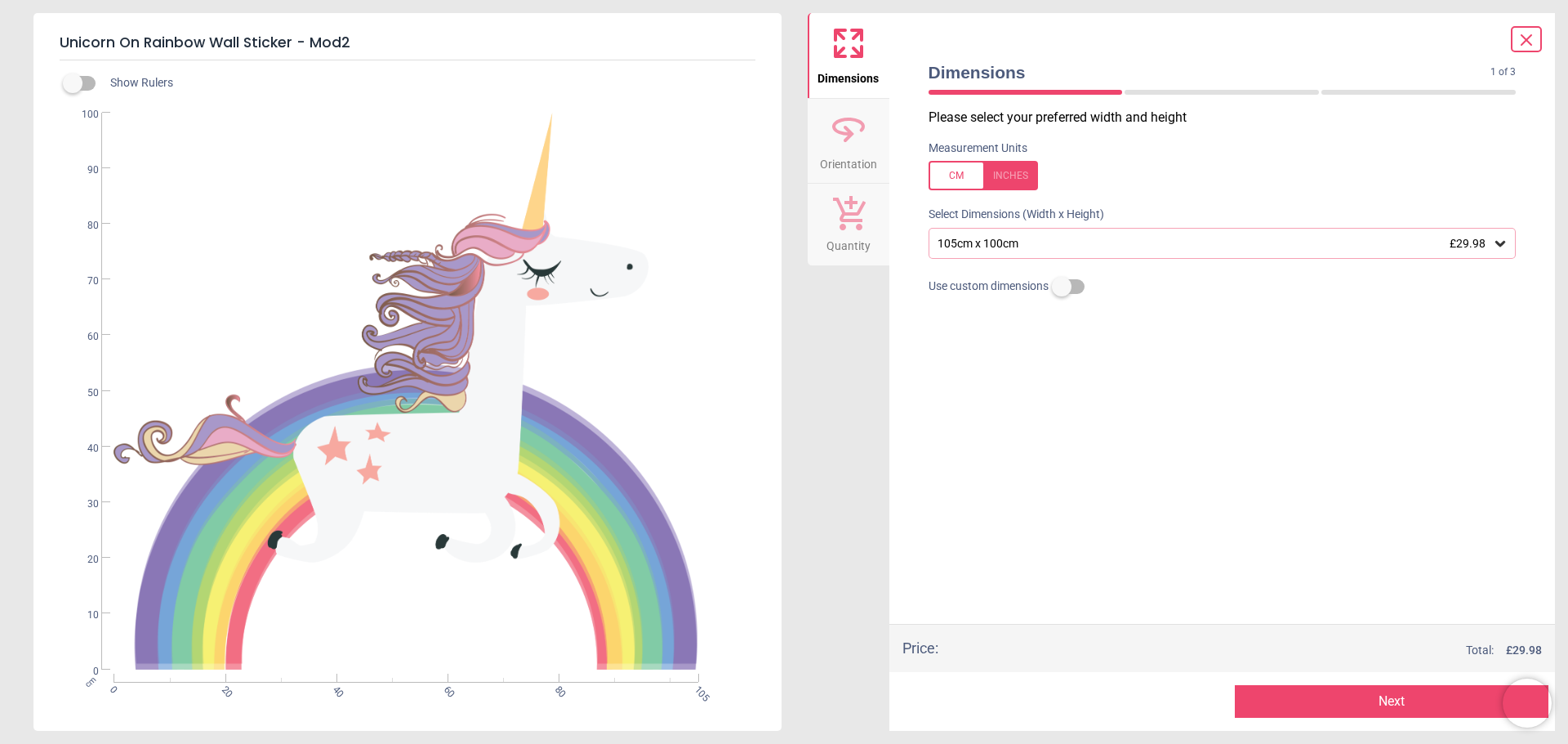
click at [865, 220] on button "Quantity" at bounding box center [848, 224] width 82 height 82
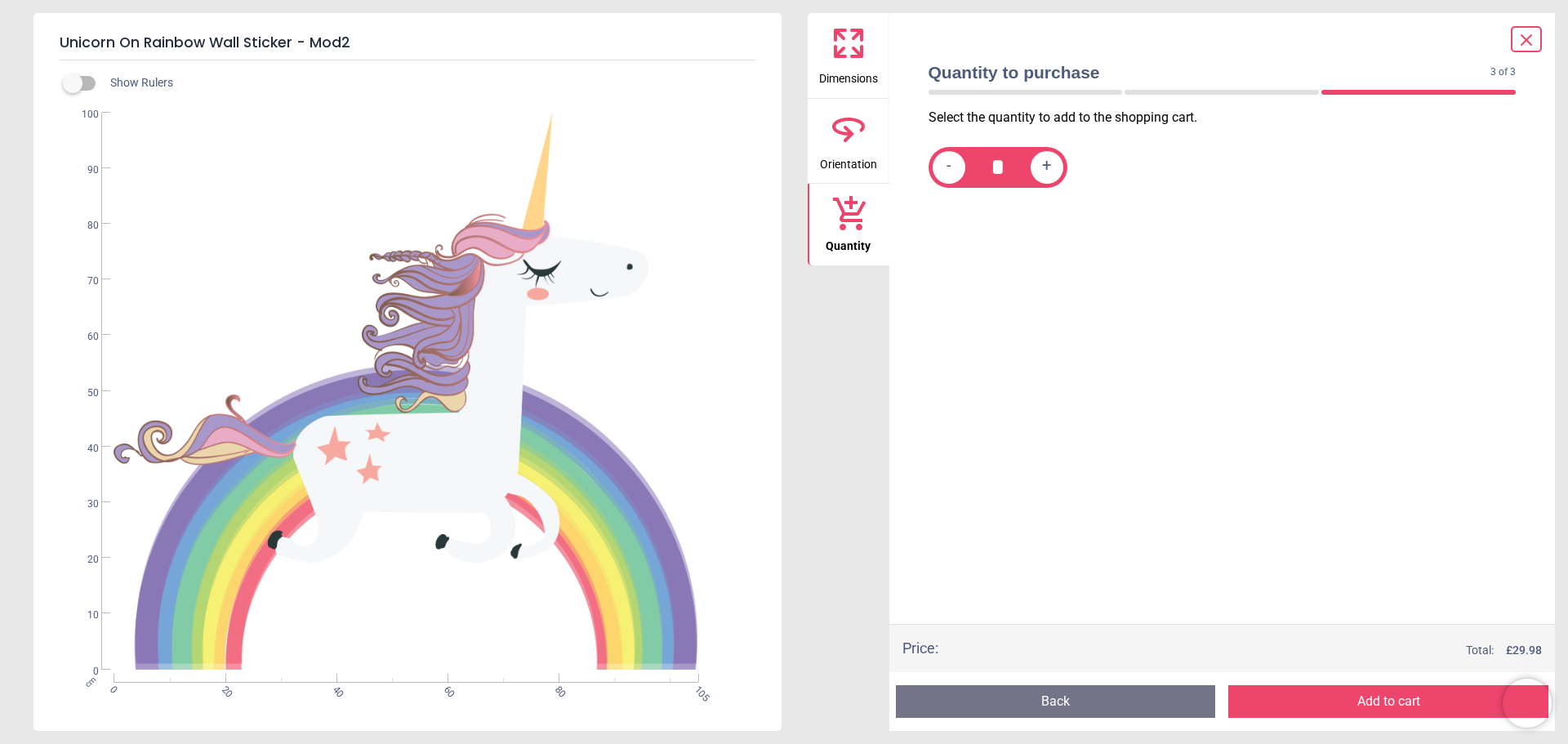
click at [843, 56] on icon at bounding box center [841, 51] width 10 height 10
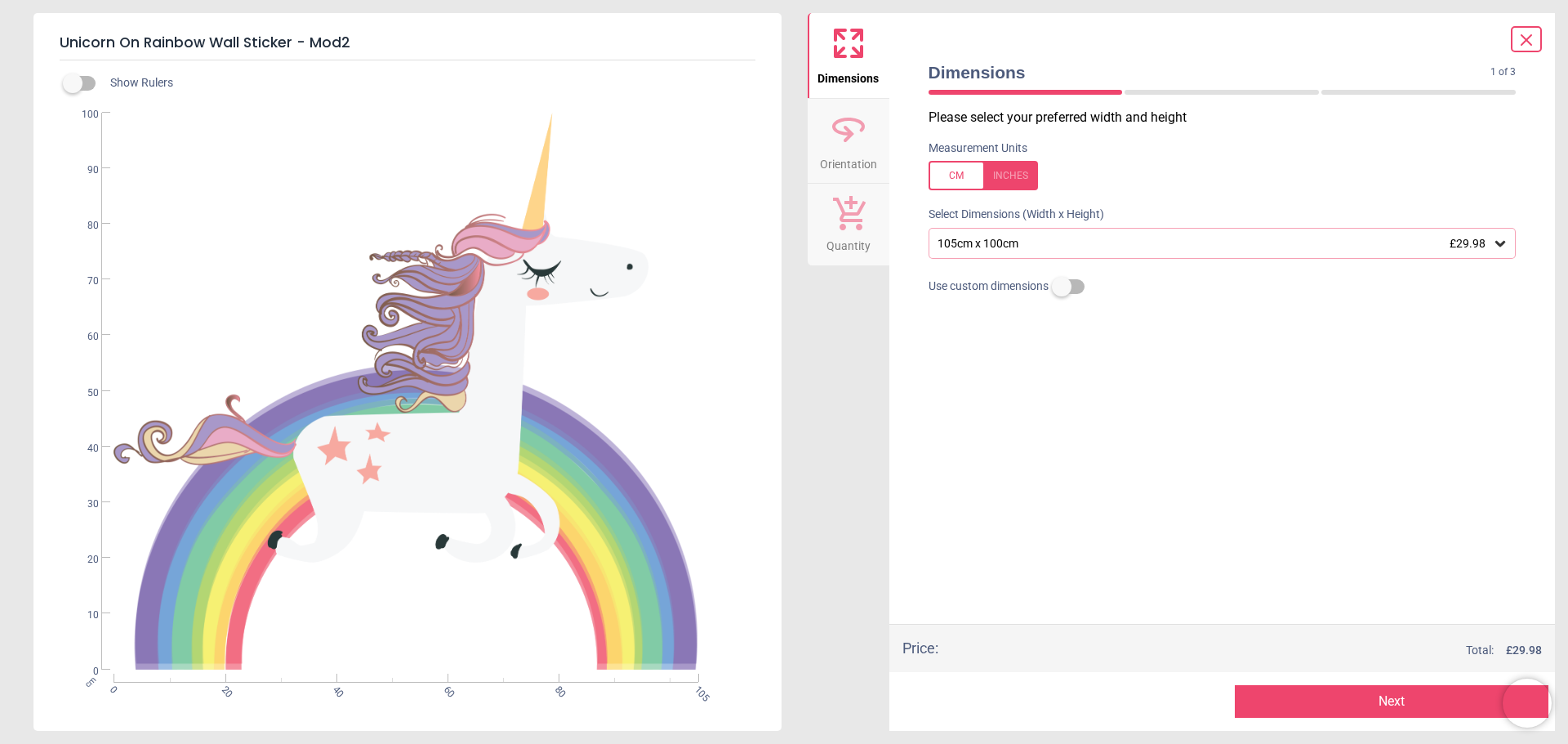
click at [1109, 239] on div "105cm x 100cm £29.98" at bounding box center [1214, 243] width 557 height 14
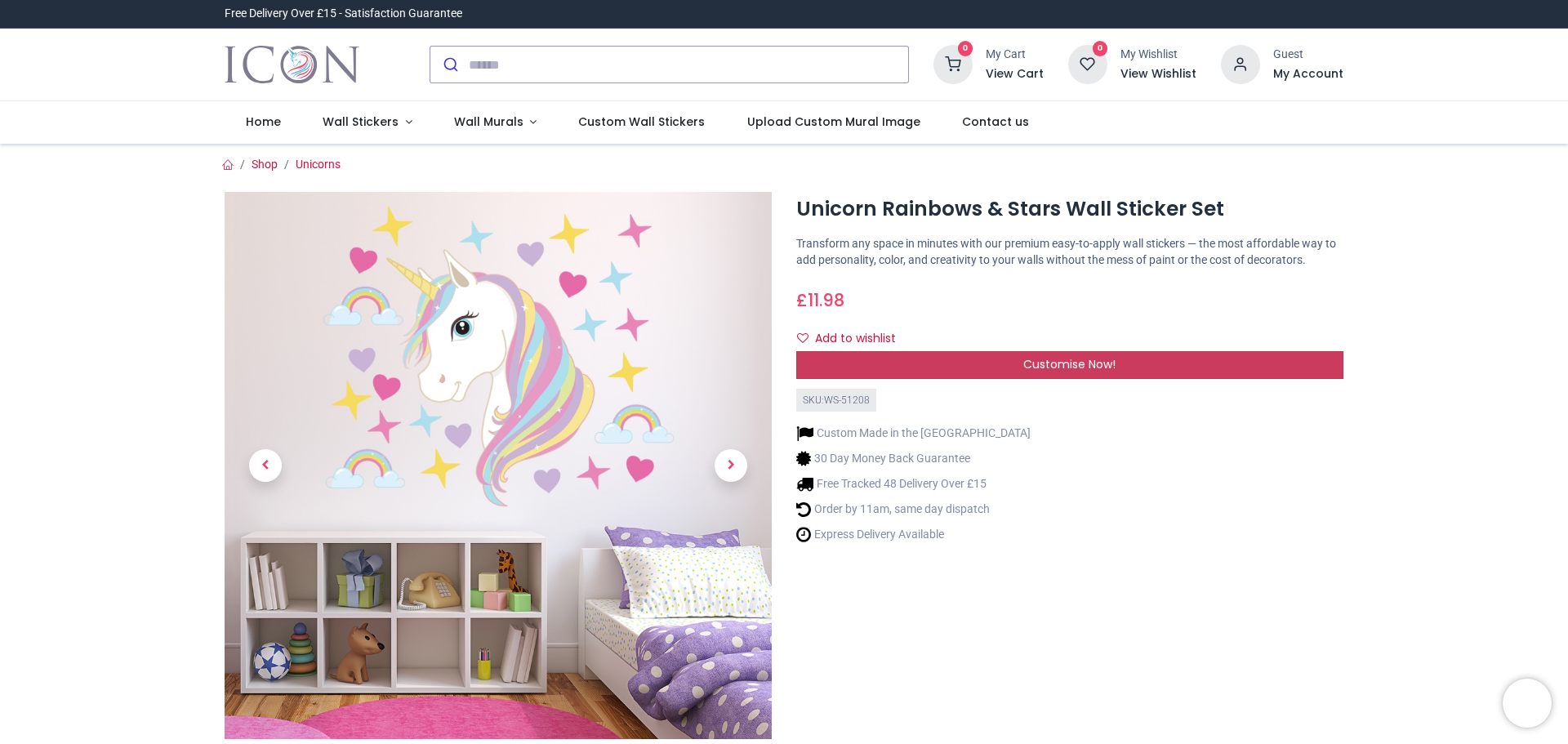
click at [1063, 373] on div "Customise Now!" at bounding box center [1070, 365] width 547 height 28
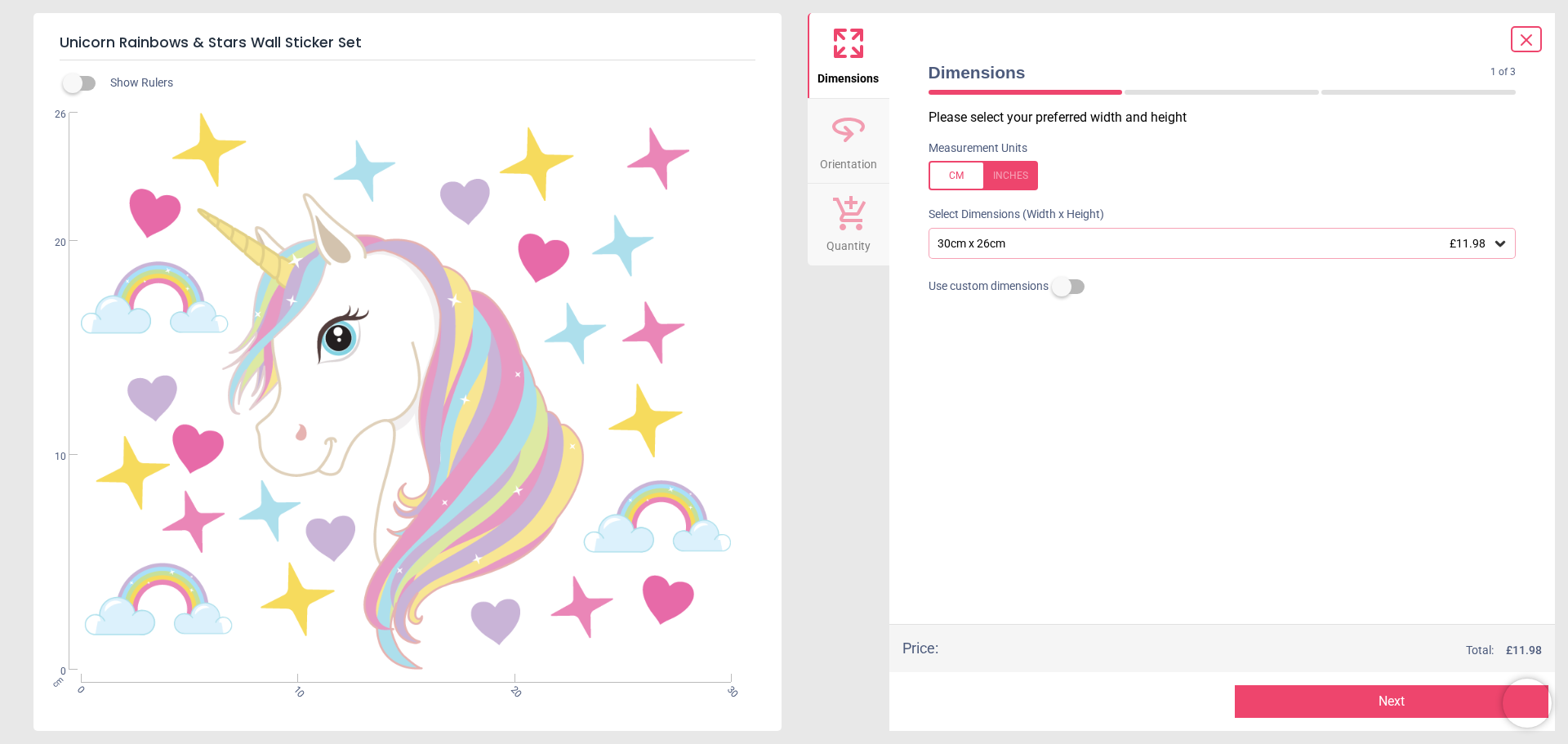
click at [1023, 248] on div "30cm x 26cm £11.98" at bounding box center [1214, 243] width 557 height 14
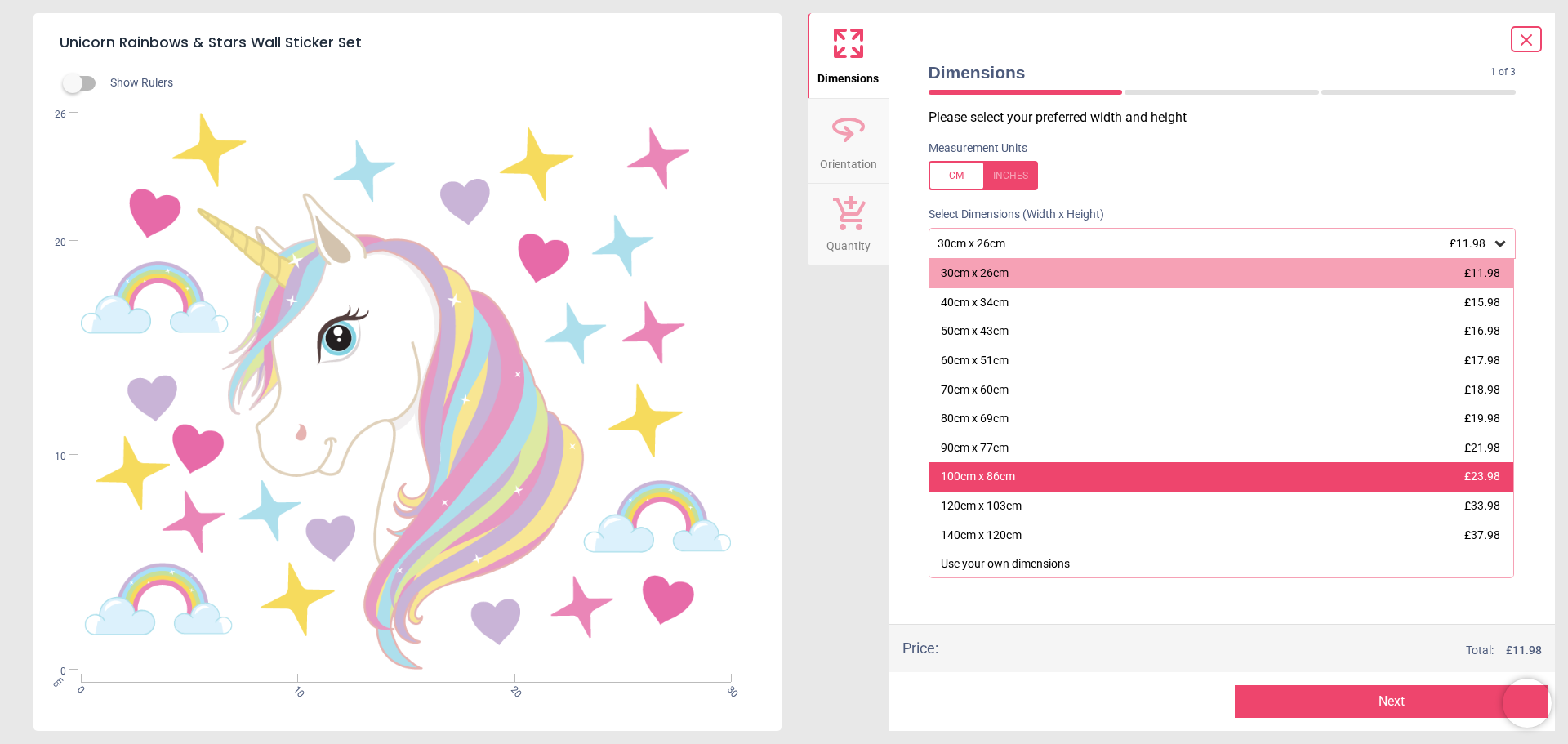
click at [1071, 477] on div "100cm x 86cm £23.98" at bounding box center [1221, 477] width 584 height 30
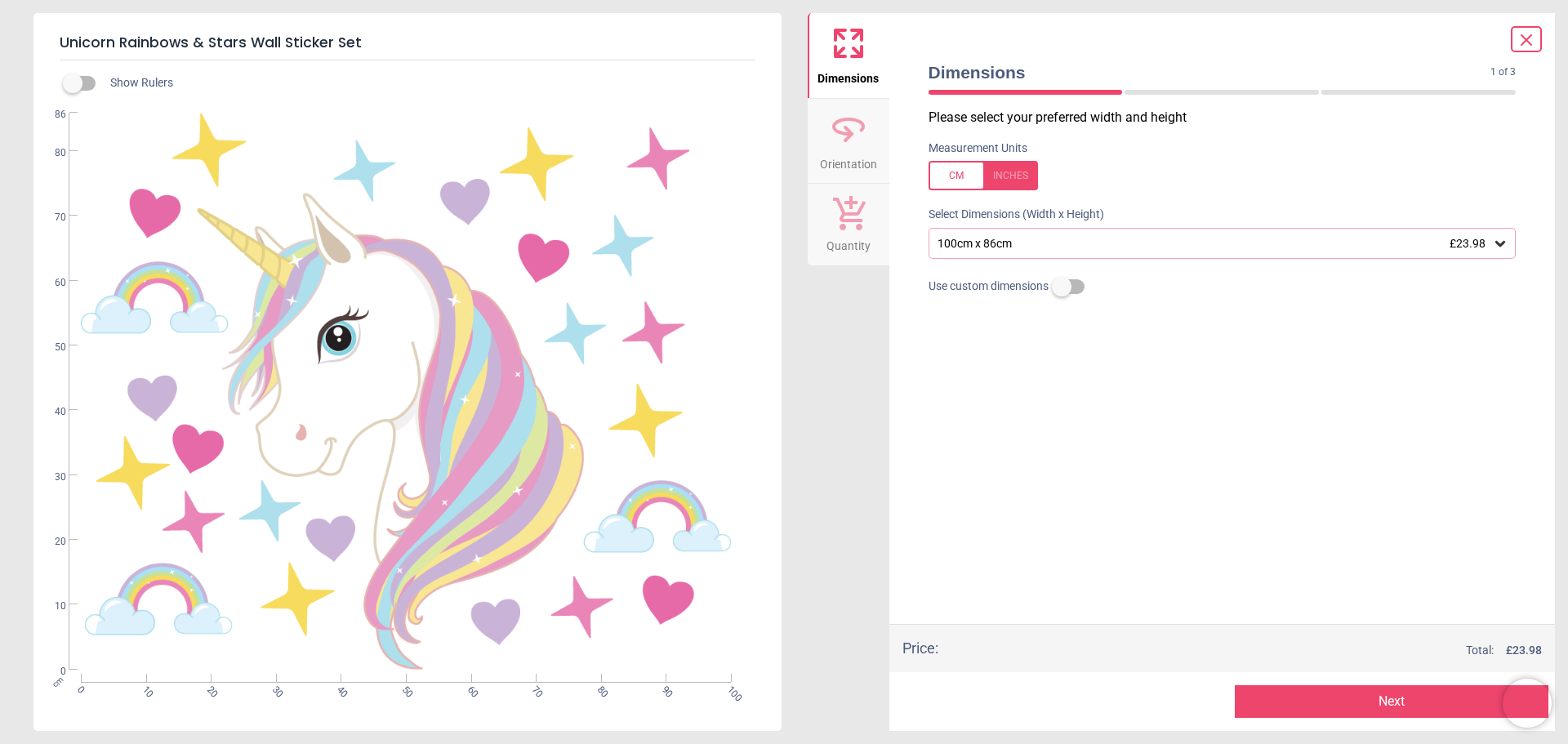
click at [862, 146] on icon at bounding box center [848, 128] width 39 height 39
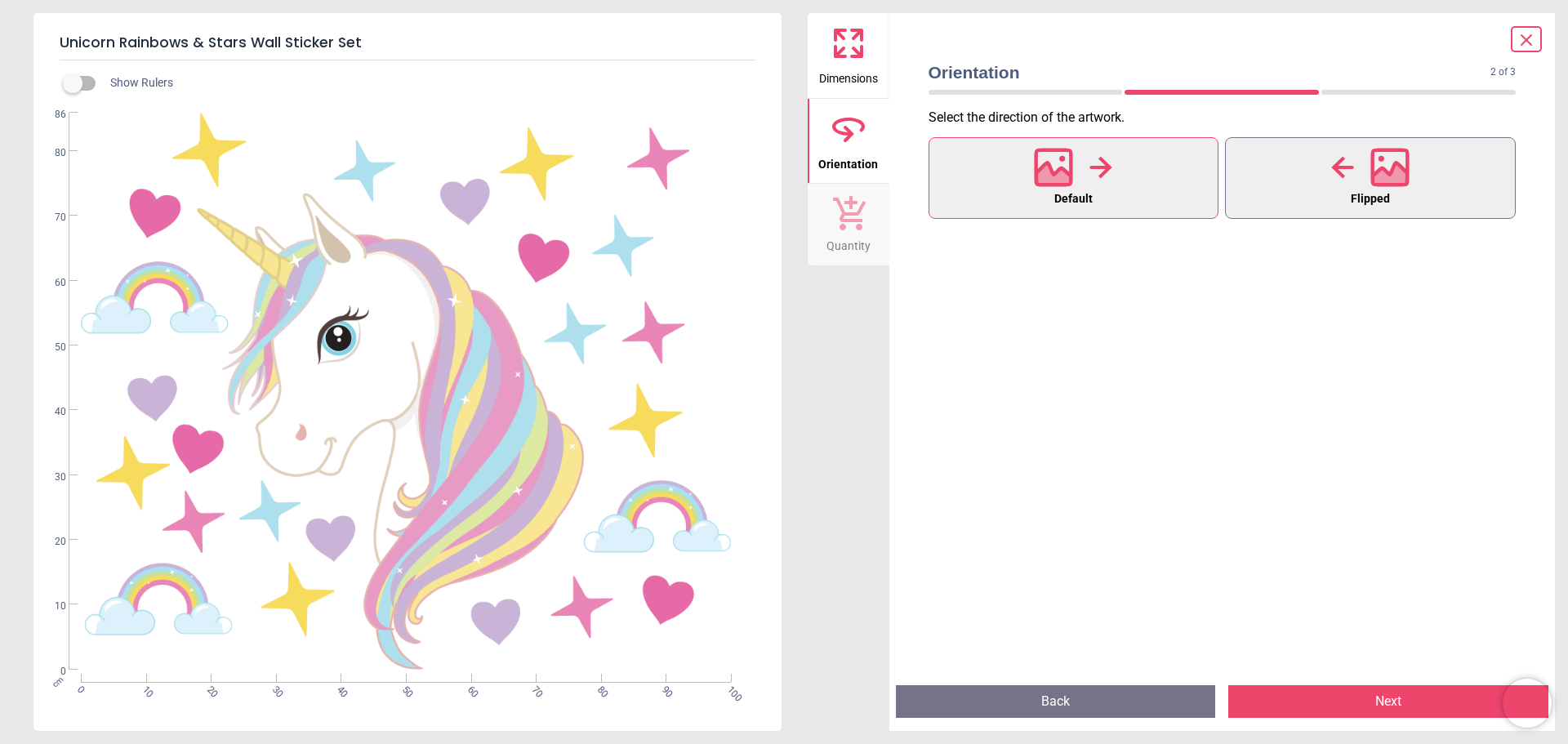
click at [1401, 165] on icon at bounding box center [1389, 167] width 39 height 39
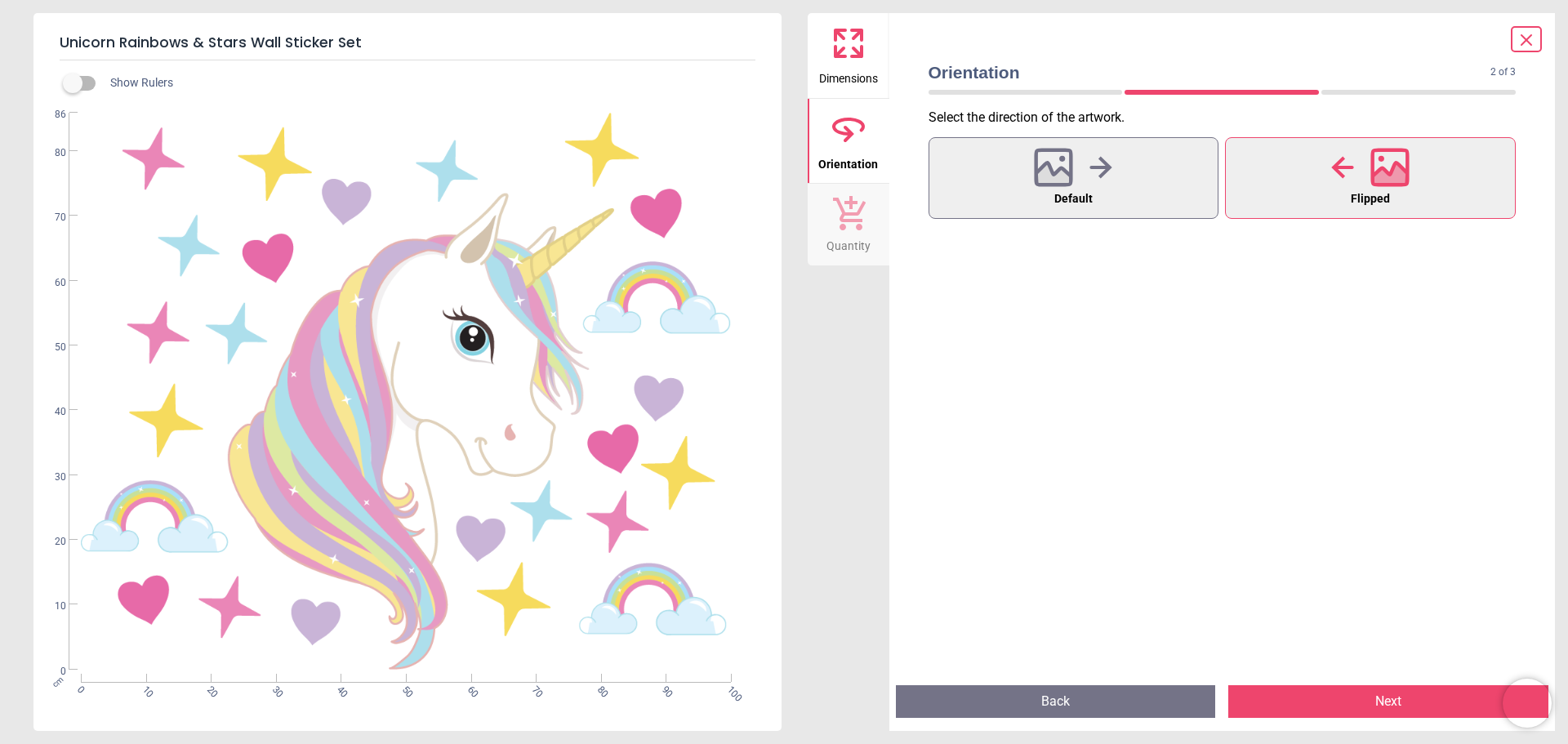
click at [1527, 40] on icon at bounding box center [1527, 41] width 20 height 20
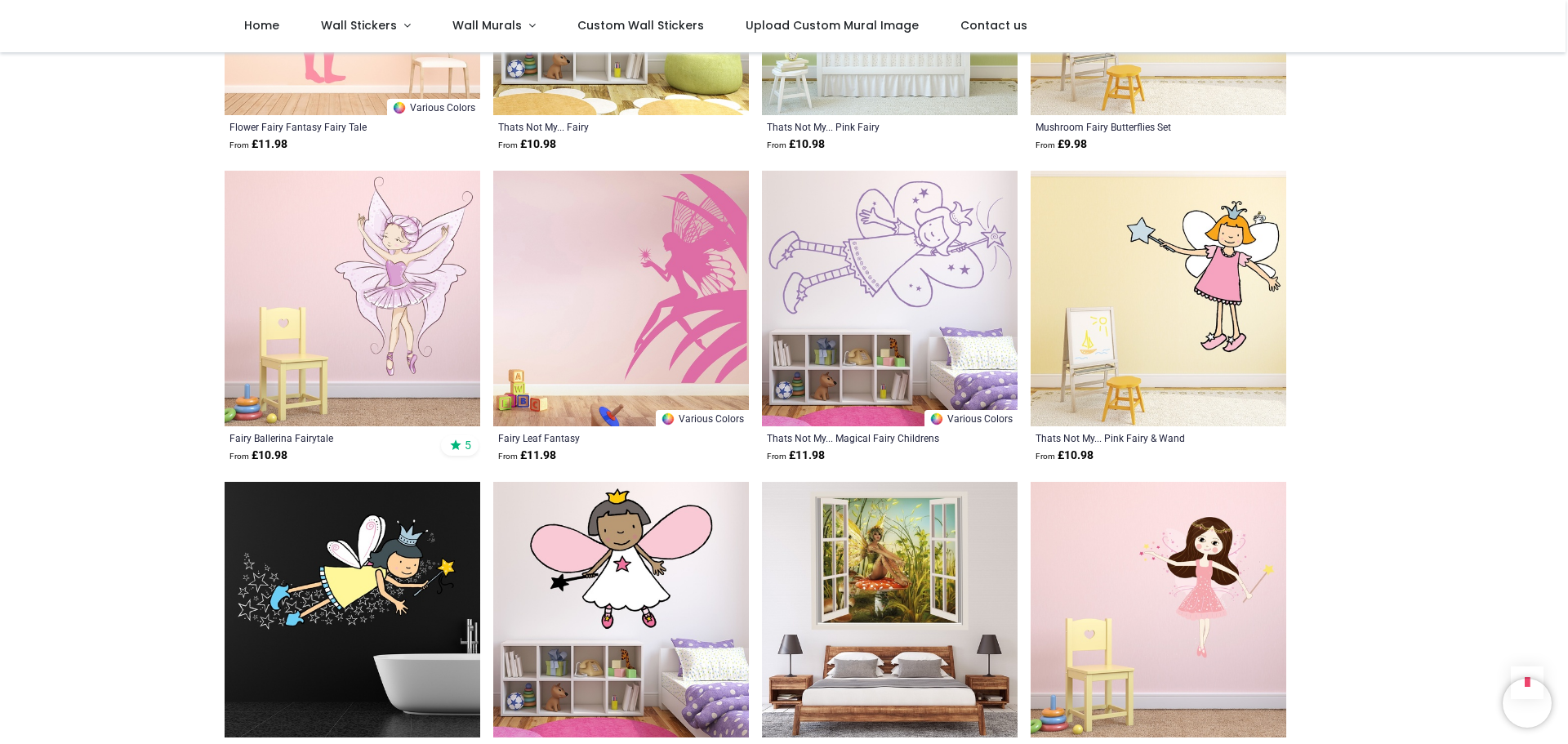
scroll to position [3462, 0]
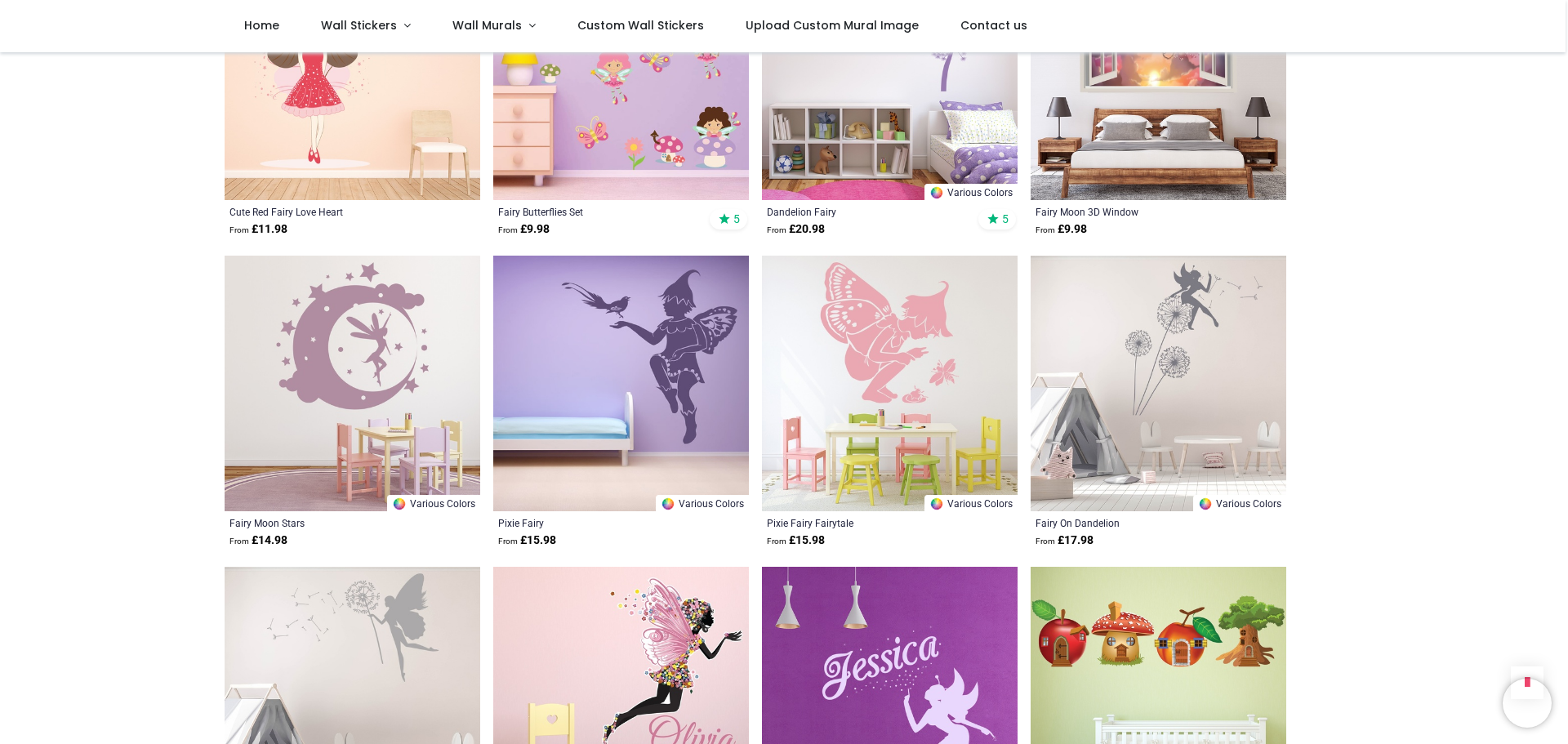
scroll to position [2972, 0]
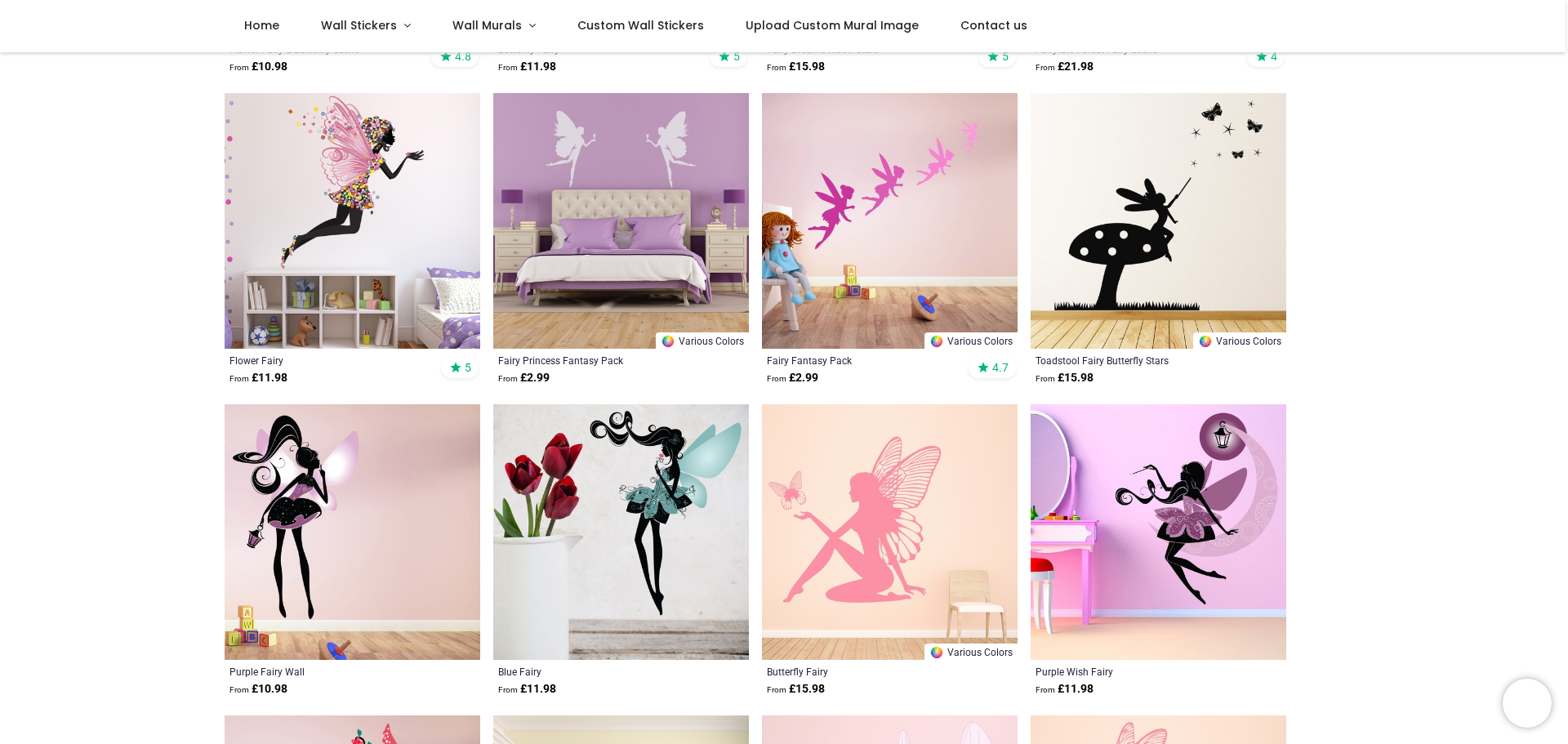
scroll to position [50, 0]
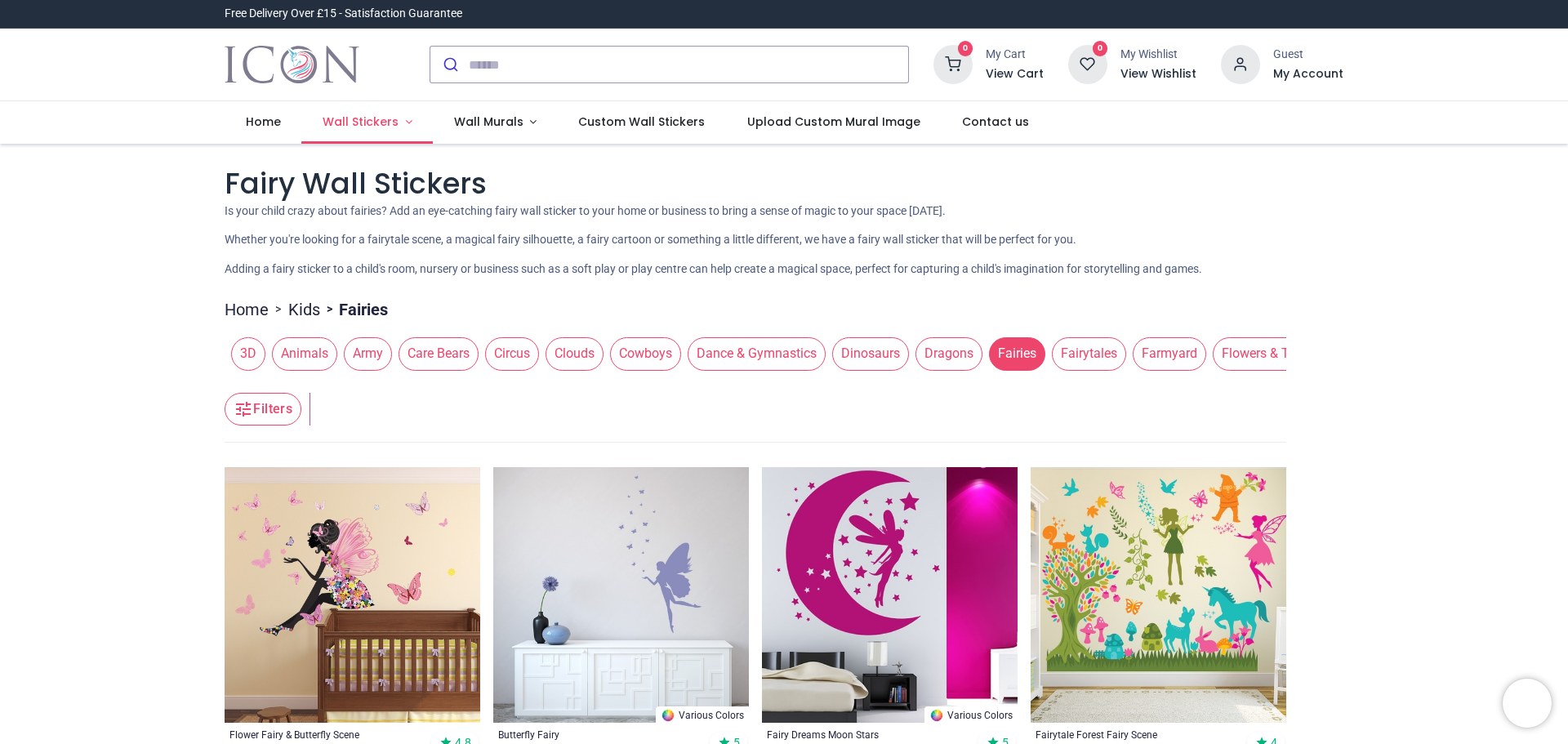
click at [397, 135] on link "Wall Stickers" at bounding box center [367, 122] width 131 height 42
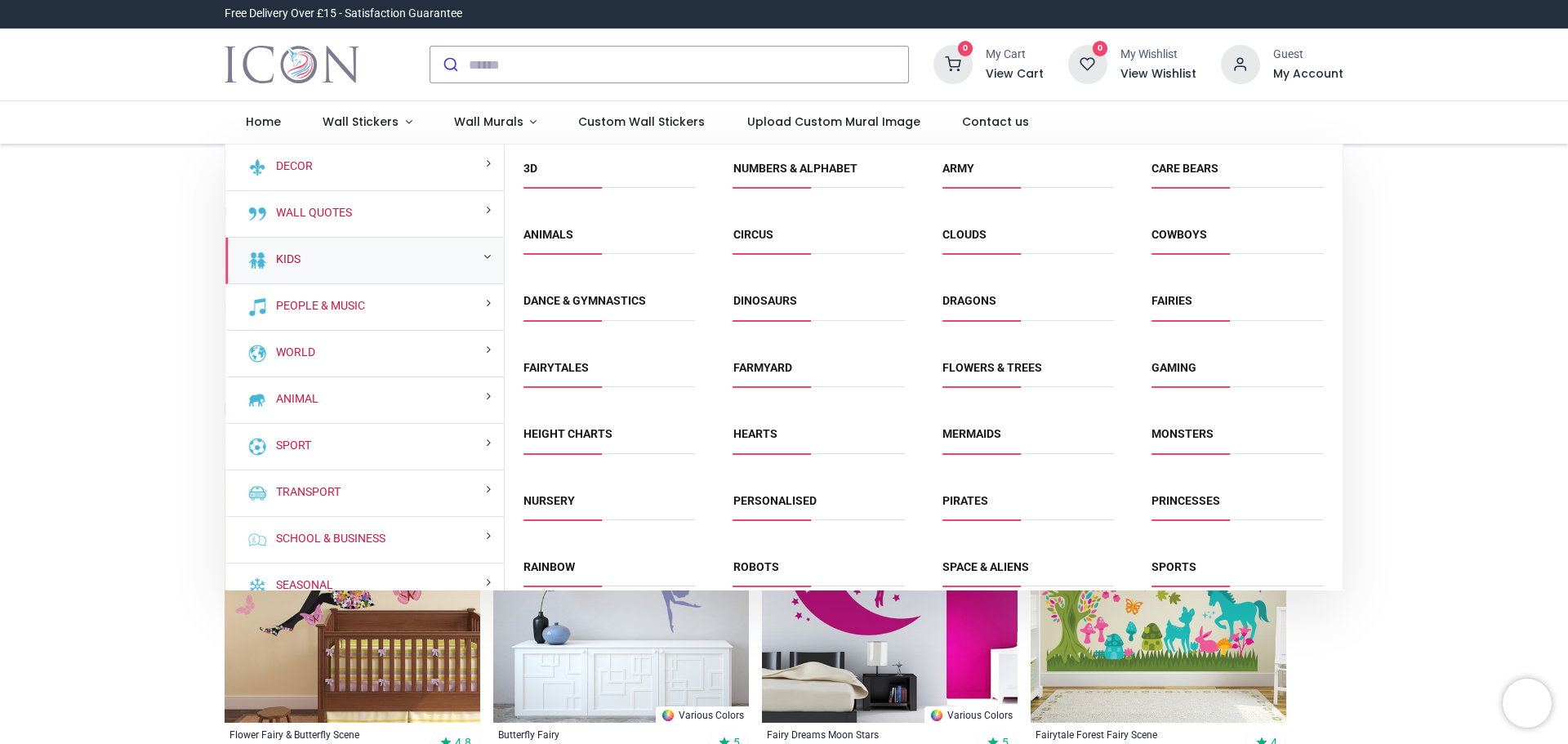
click at [280, 263] on link "Kids" at bounding box center [285, 260] width 31 height 17
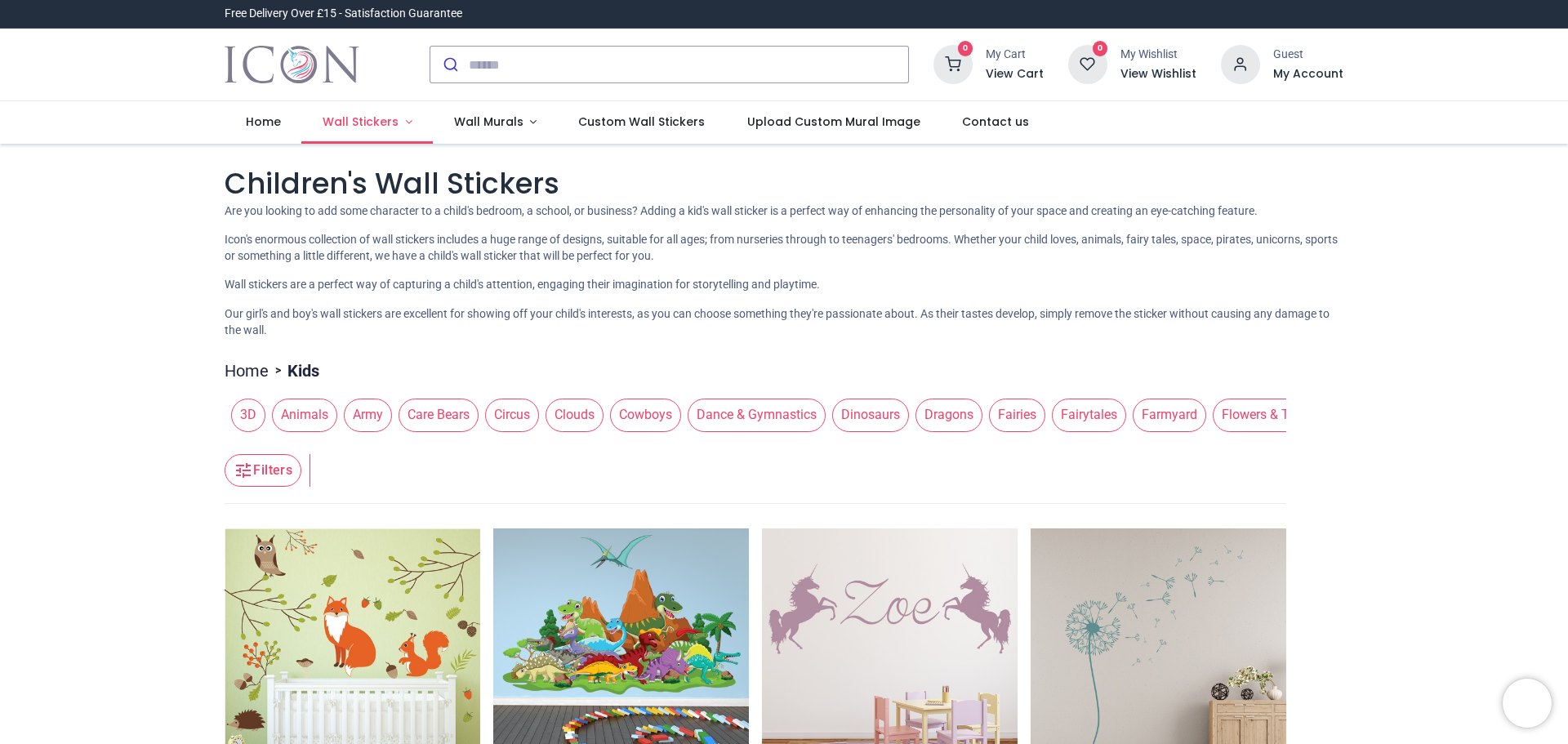
click at [370, 117] on span "Wall Stickers" at bounding box center [360, 122] width 76 height 17
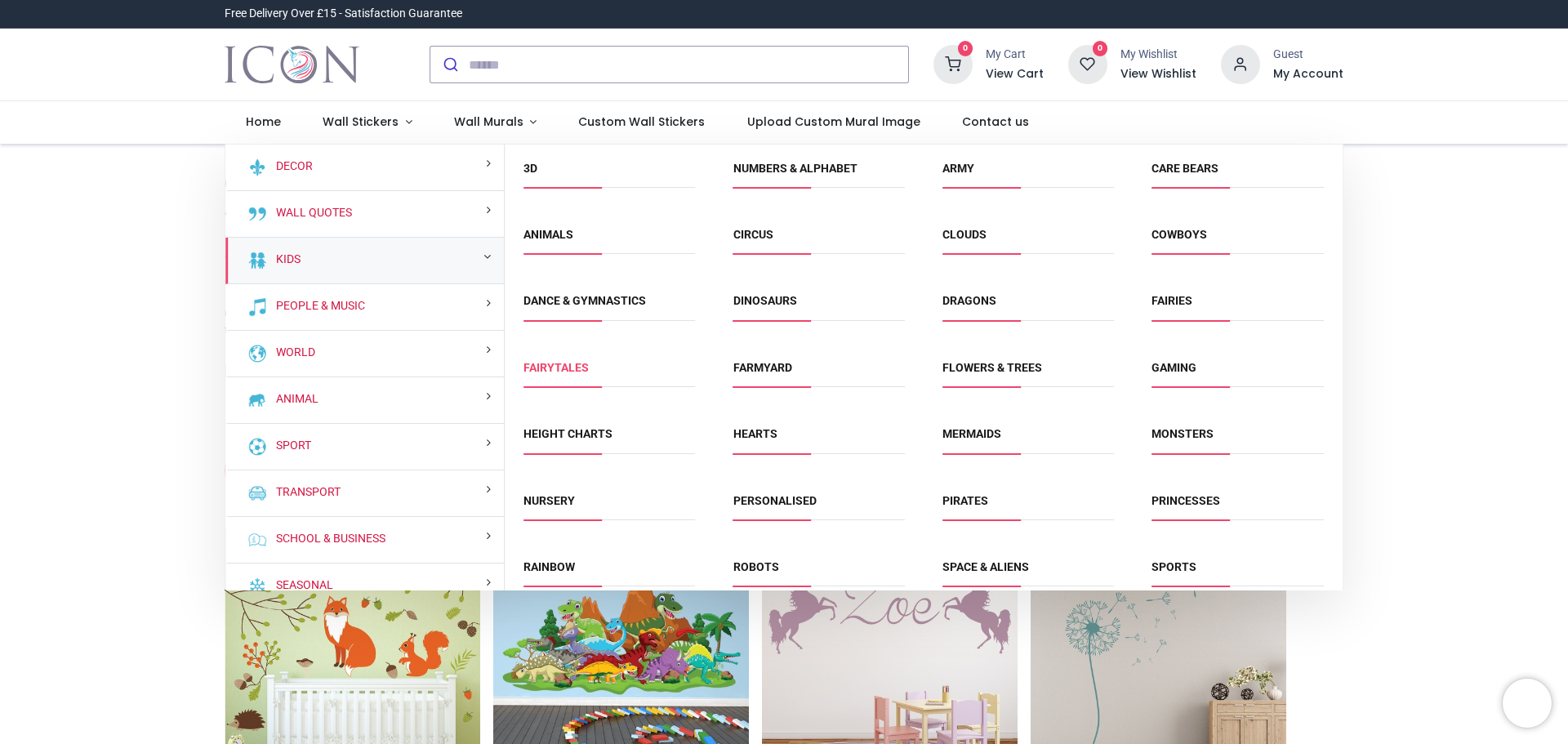
click at [582, 370] on link "Fairytales" at bounding box center [555, 368] width 65 height 13
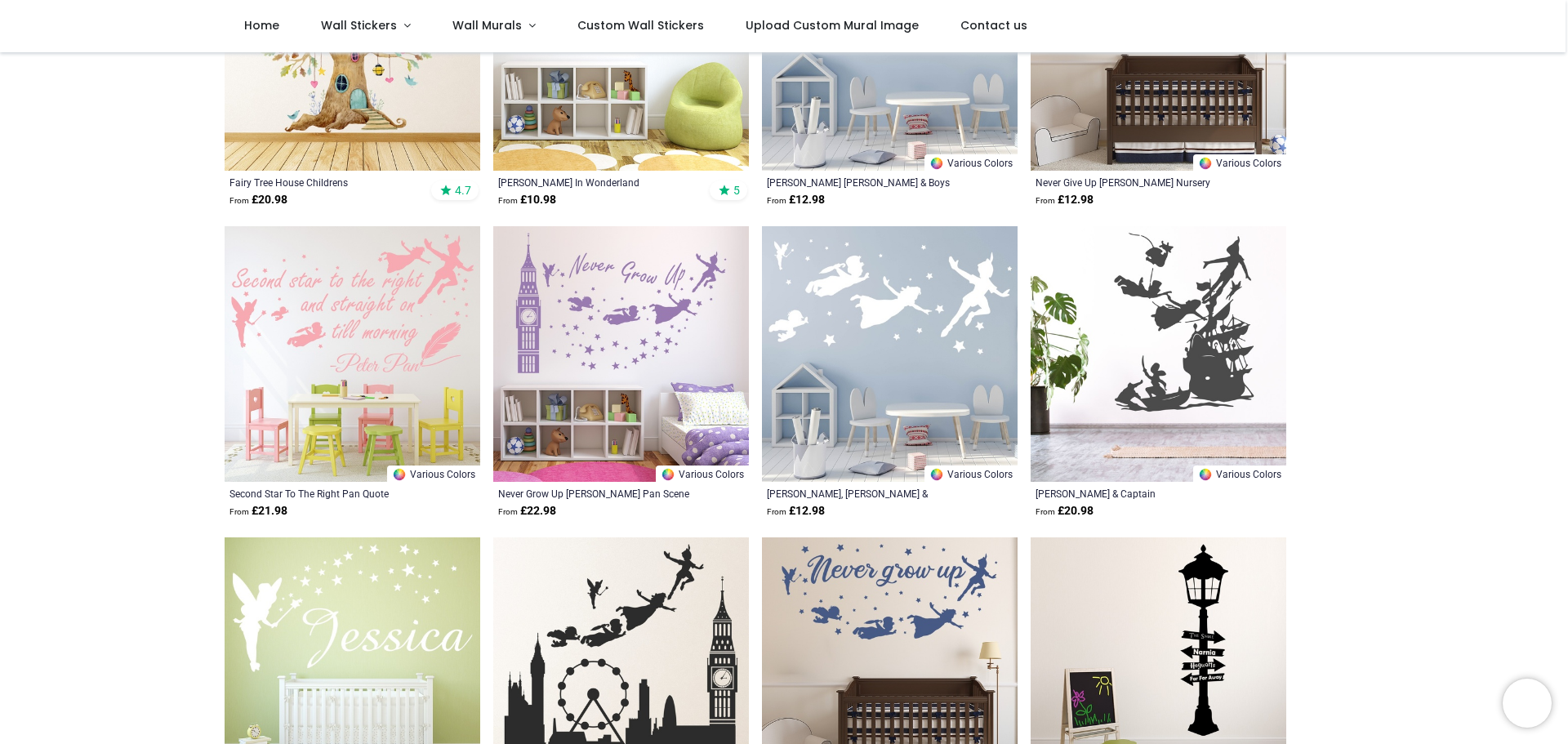
scroll to position [82, 0]
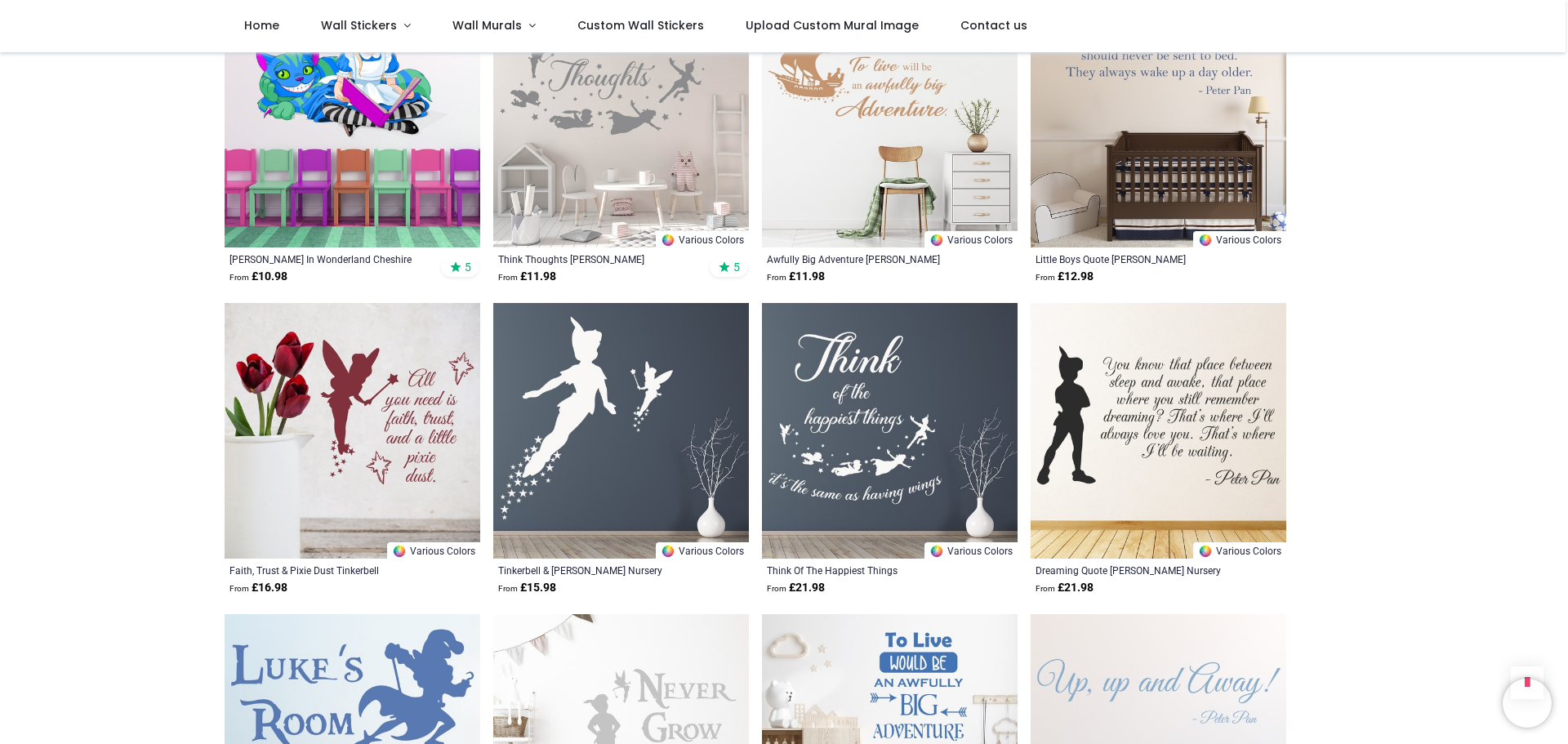
scroll to position [1633, 0]
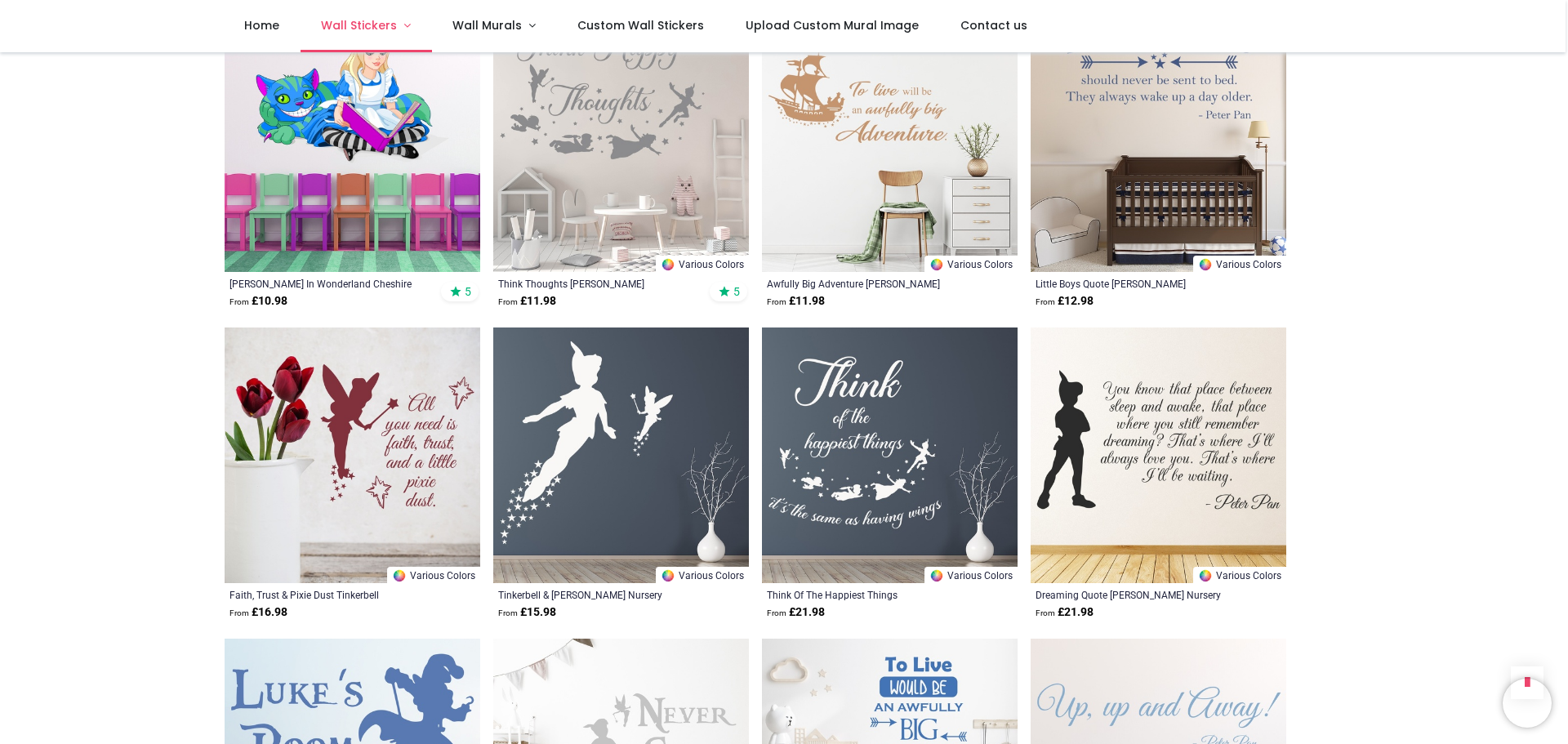
click at [392, 33] on span "Wall Stickers" at bounding box center [359, 26] width 76 height 17
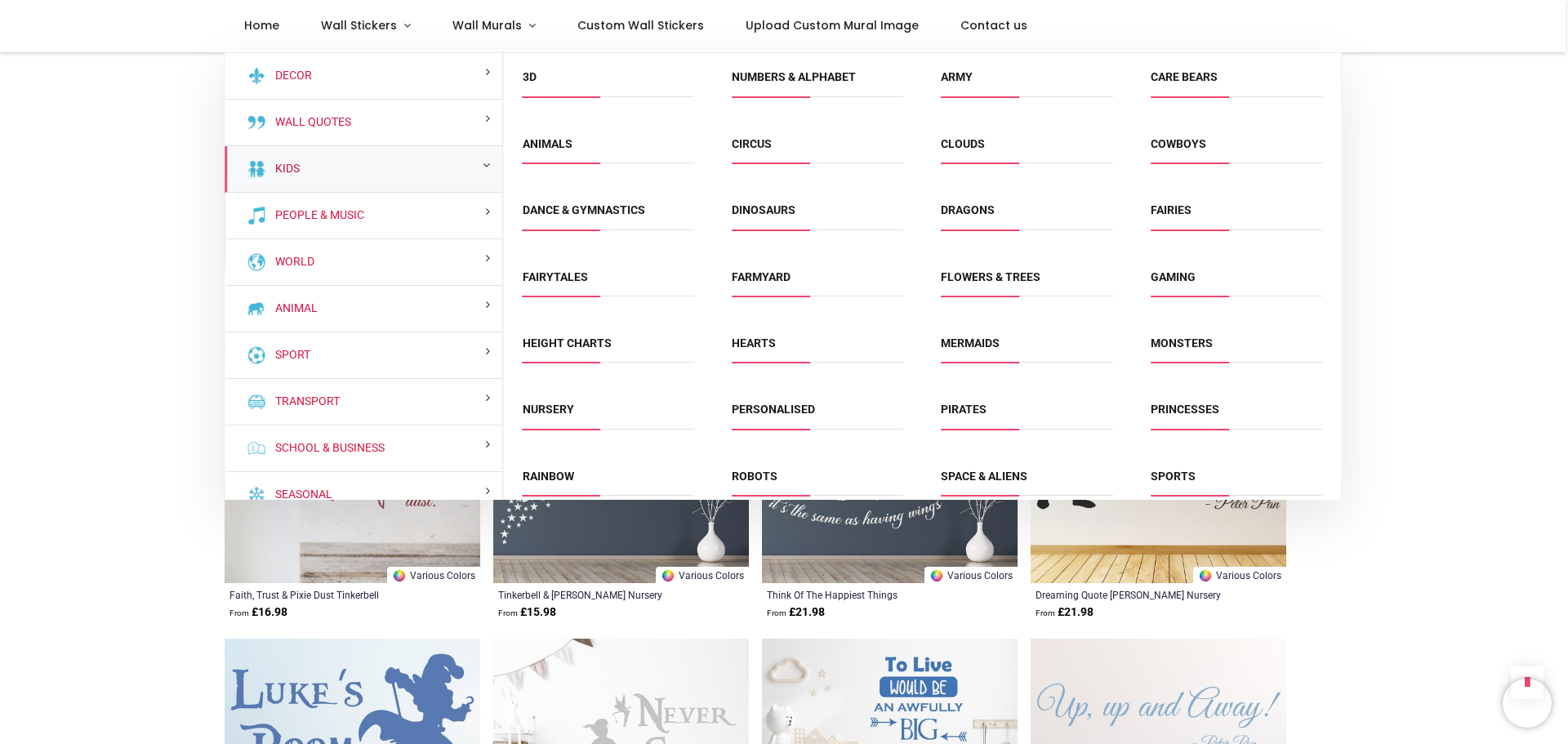
click at [274, 164] on link "Kids" at bounding box center [284, 169] width 31 height 17
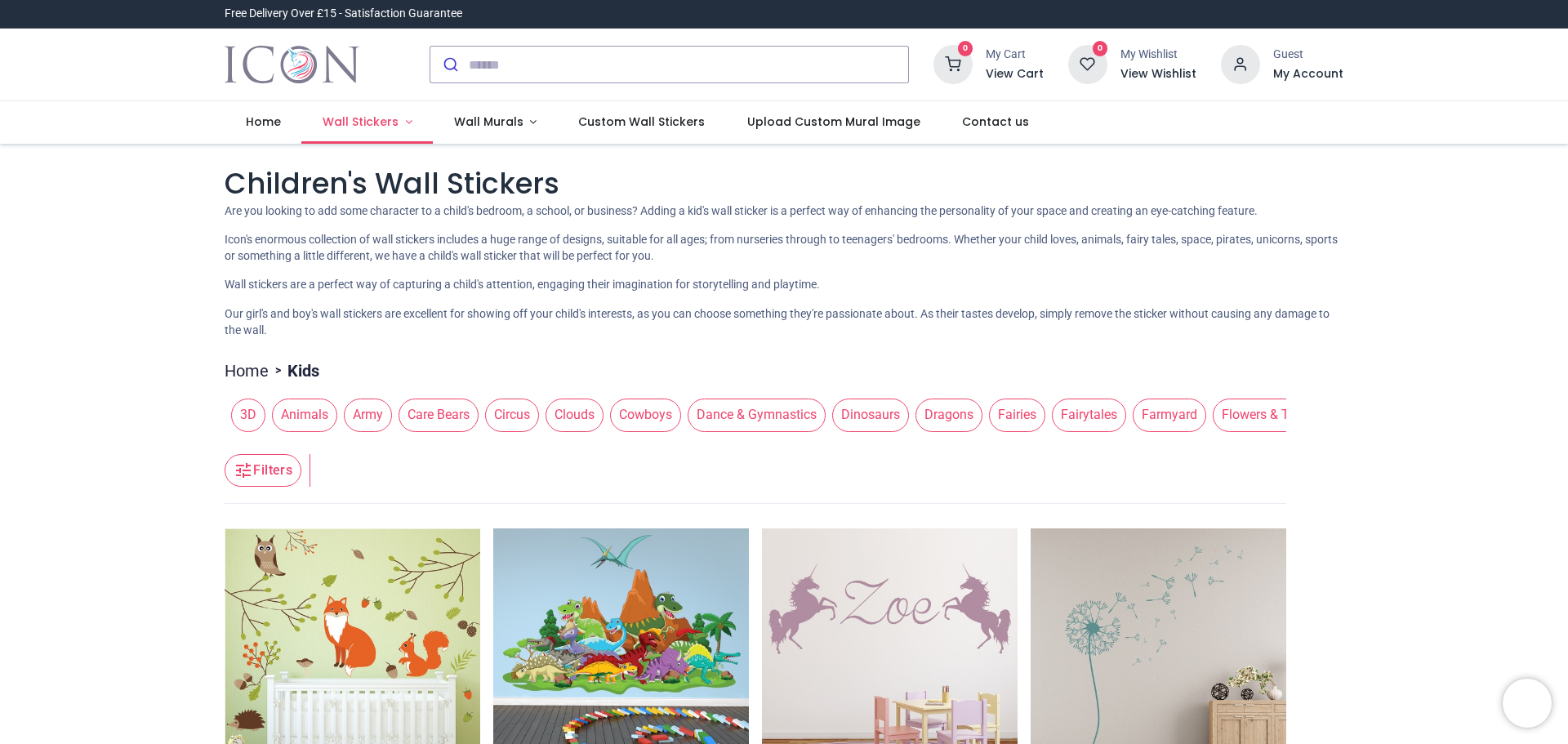
click at [388, 121] on span "Wall Stickers" at bounding box center [360, 122] width 76 height 17
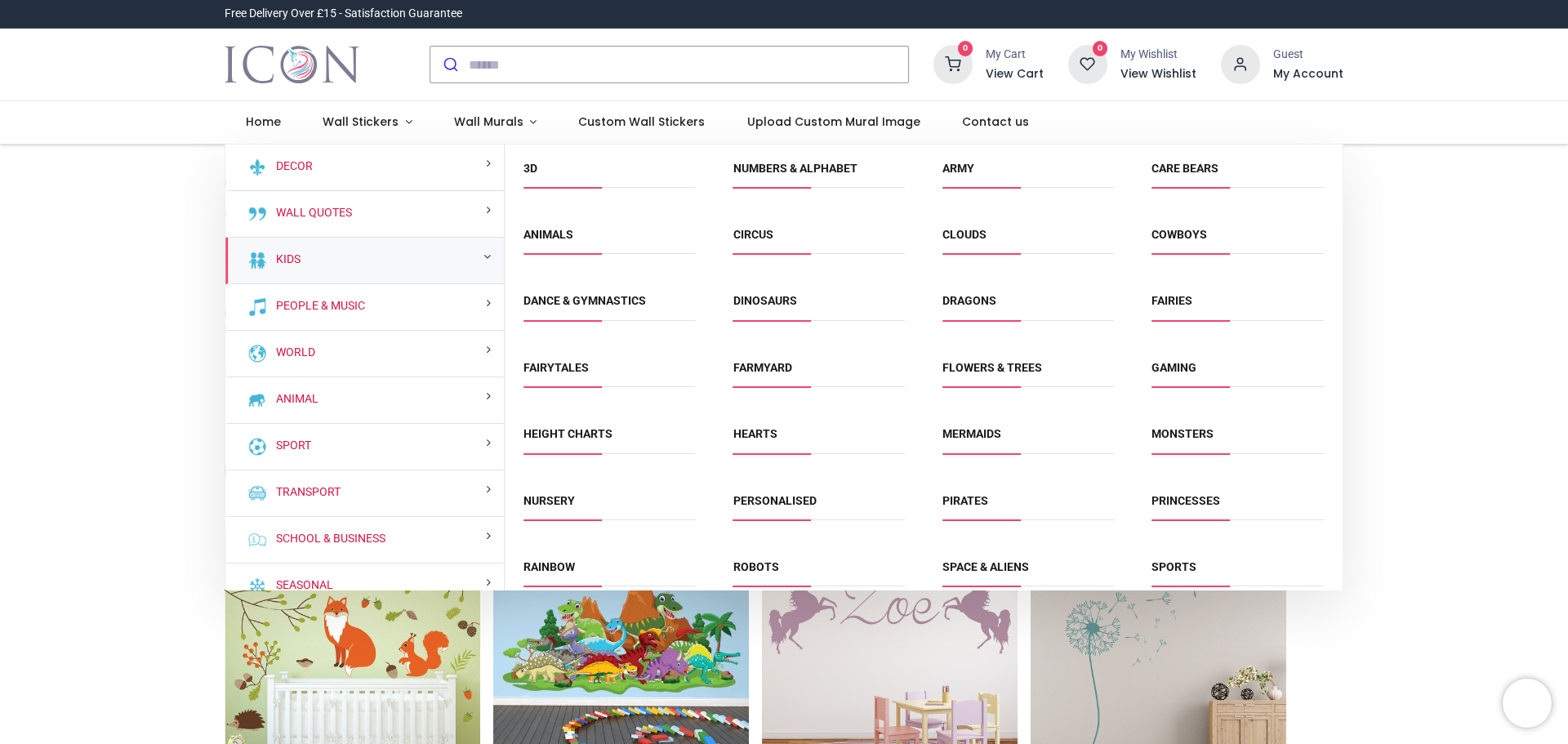
click at [484, 259] on small at bounding box center [487, 256] width 7 height 12
click at [965, 433] on link "Mermaids" at bounding box center [971, 434] width 59 height 13
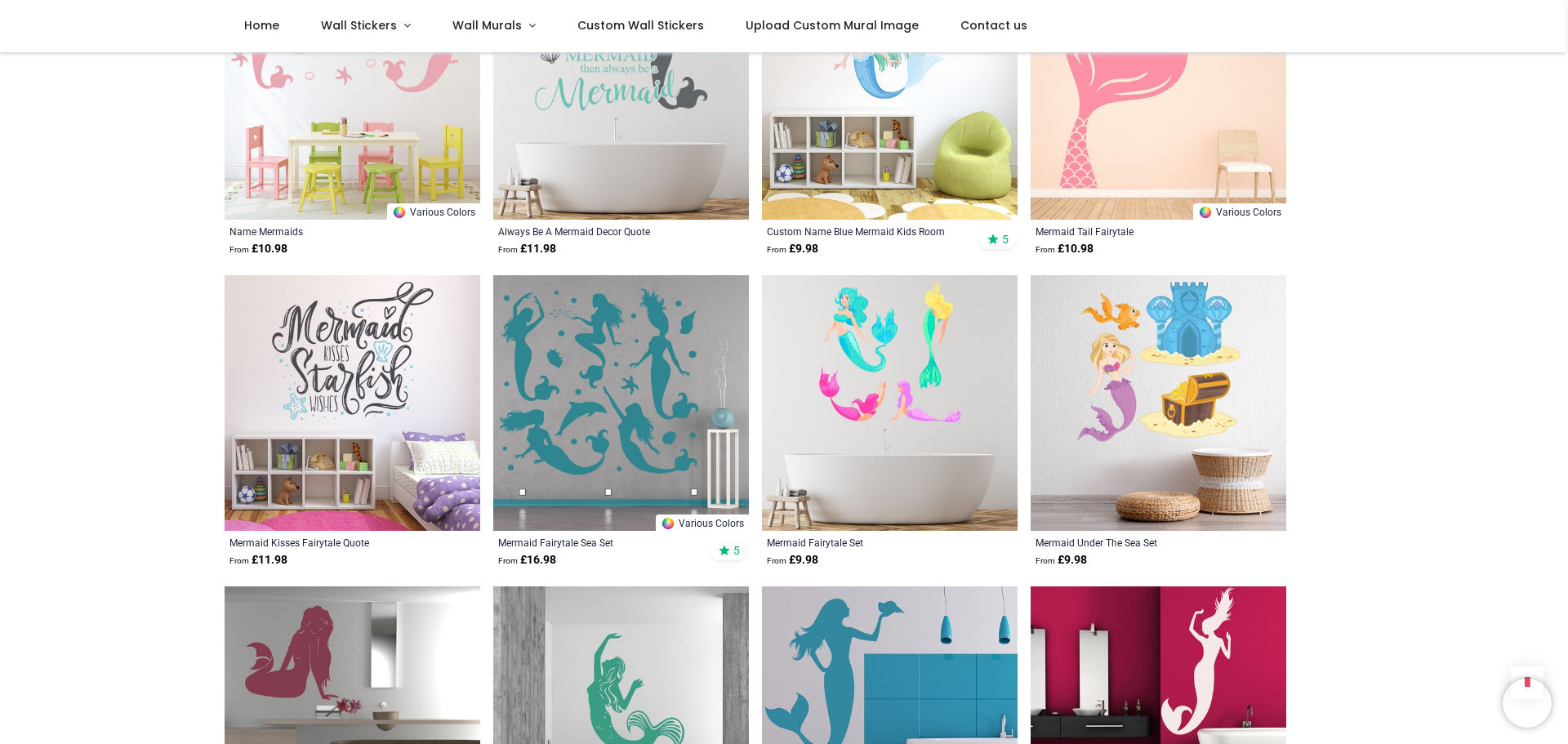
scroll to position [1960, 0]
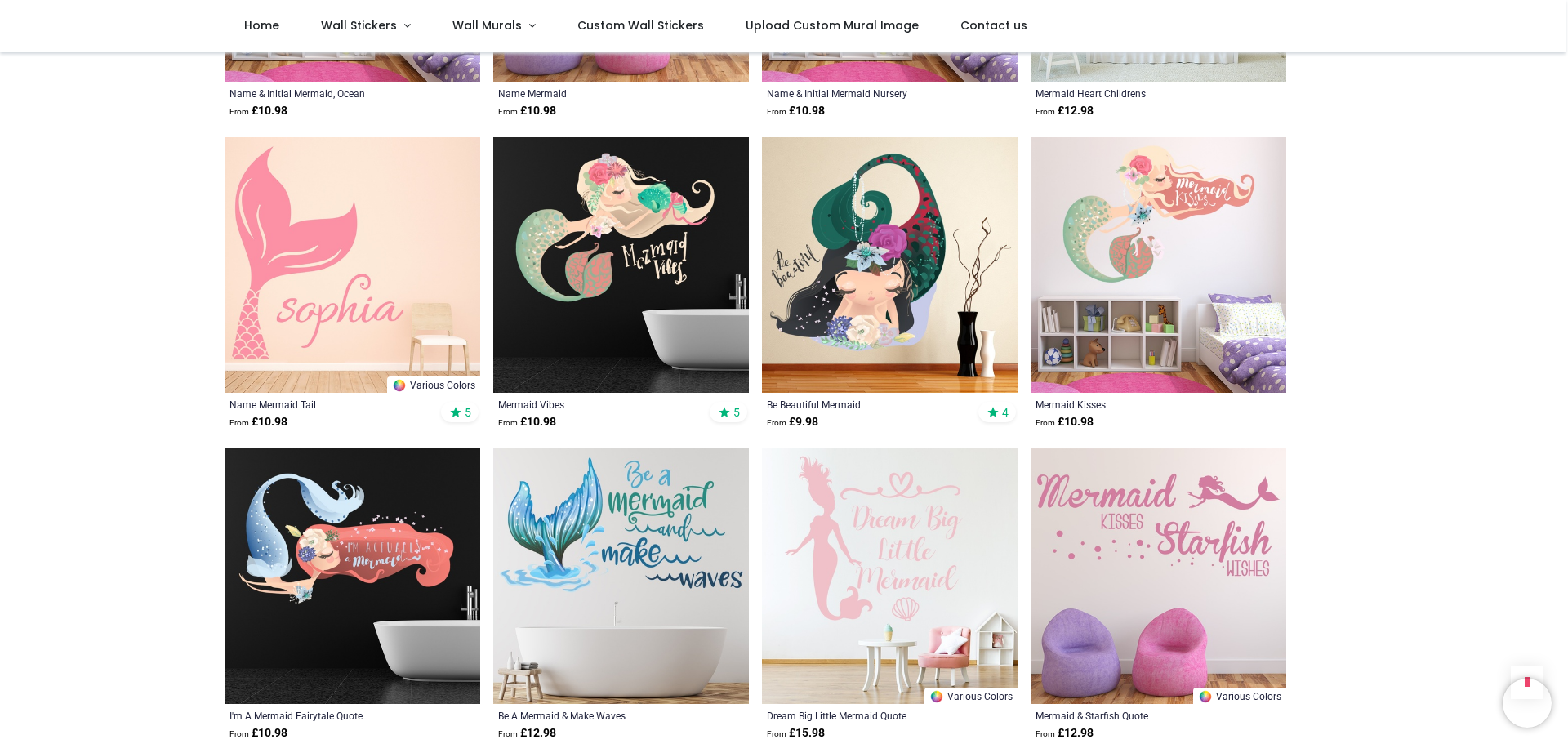
scroll to position [735, 0]
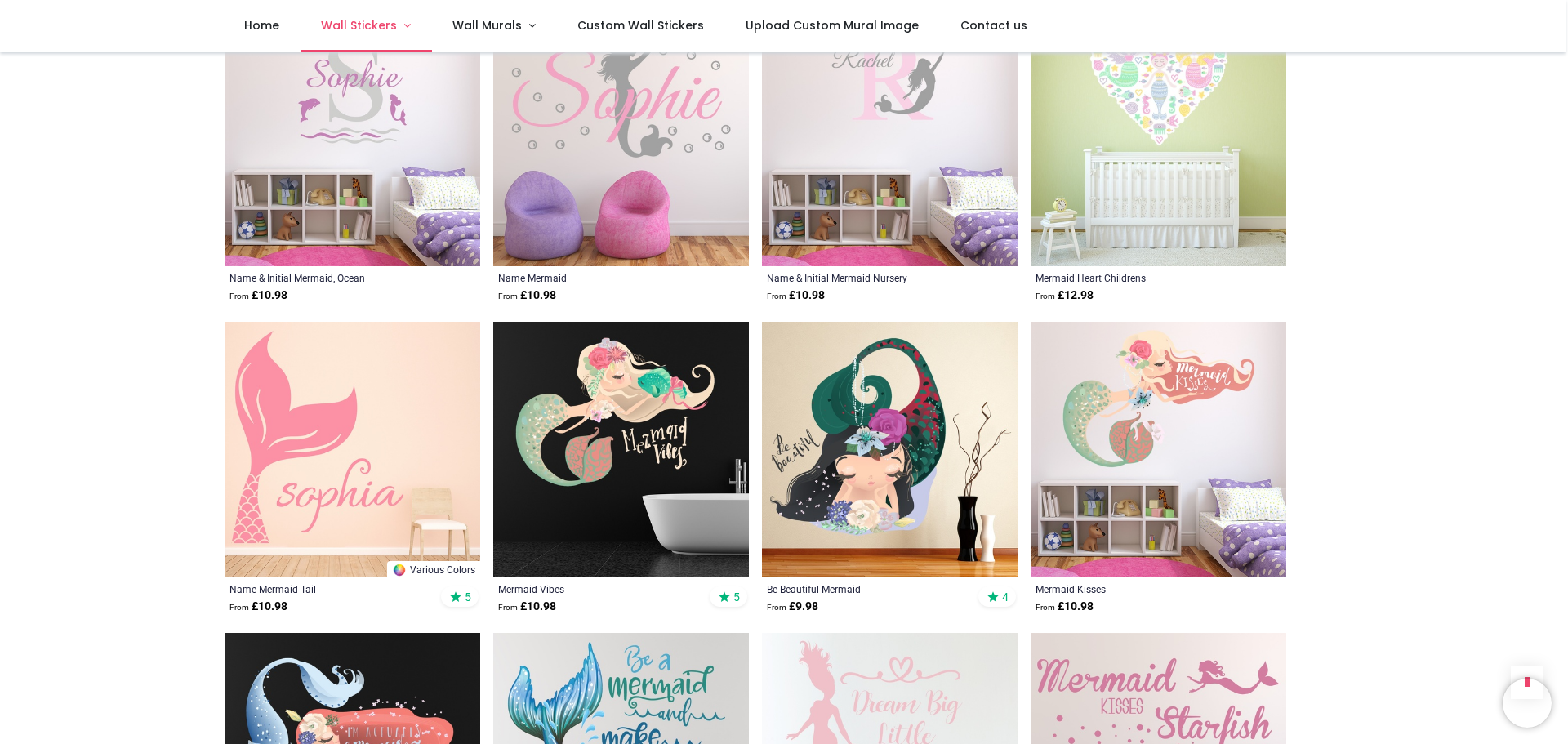
click at [405, 27] on link "Wall Stickers" at bounding box center [366, 26] width 131 height 52
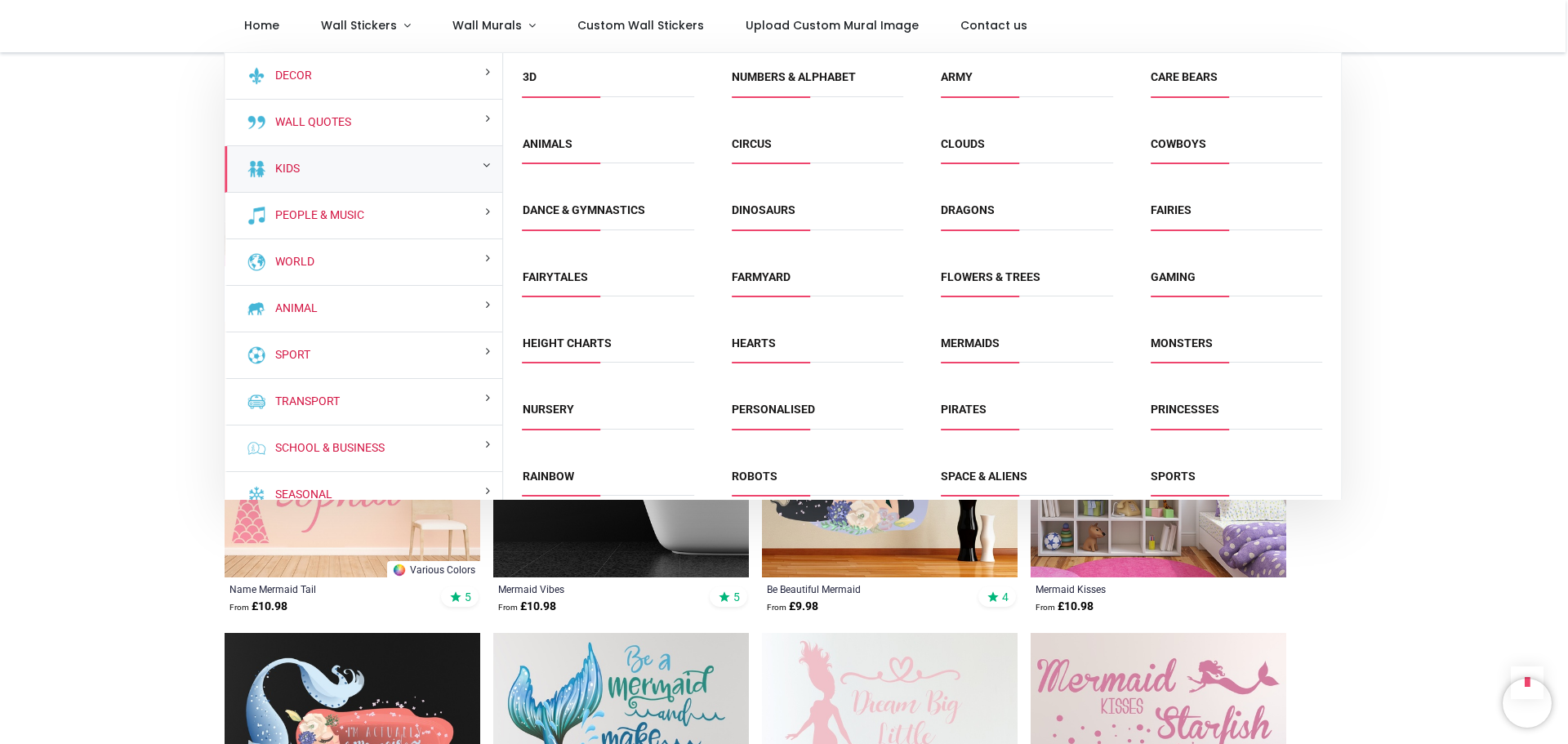
click at [485, 167] on small at bounding box center [486, 165] width 7 height 12
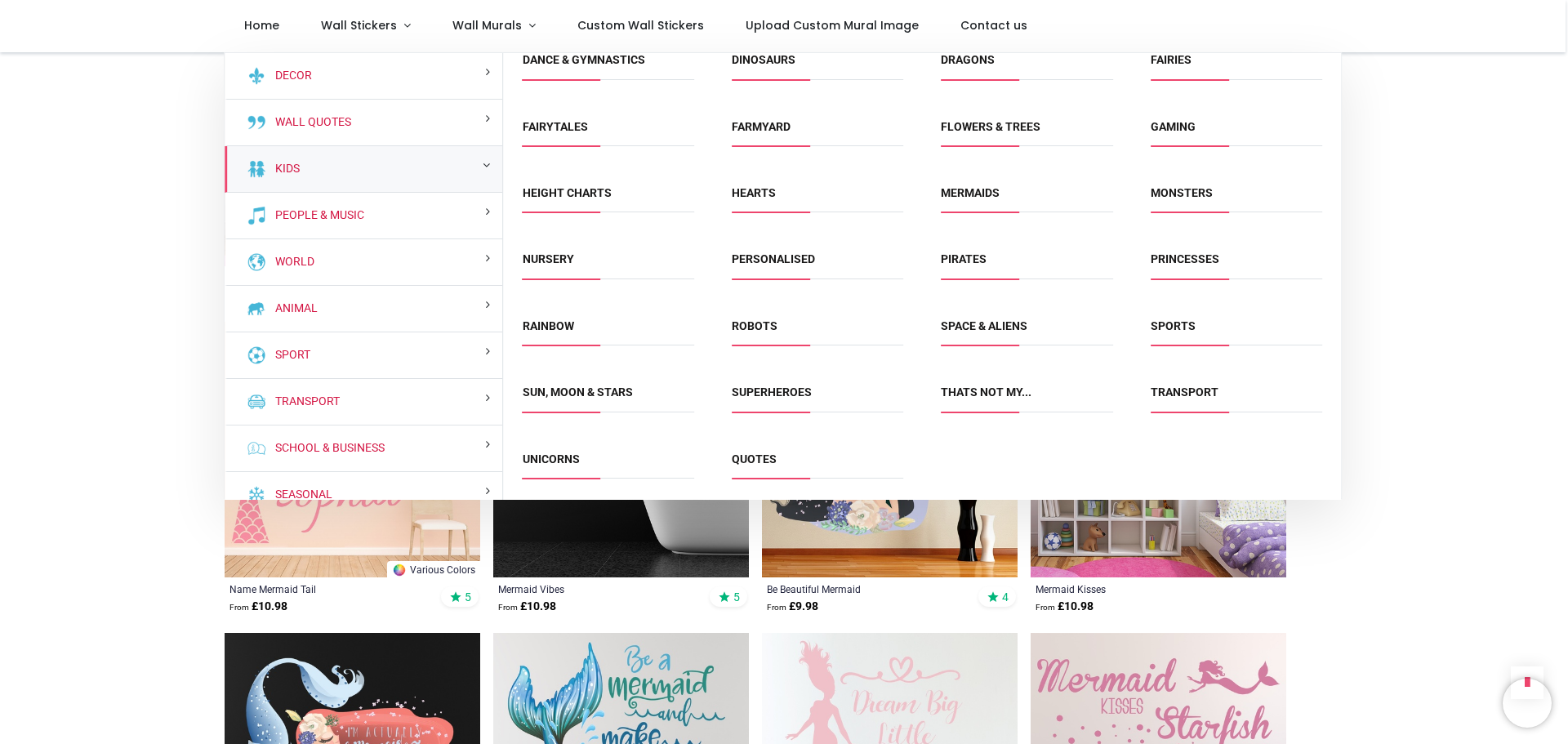
scroll to position [152, 0]
click at [569, 452] on link "Unicorns" at bounding box center [550, 457] width 57 height 13
